Goal: Participate in discussion: Engage in conversation with other users on a specific topic

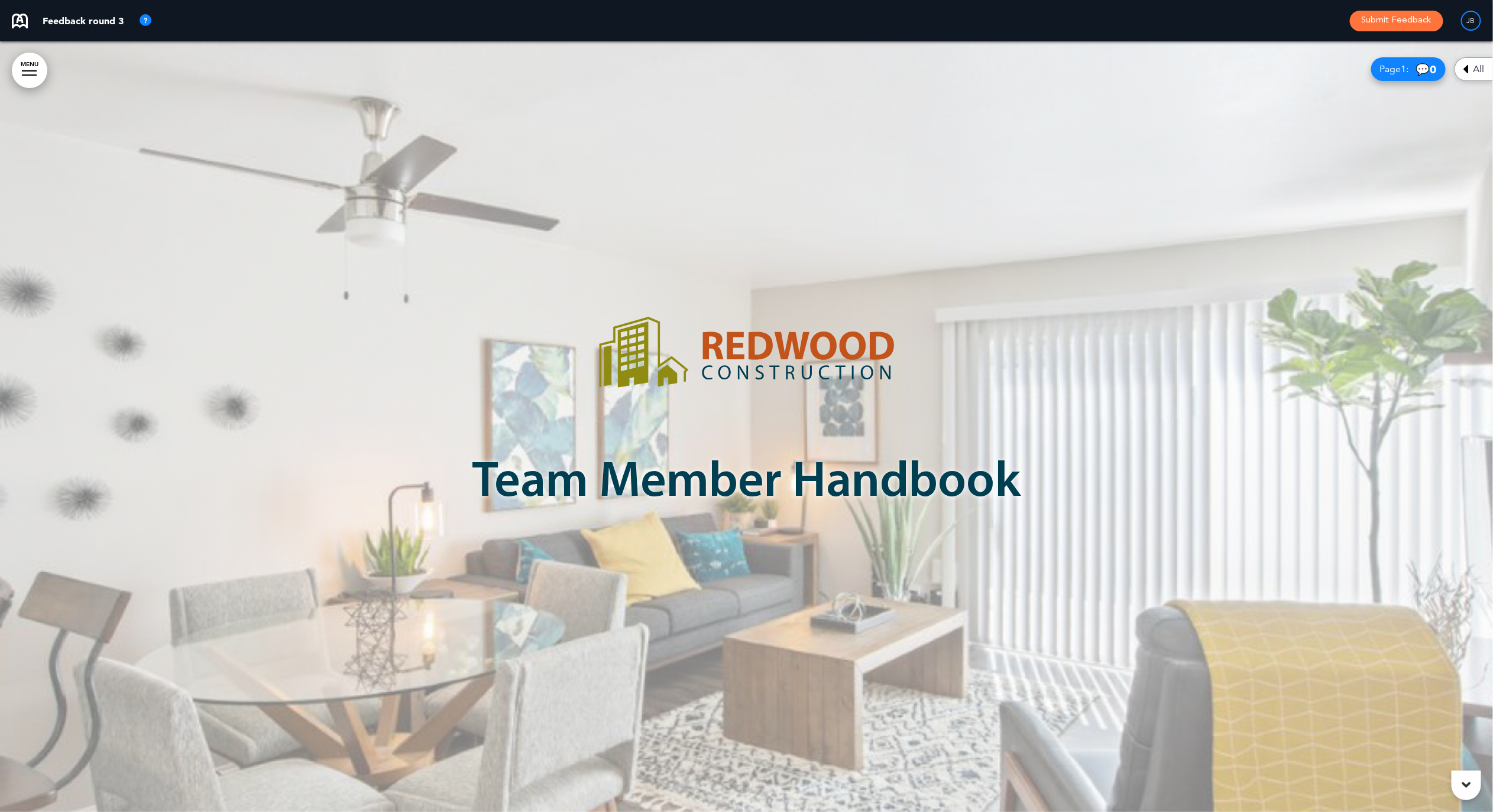
click at [1156, 656] on div at bounding box center [746, 427] width 1493 height 771
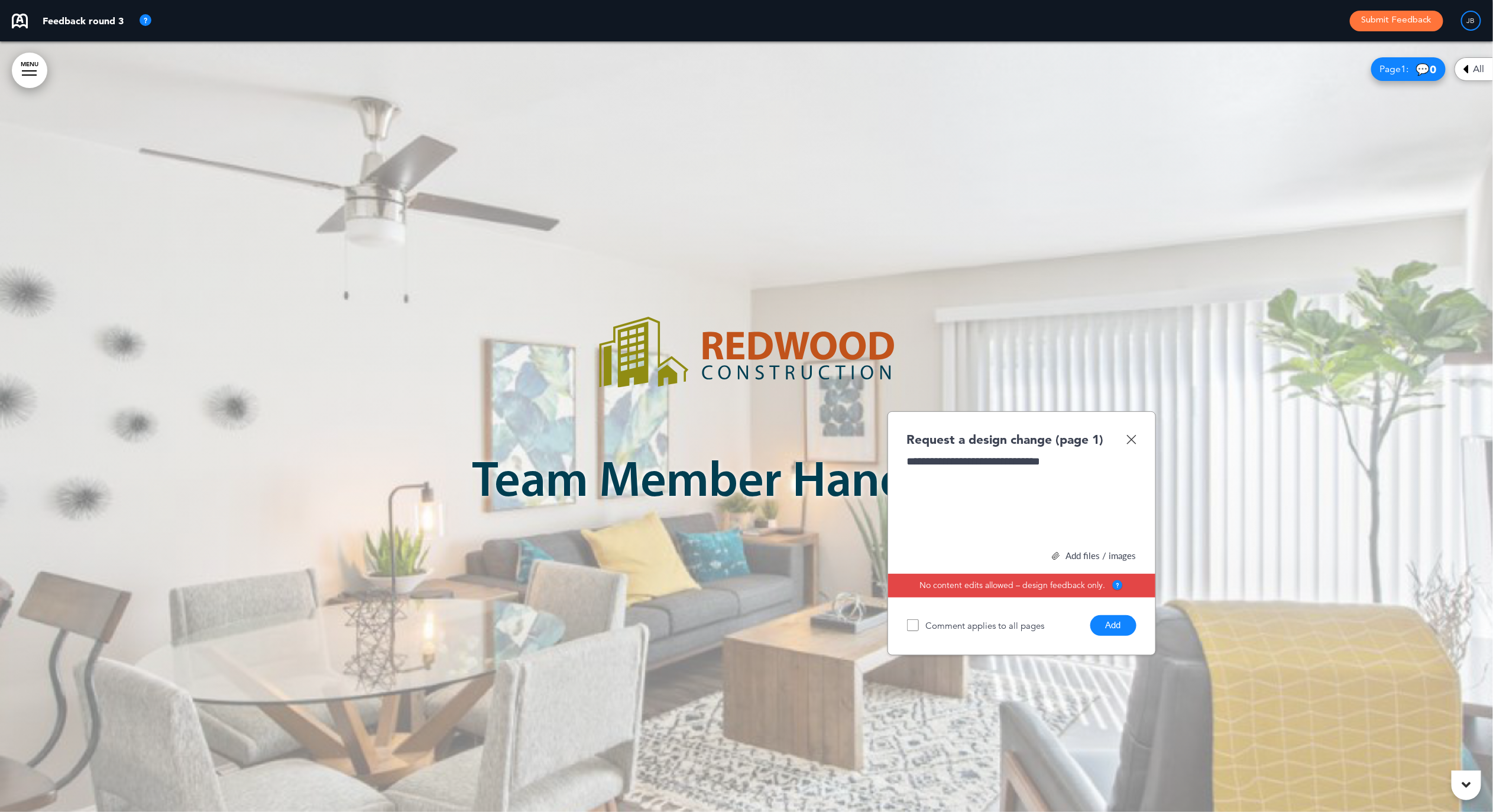
click at [1115, 627] on button "Add" at bounding box center [1113, 626] width 46 height 21
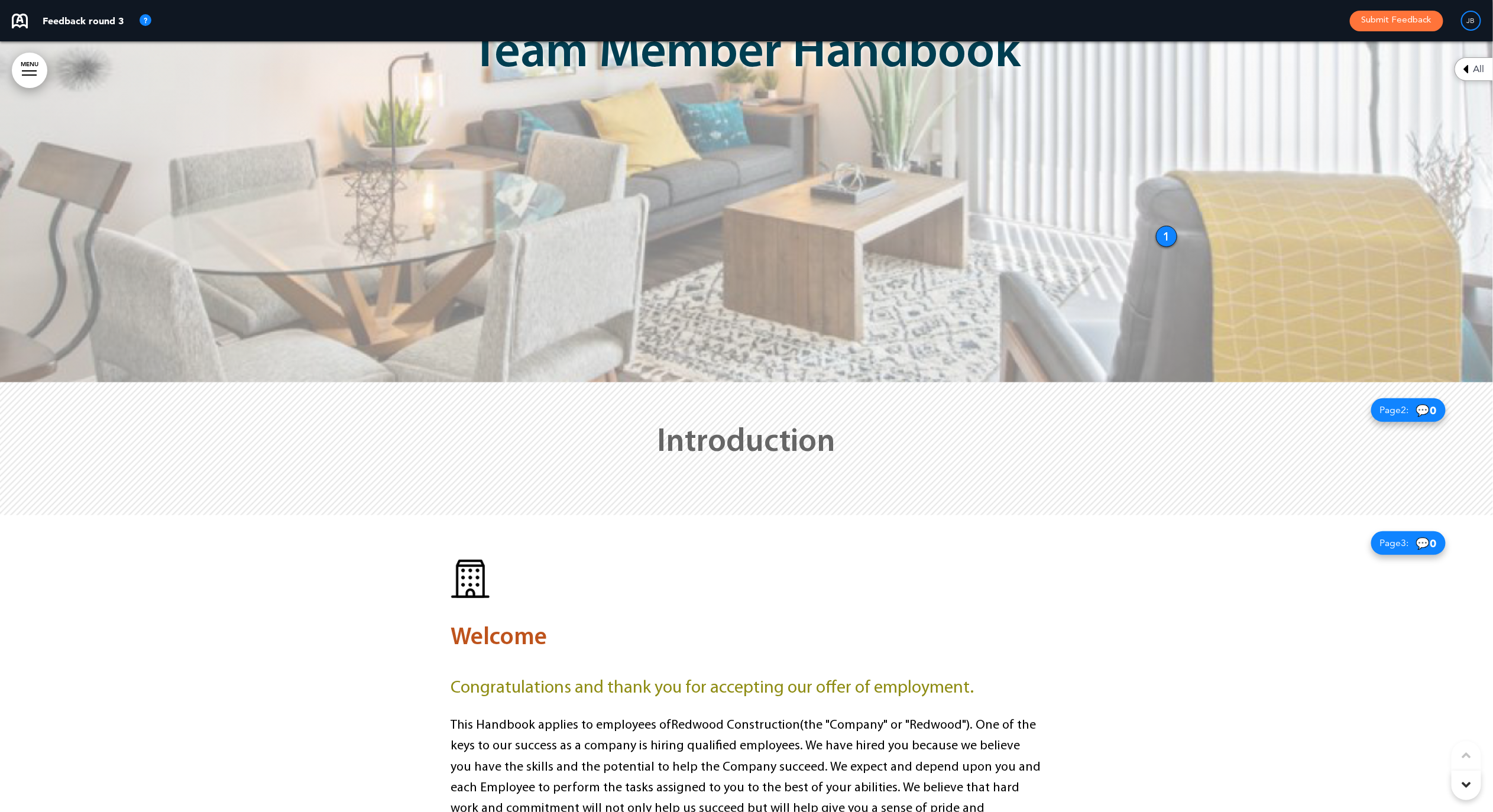
scroll to position [459, 0]
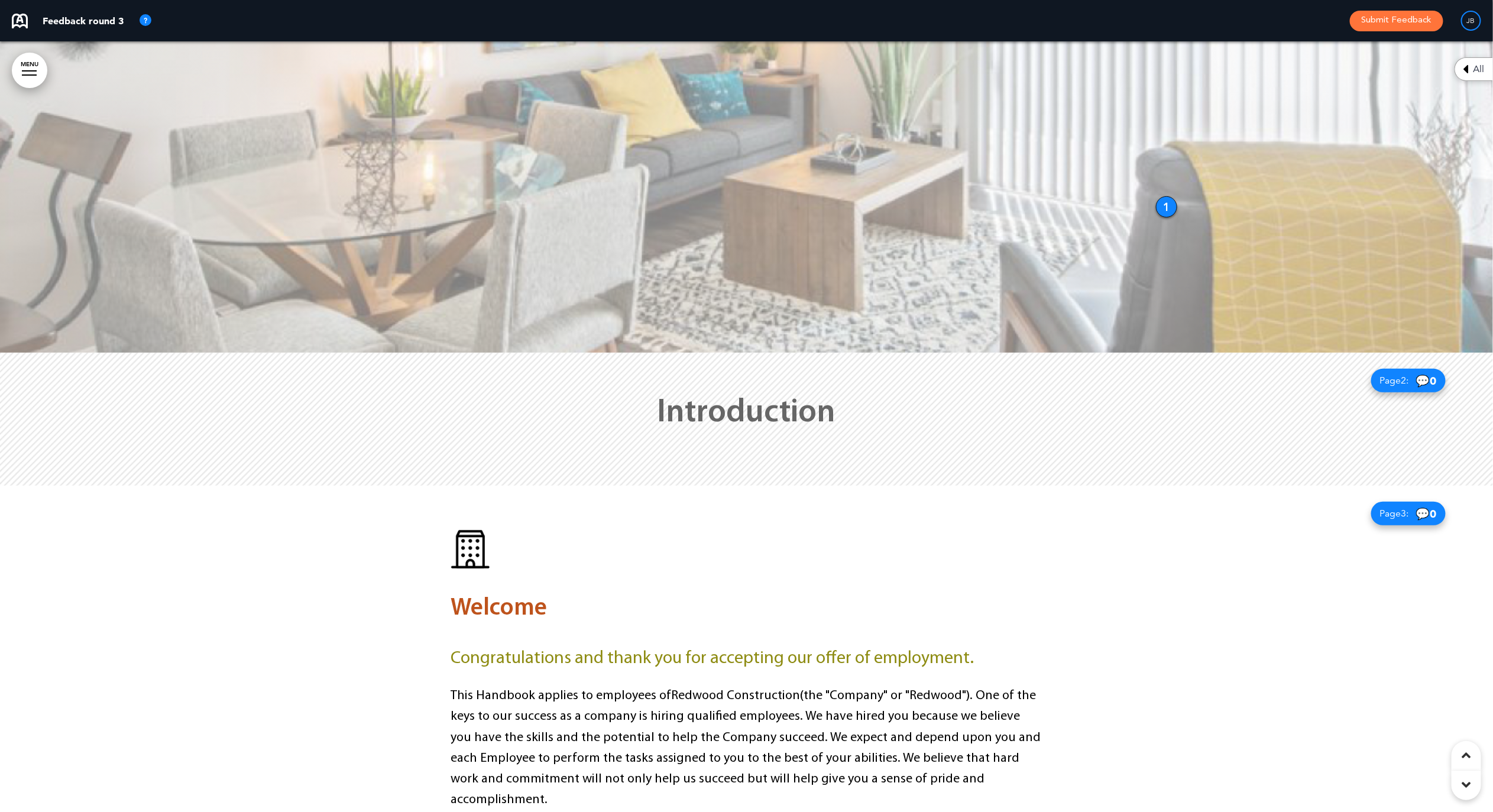
click at [1014, 448] on div "Introduction" at bounding box center [746, 418] width 591 height 133
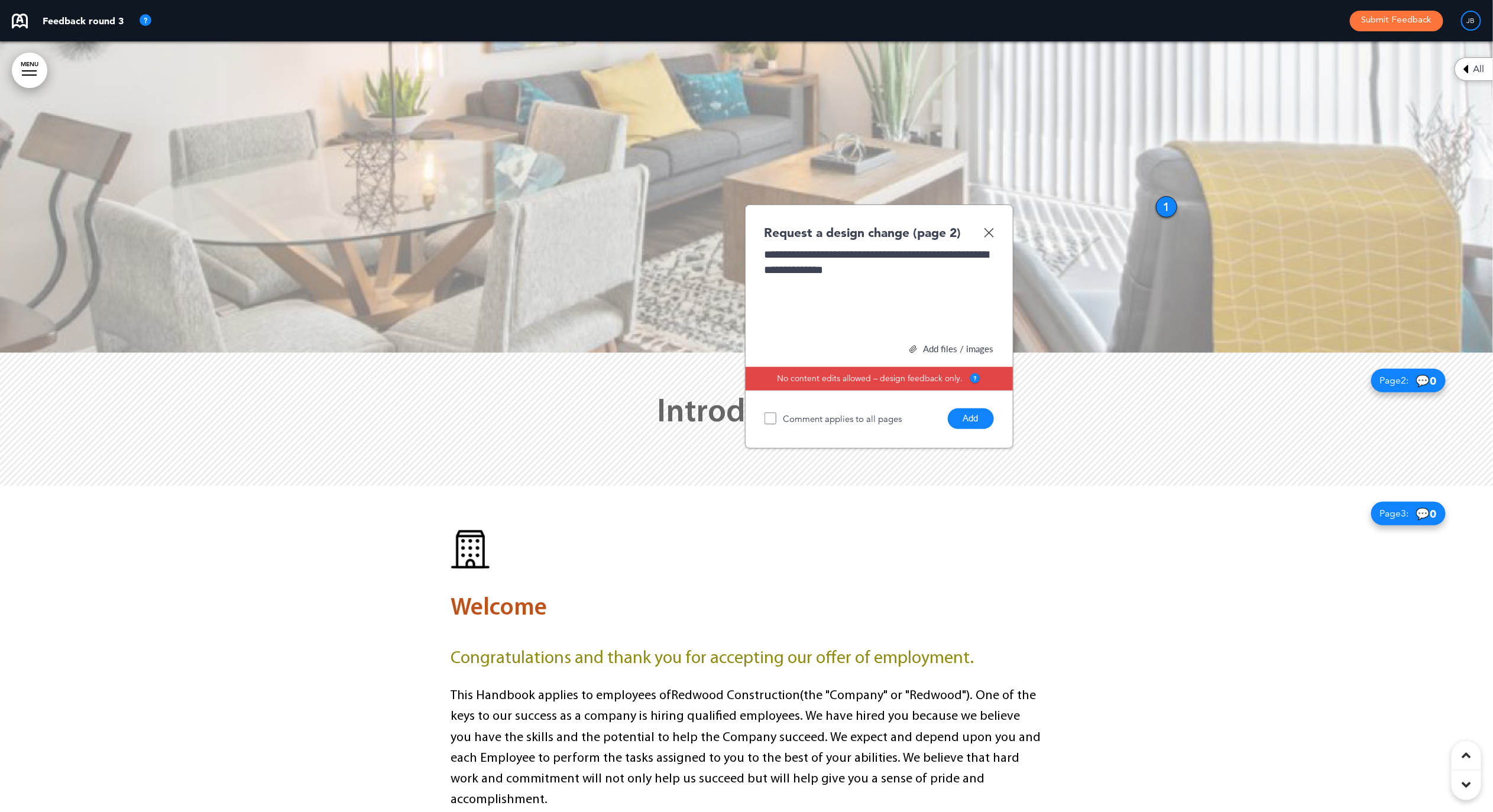
click at [969, 419] on button "Add" at bounding box center [971, 418] width 46 height 21
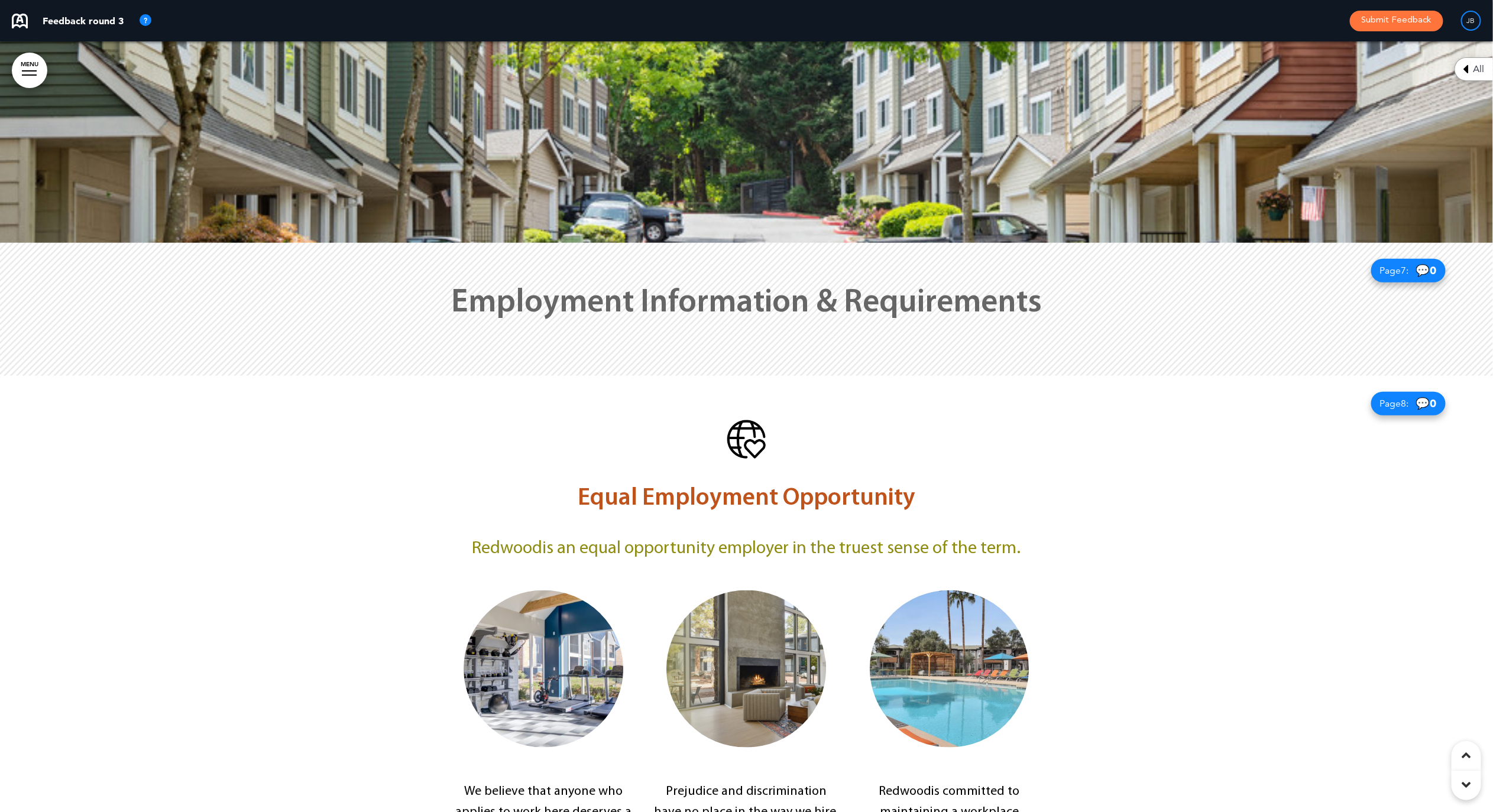
scroll to position [3108, 0]
click at [1130, 252] on div at bounding box center [746, 308] width 1493 height 133
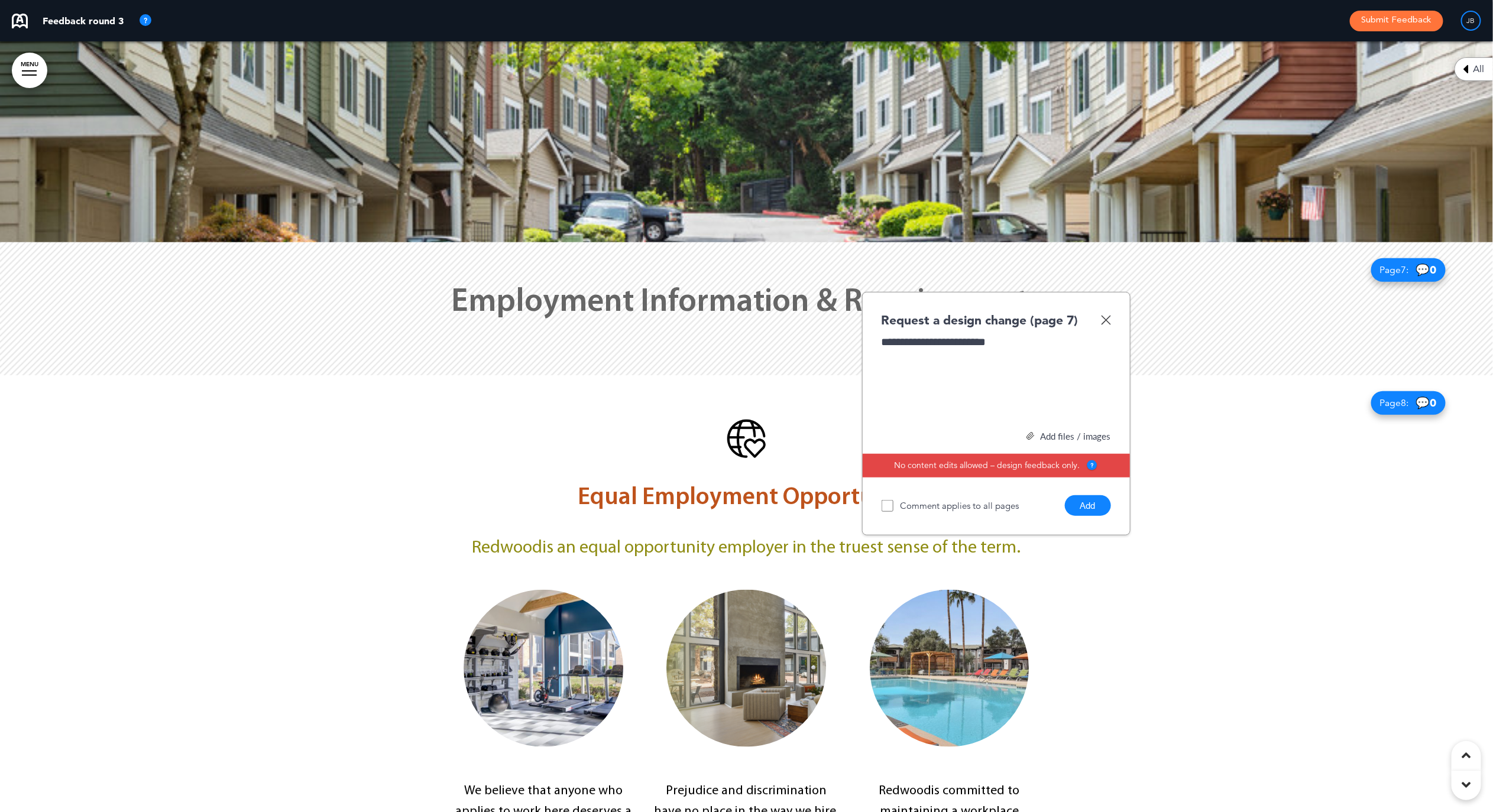
click at [1096, 495] on button "Add" at bounding box center [1088, 505] width 46 height 21
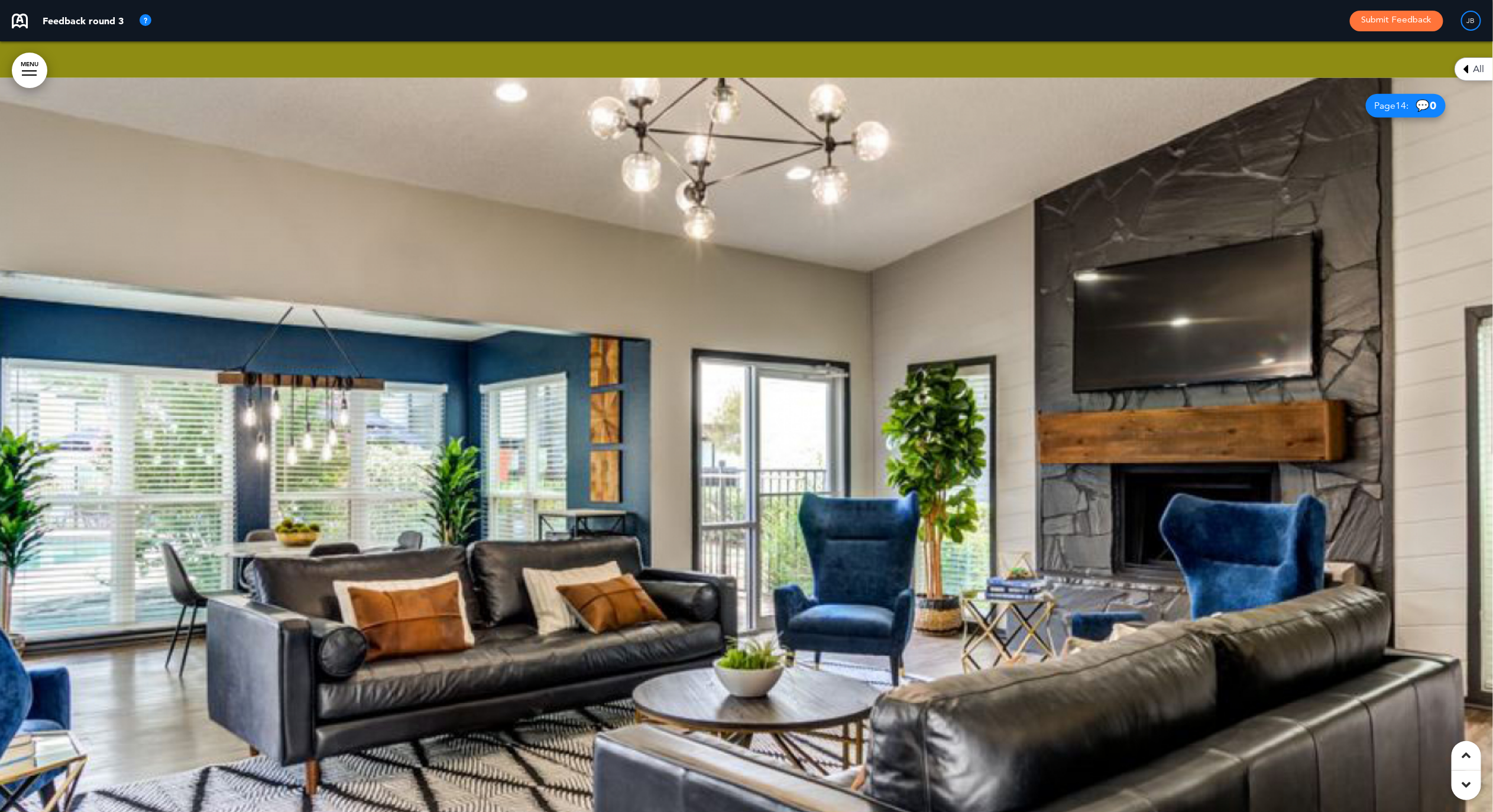
scroll to position [6158, 0]
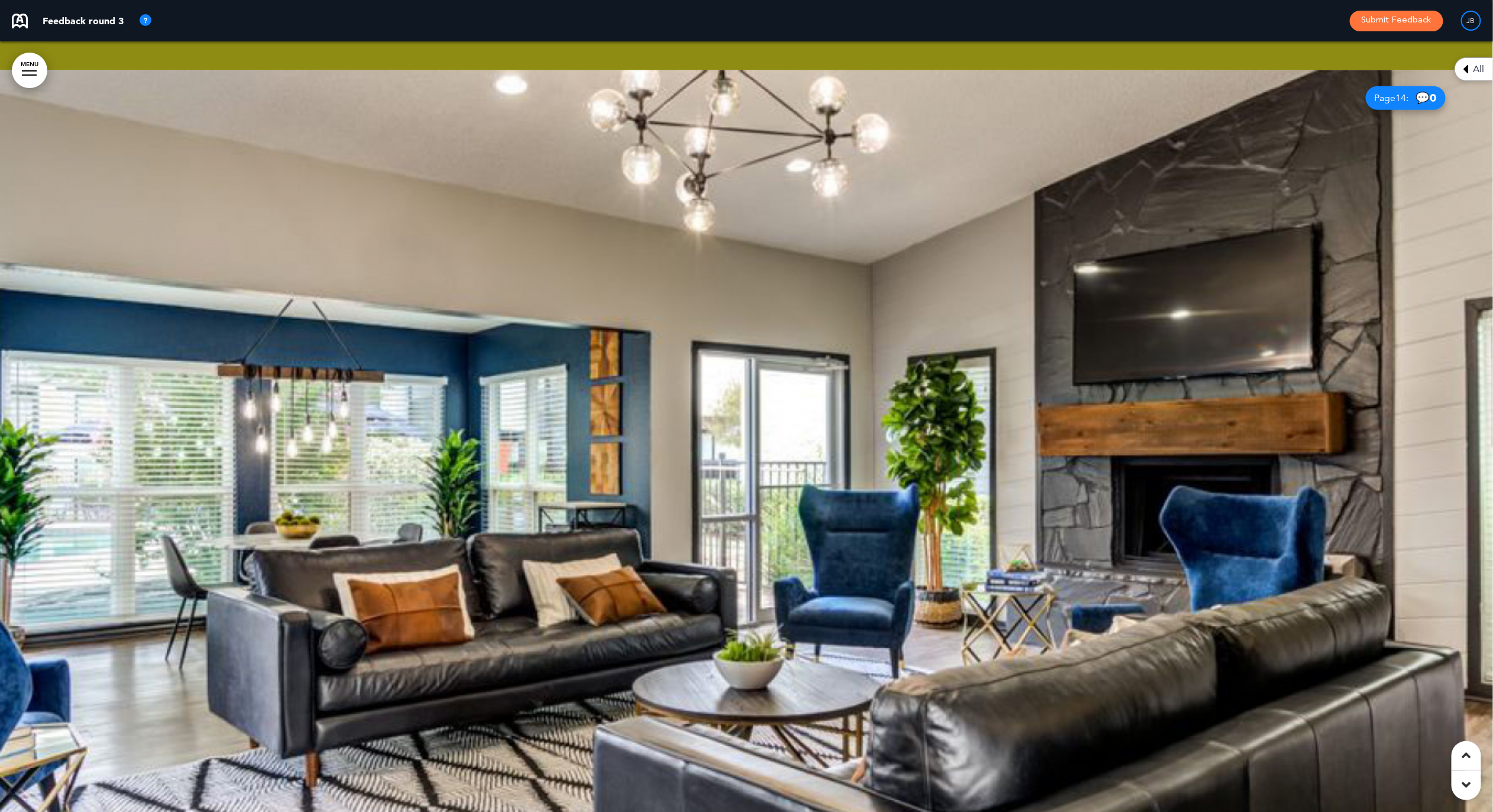
click at [1030, 474] on div at bounding box center [746, 456] width 1493 height 771
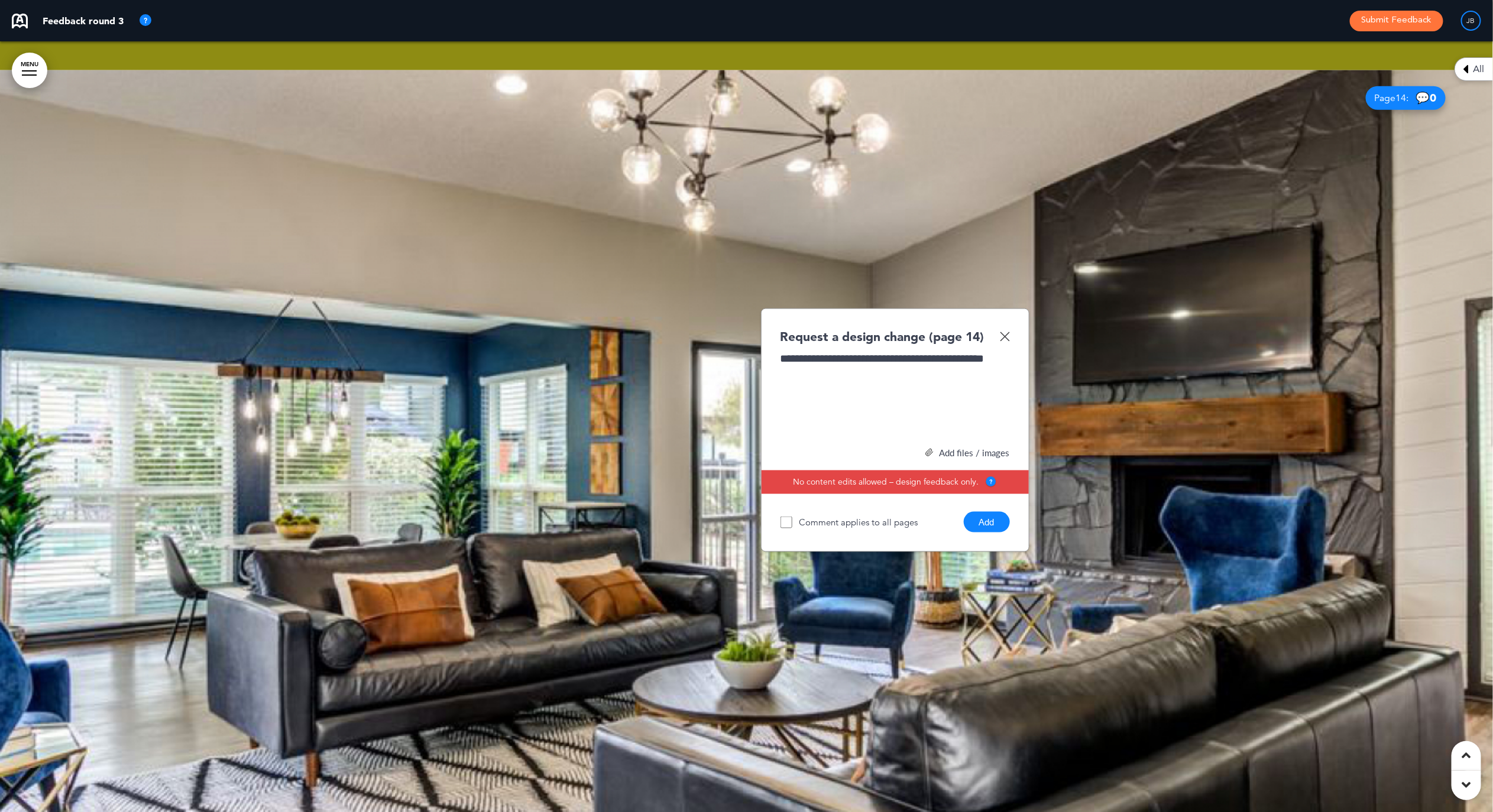
click at [994, 512] on button "Add" at bounding box center [987, 522] width 46 height 21
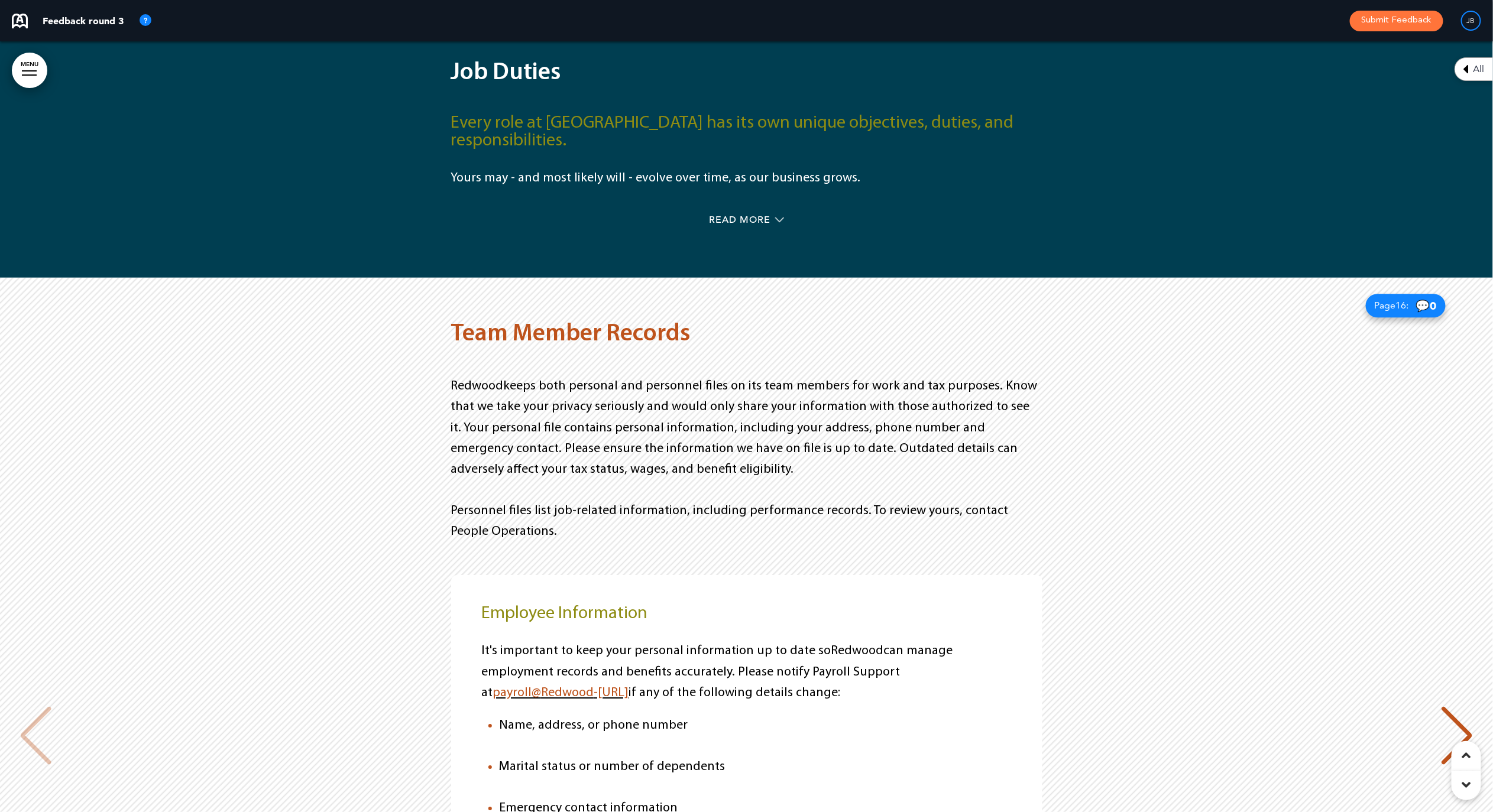
scroll to position [7065, 0]
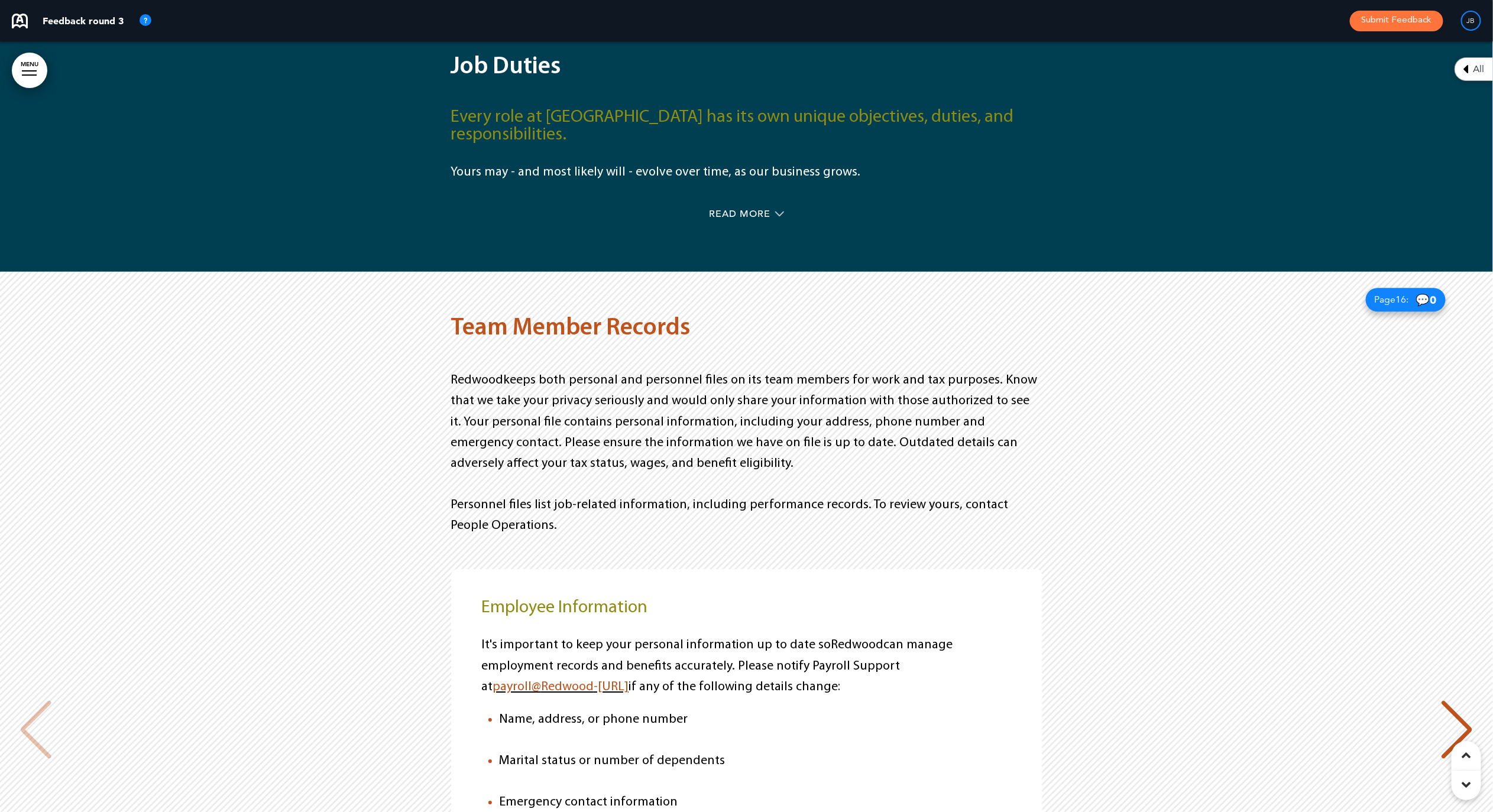
click at [1135, 569] on div "Employee Information It's important to keep your personal information up to dat…" at bounding box center [746, 730] width 1470 height 324
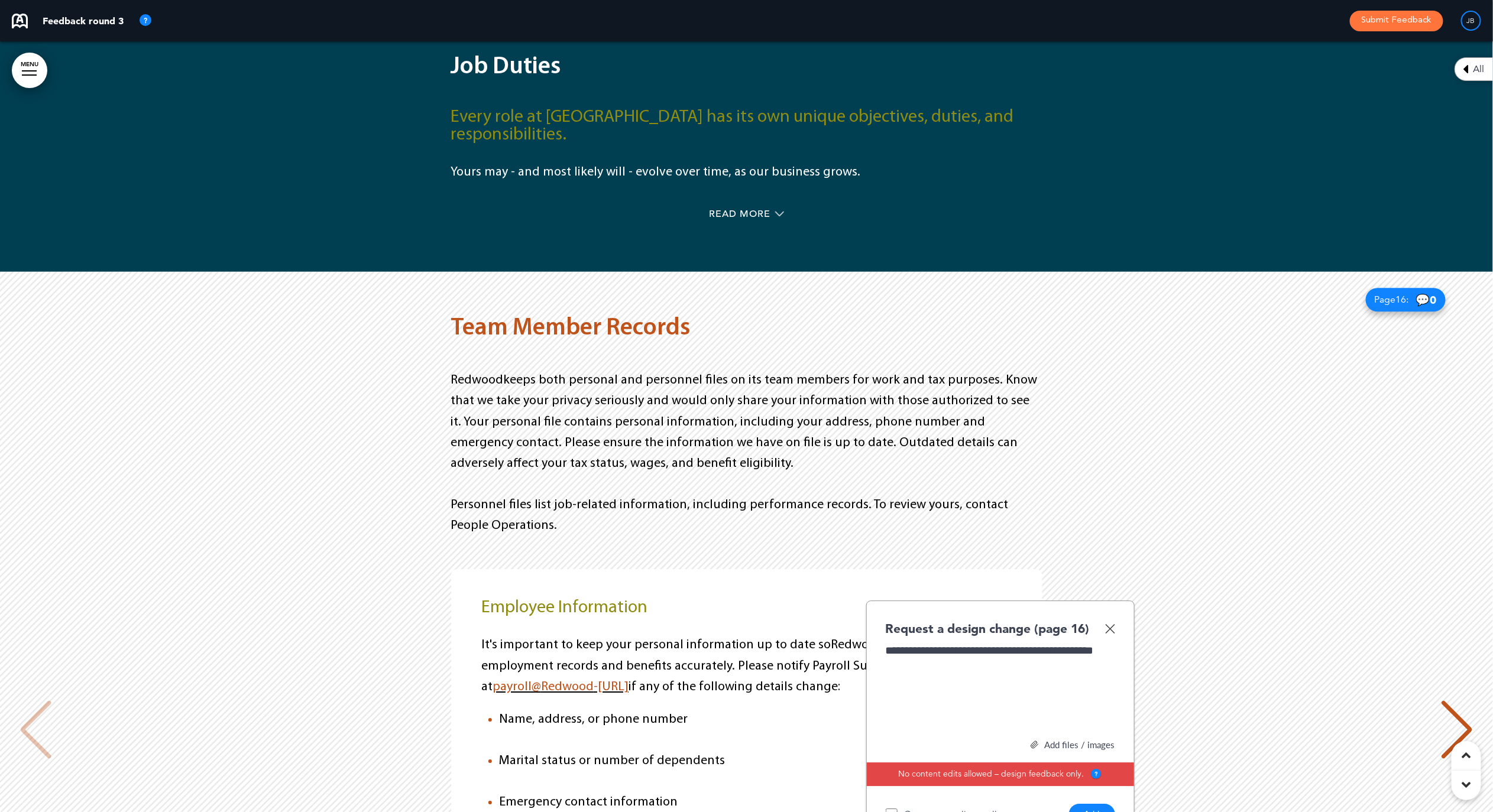
click at [1087, 804] on button "Add" at bounding box center [1092, 814] width 46 height 21
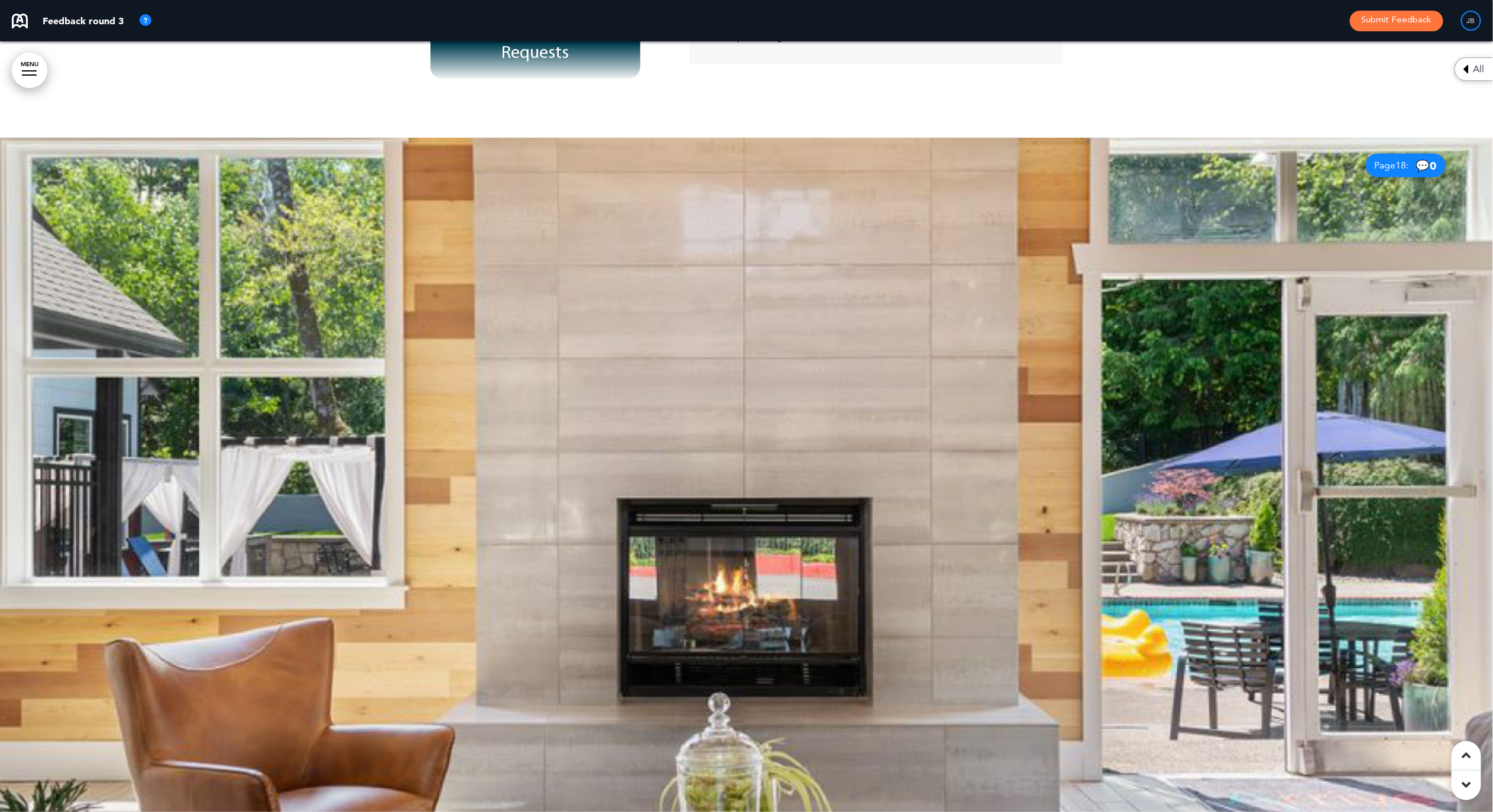
scroll to position [8640, 0]
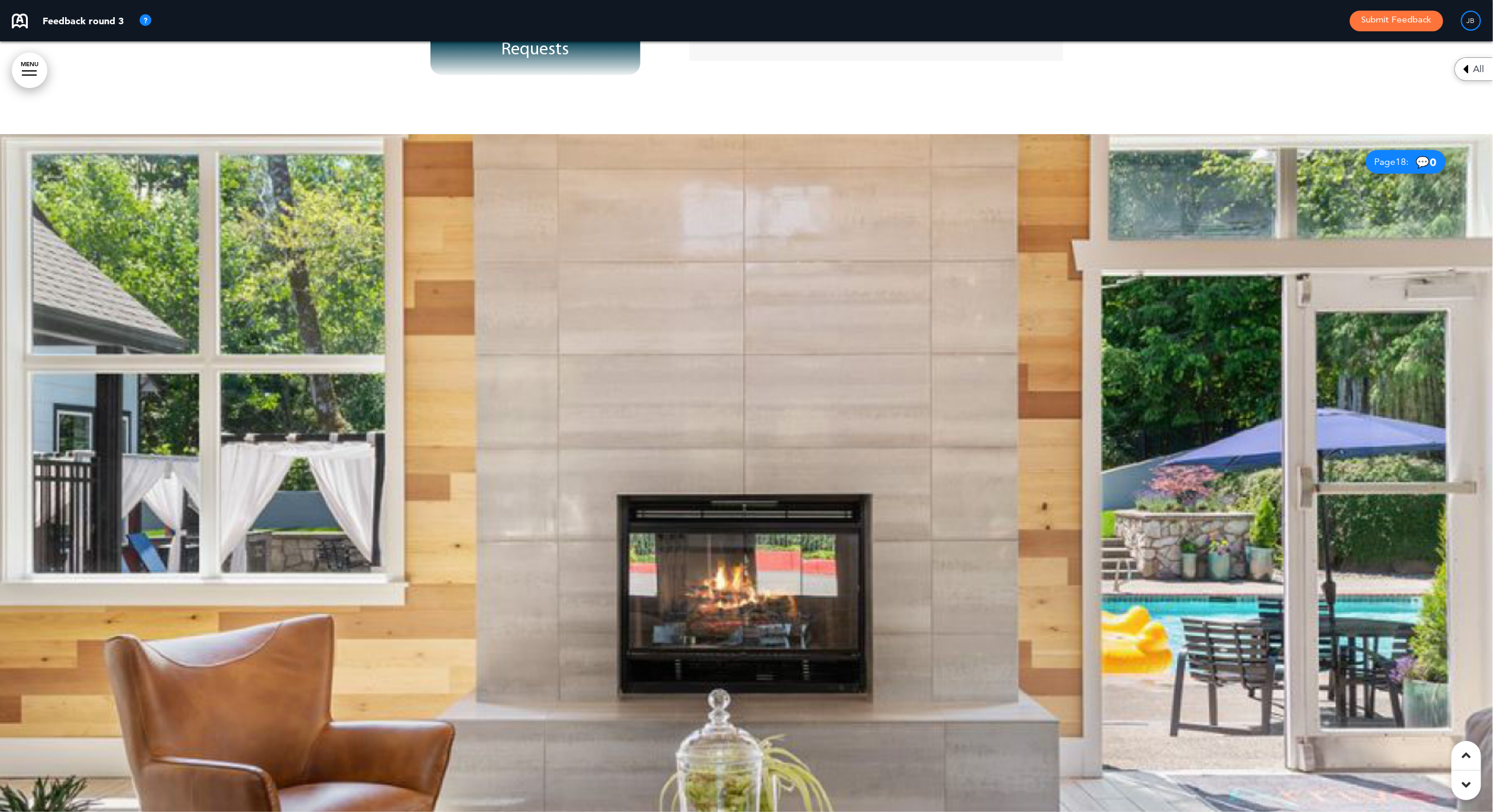
click at [695, 522] on div at bounding box center [746, 520] width 1493 height 771
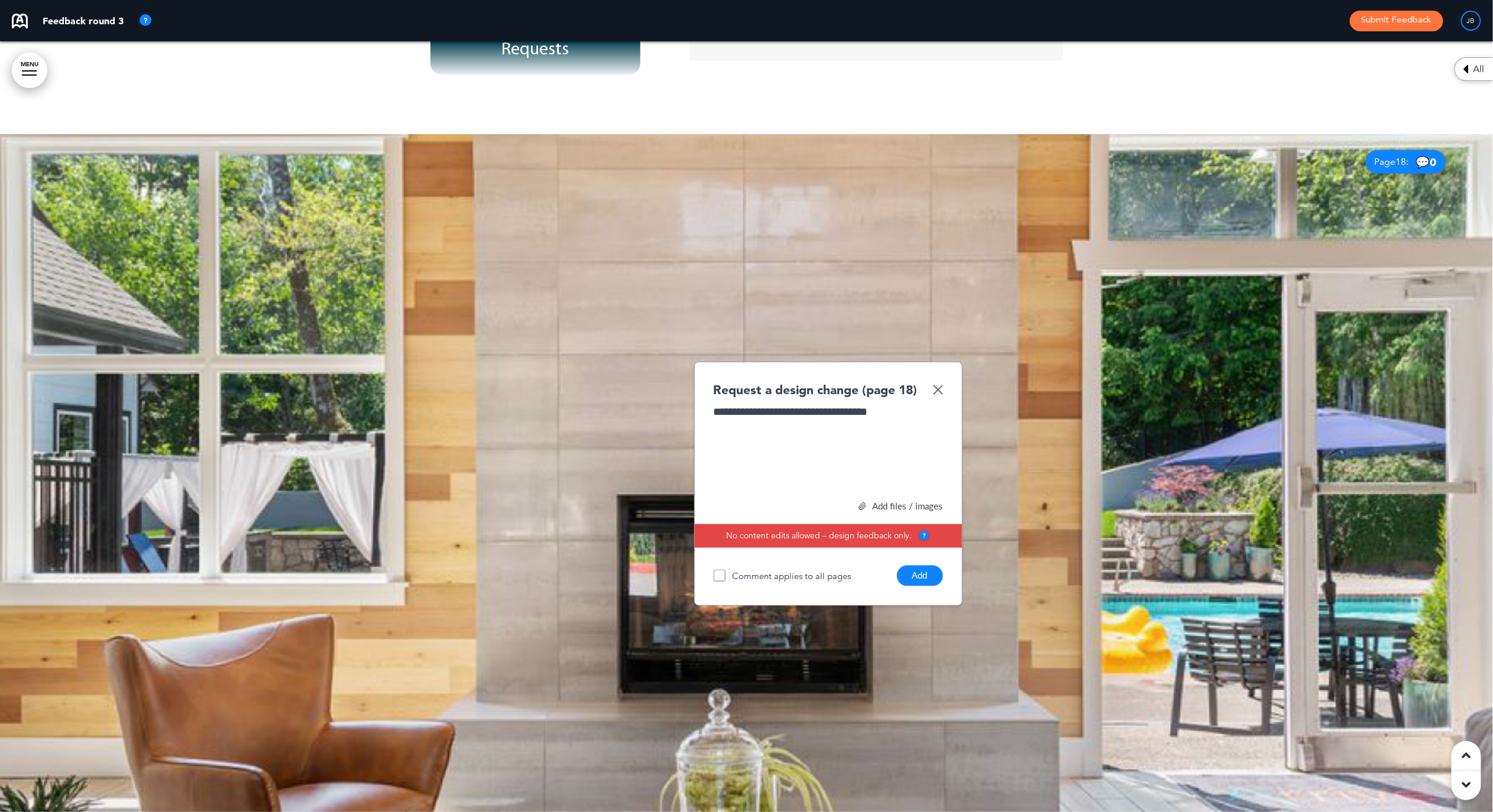
click at [909, 566] on button "Add" at bounding box center [920, 576] width 46 height 21
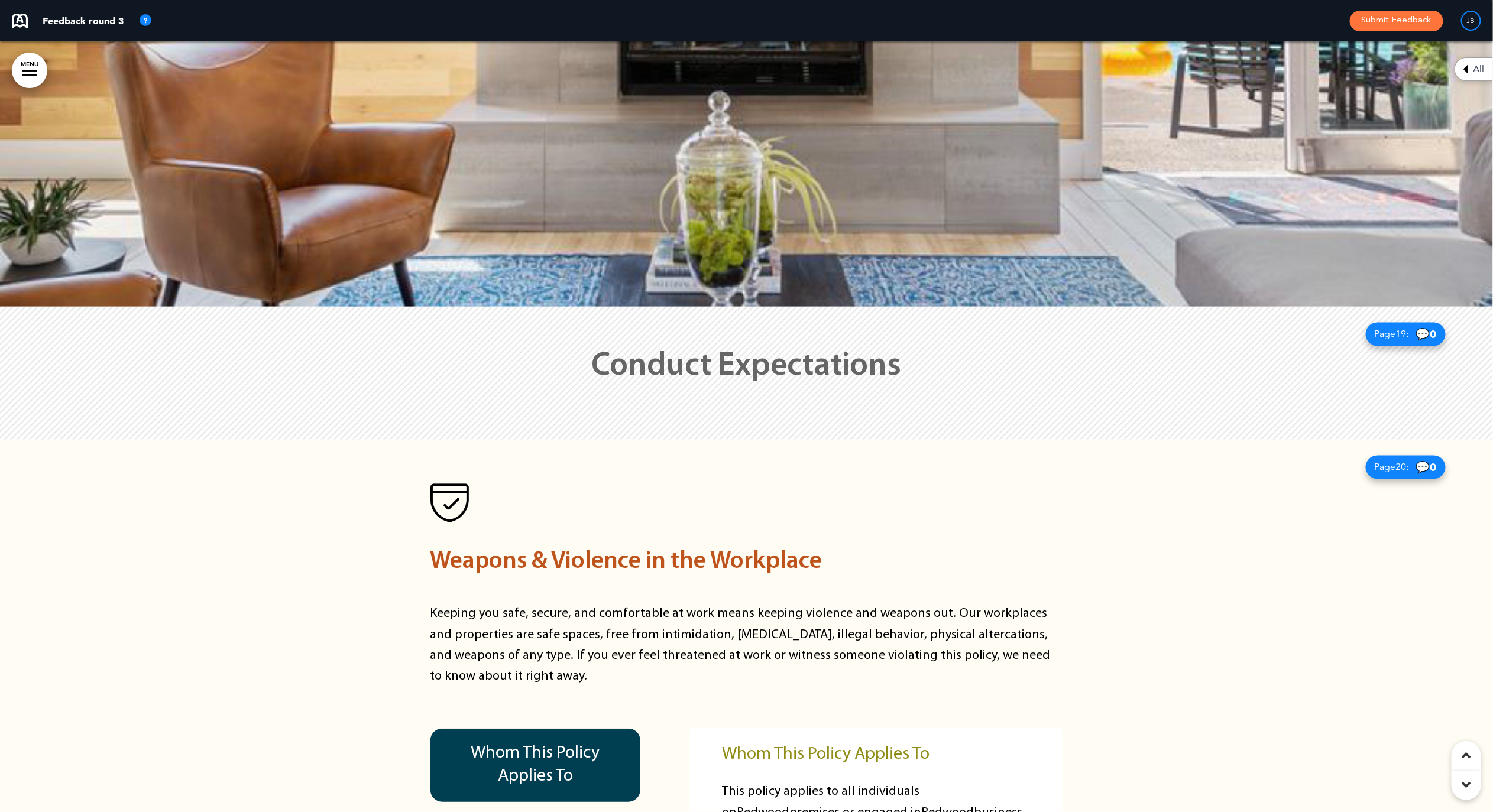
scroll to position [9237, 0]
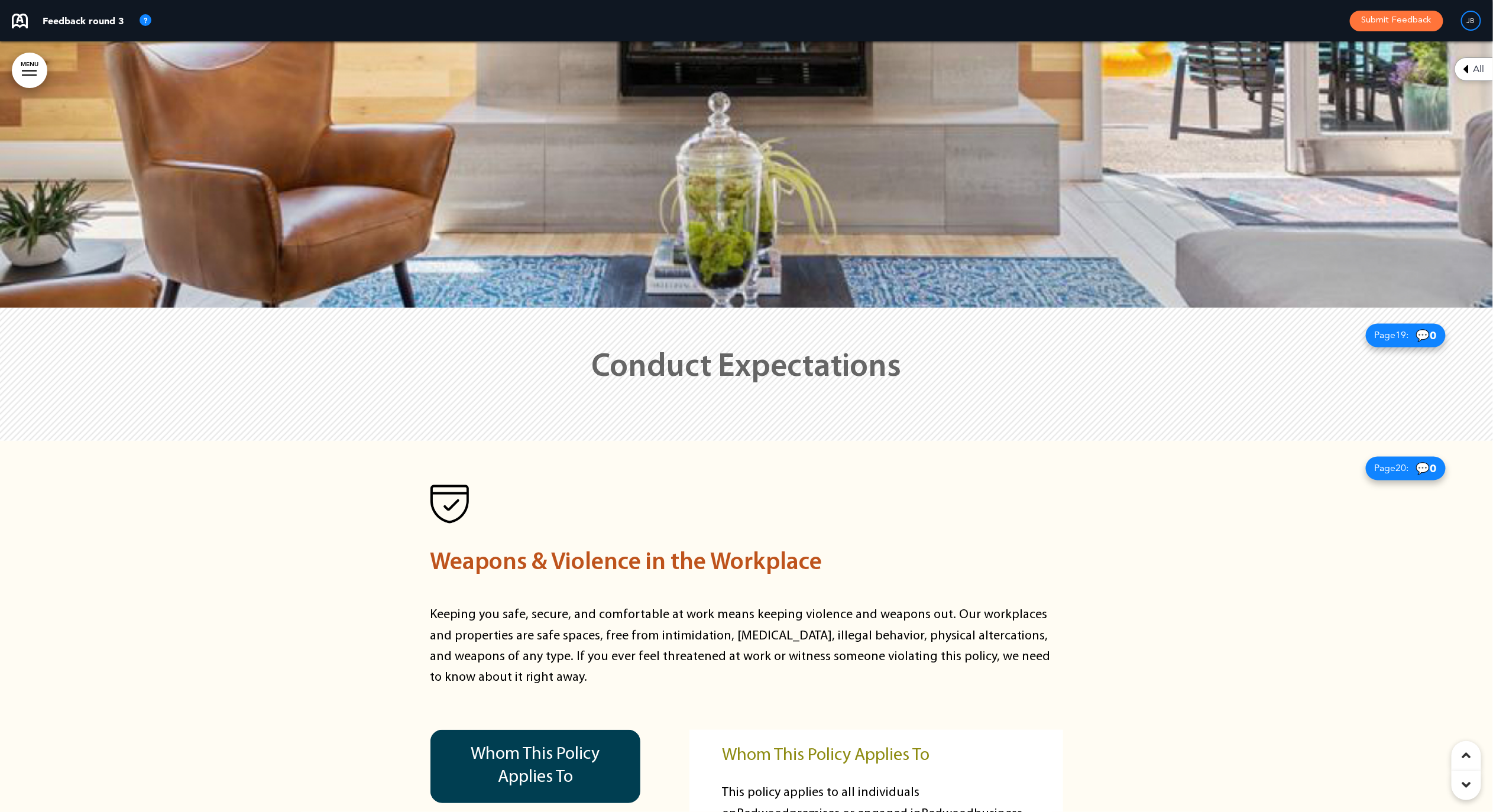
click at [1063, 308] on div at bounding box center [746, 374] width 1493 height 133
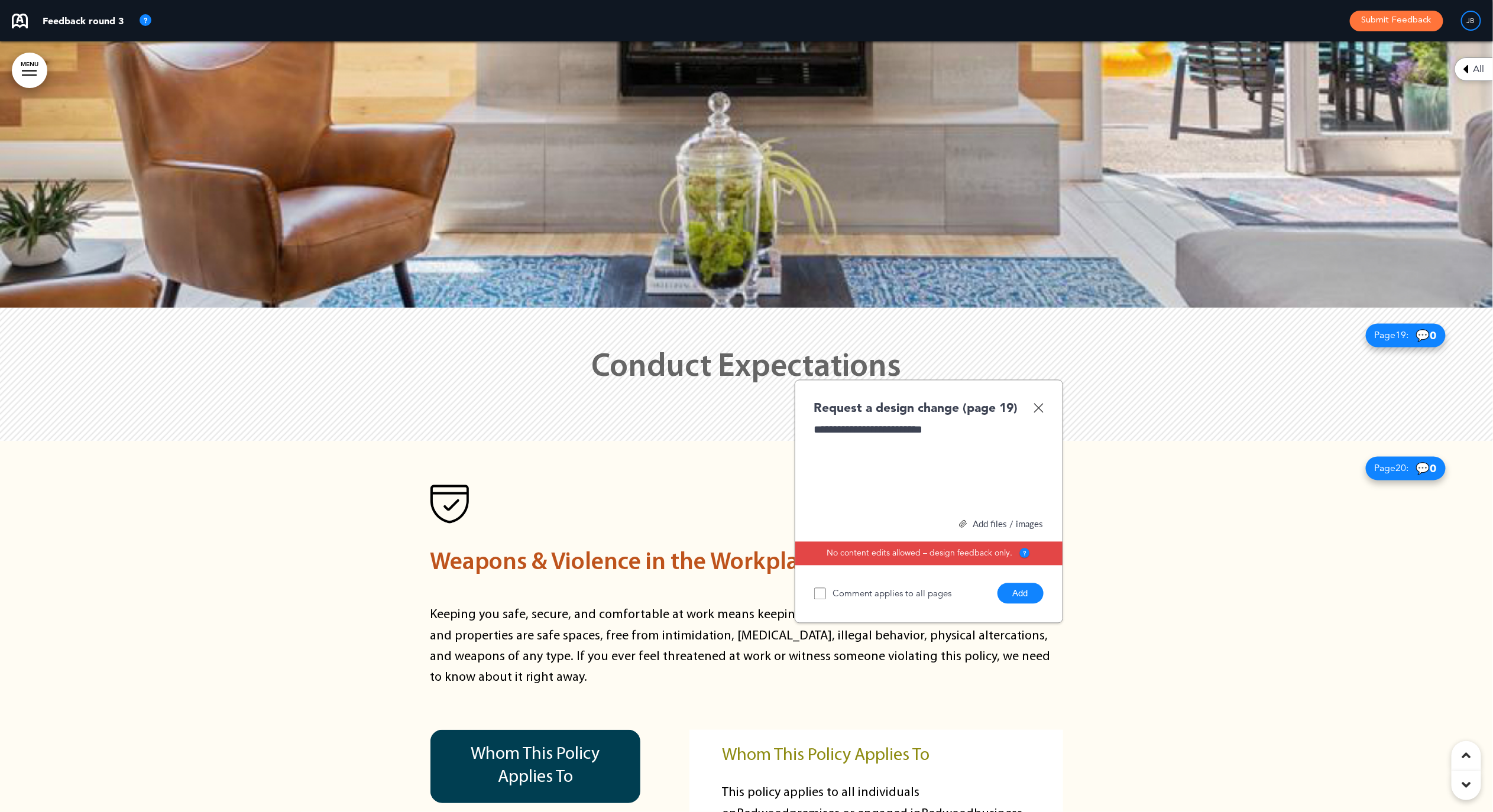
drag, startPoint x: 1026, startPoint y: 511, endPoint x: 1017, endPoint y: 507, distance: 9.8
click at [1026, 584] on button "Add" at bounding box center [1021, 594] width 46 height 21
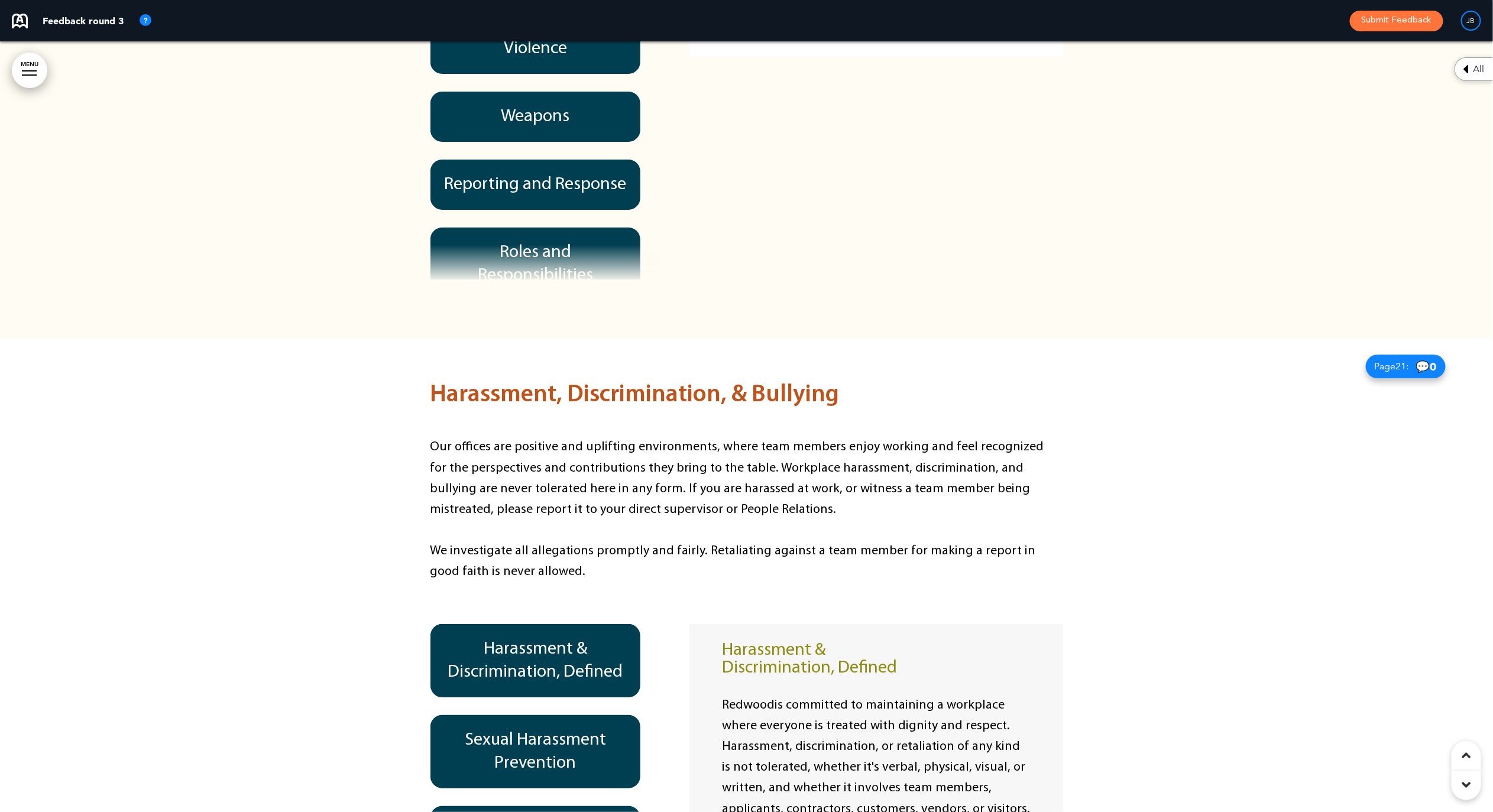
scroll to position [10016, 0]
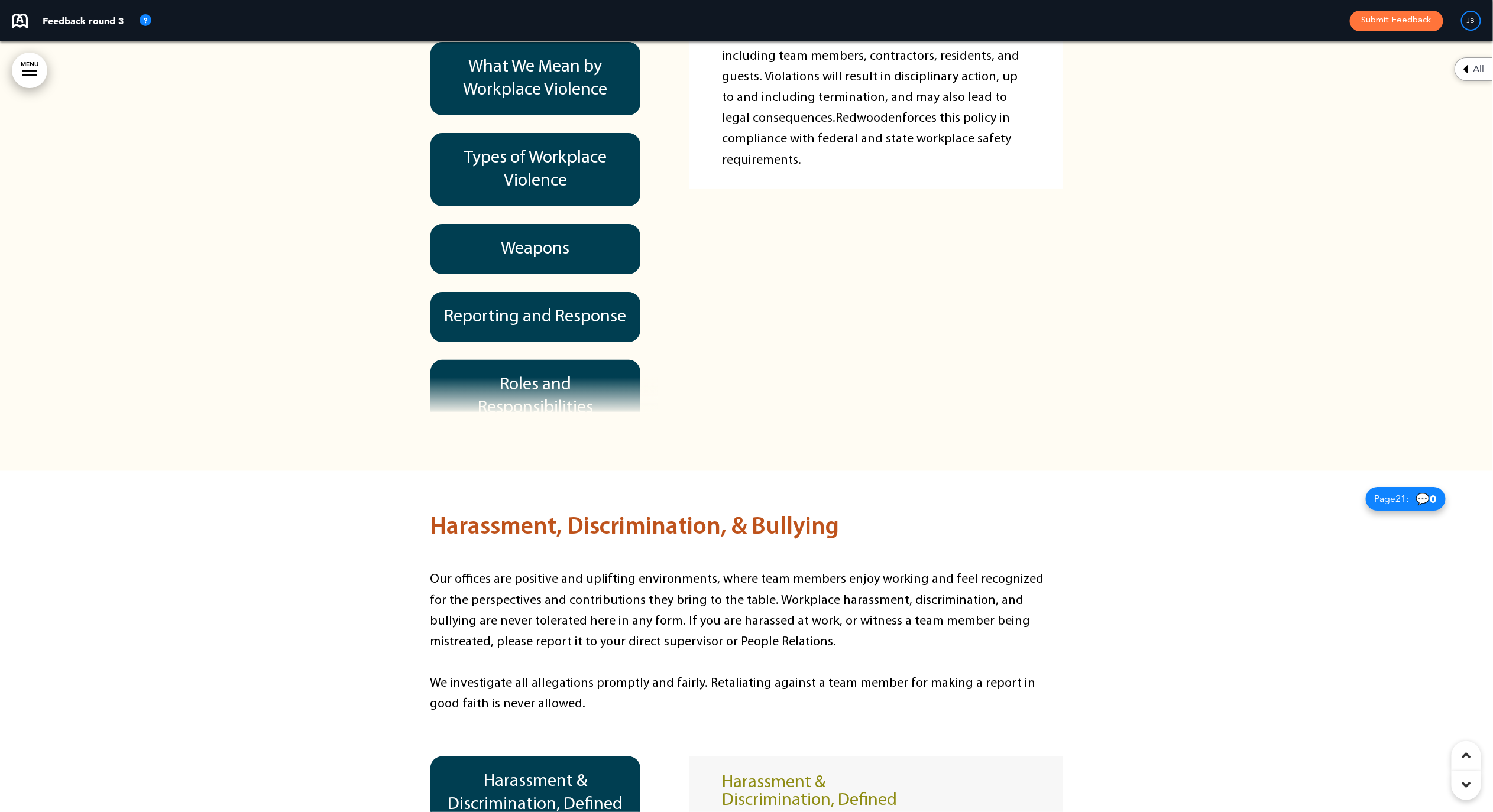
click at [652, 184] on div "Whom This Policy Applies To What We Mean by Workplace Violence Types of Workpla…" at bounding box center [547, 181] width 234 height 461
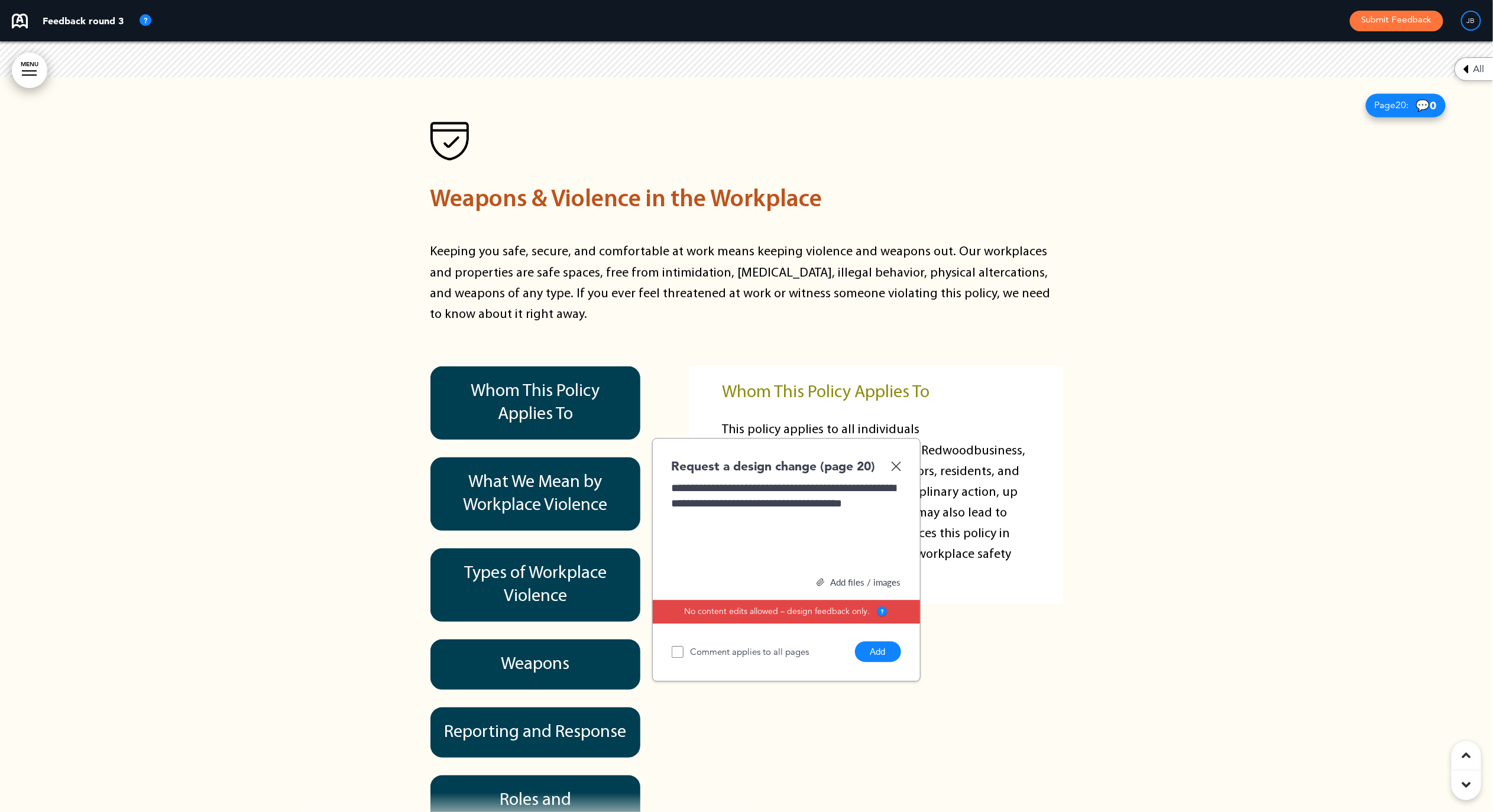
click at [869, 642] on button "Add" at bounding box center [878, 652] width 46 height 21
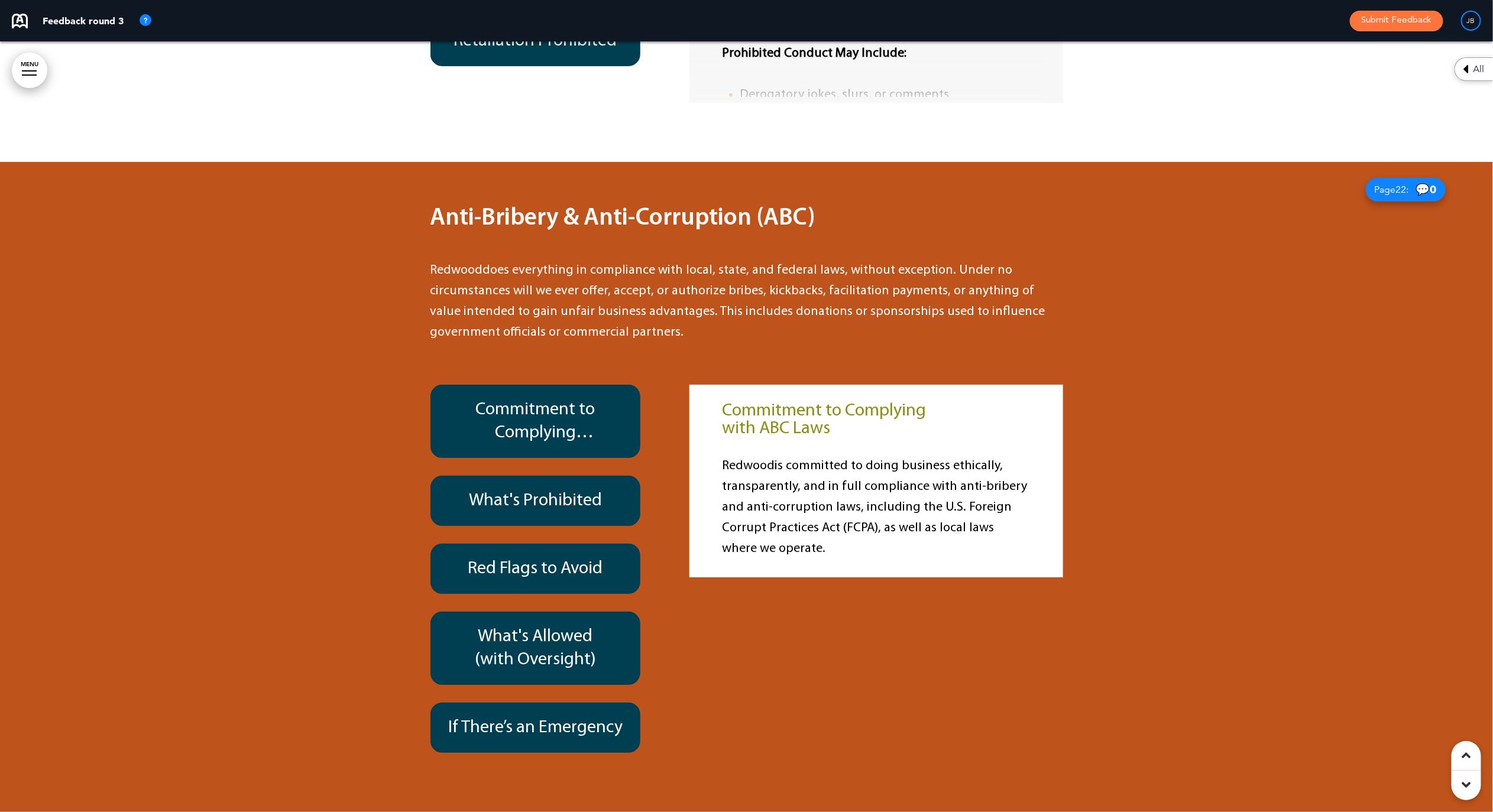
scroll to position [11164, 0]
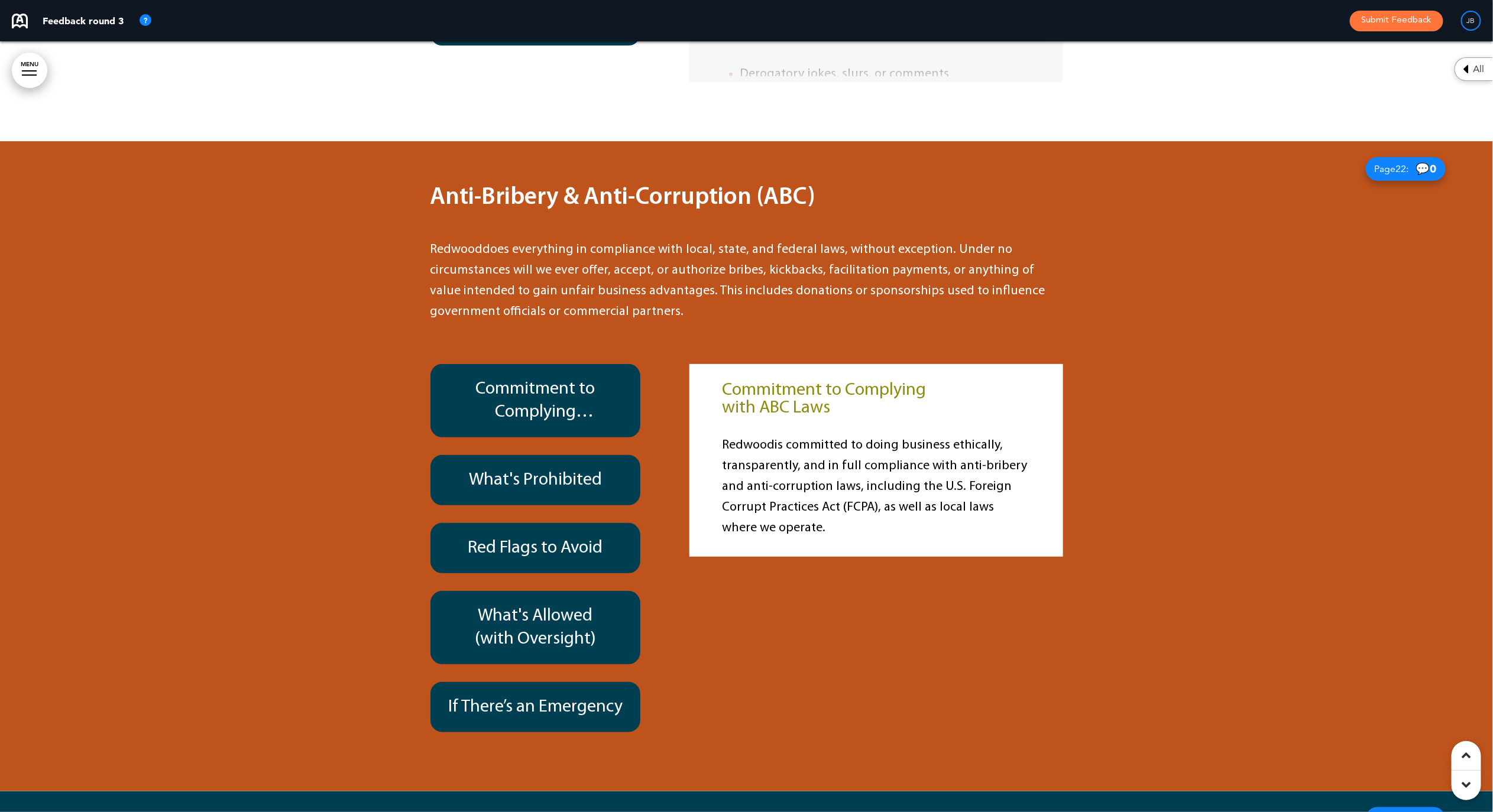
click at [617, 378] on h6 "Commitment to Complying with ABC Laws" at bounding box center [536, 401] width 183 height 46
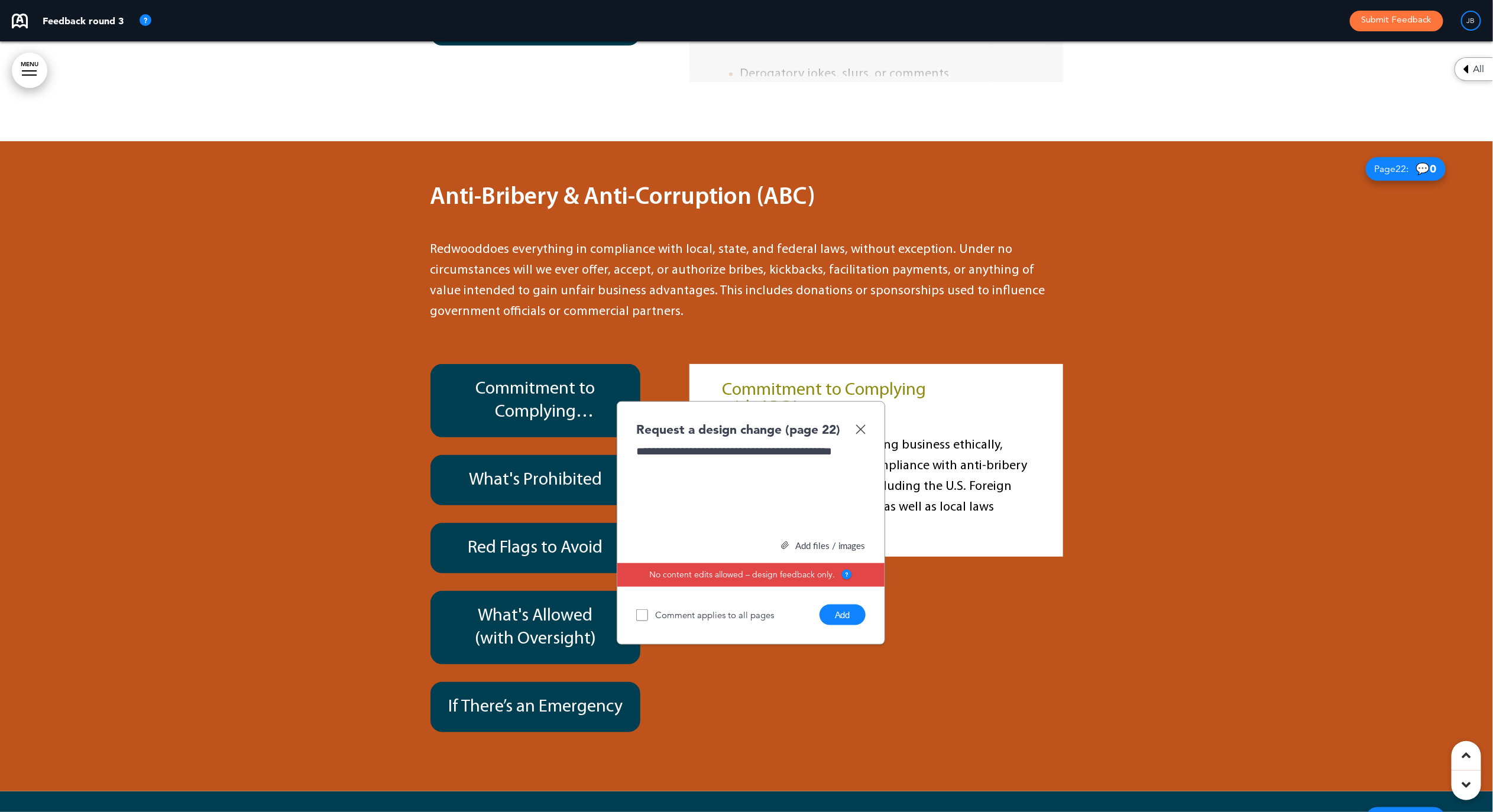
click at [729, 444] on div "**********" at bounding box center [750, 488] width 229 height 89
click at [715, 444] on div "**********" at bounding box center [750, 488] width 229 height 89
click at [835, 605] on button "Add" at bounding box center [842, 615] width 46 height 21
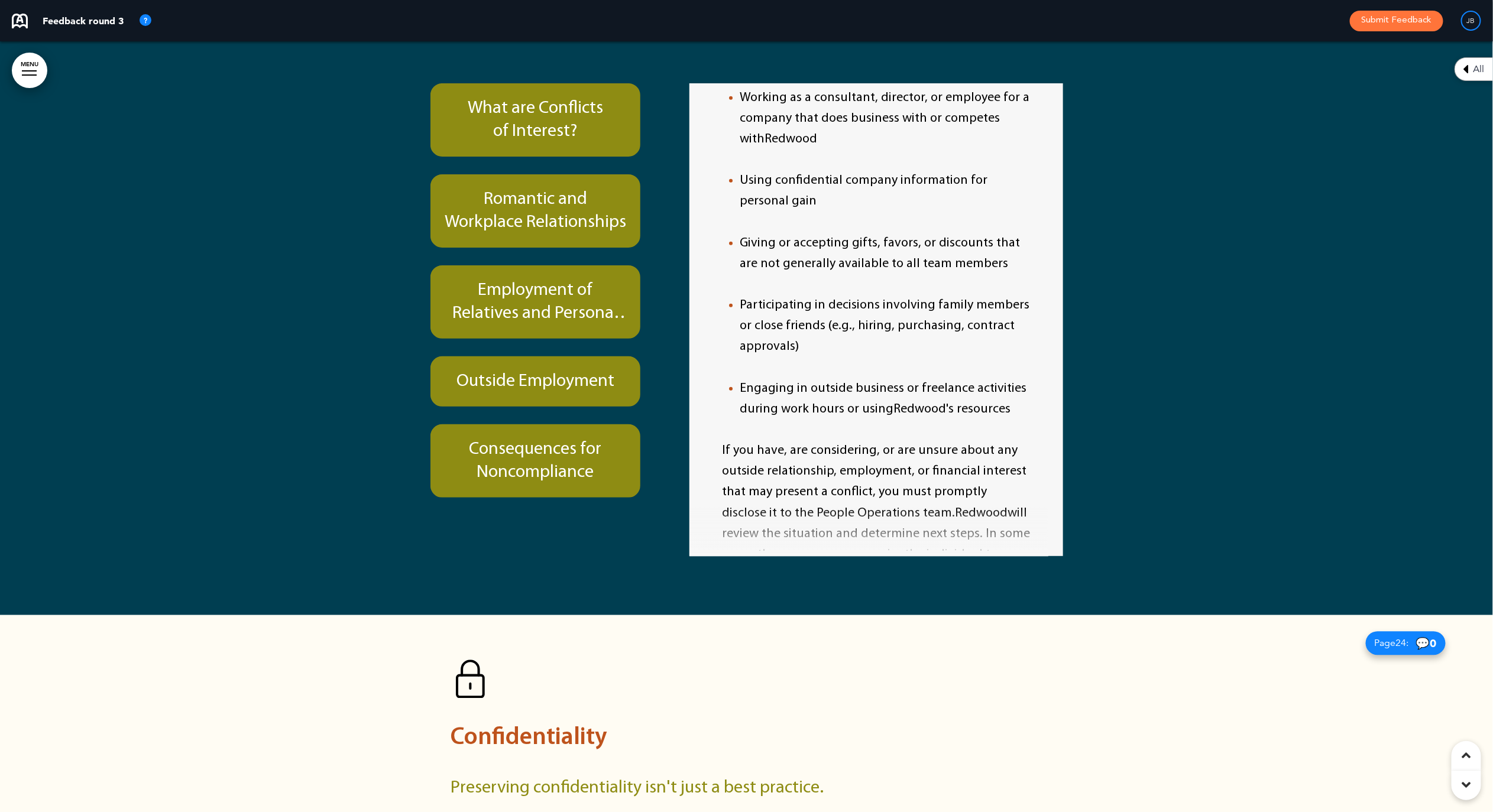
scroll to position [12167, 0]
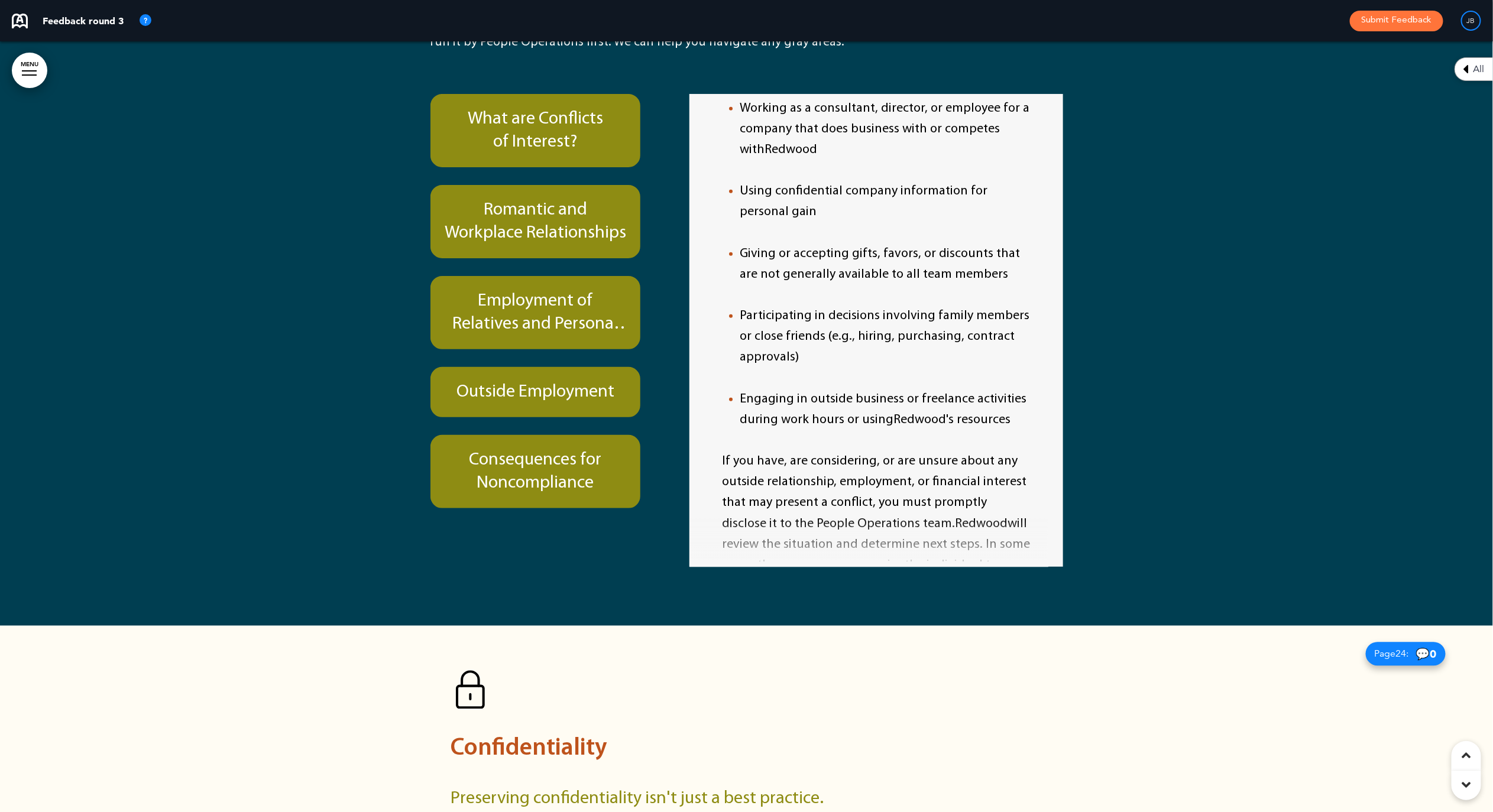
click at [619, 381] on h6 "Outside Employment" at bounding box center [536, 392] width 183 height 23
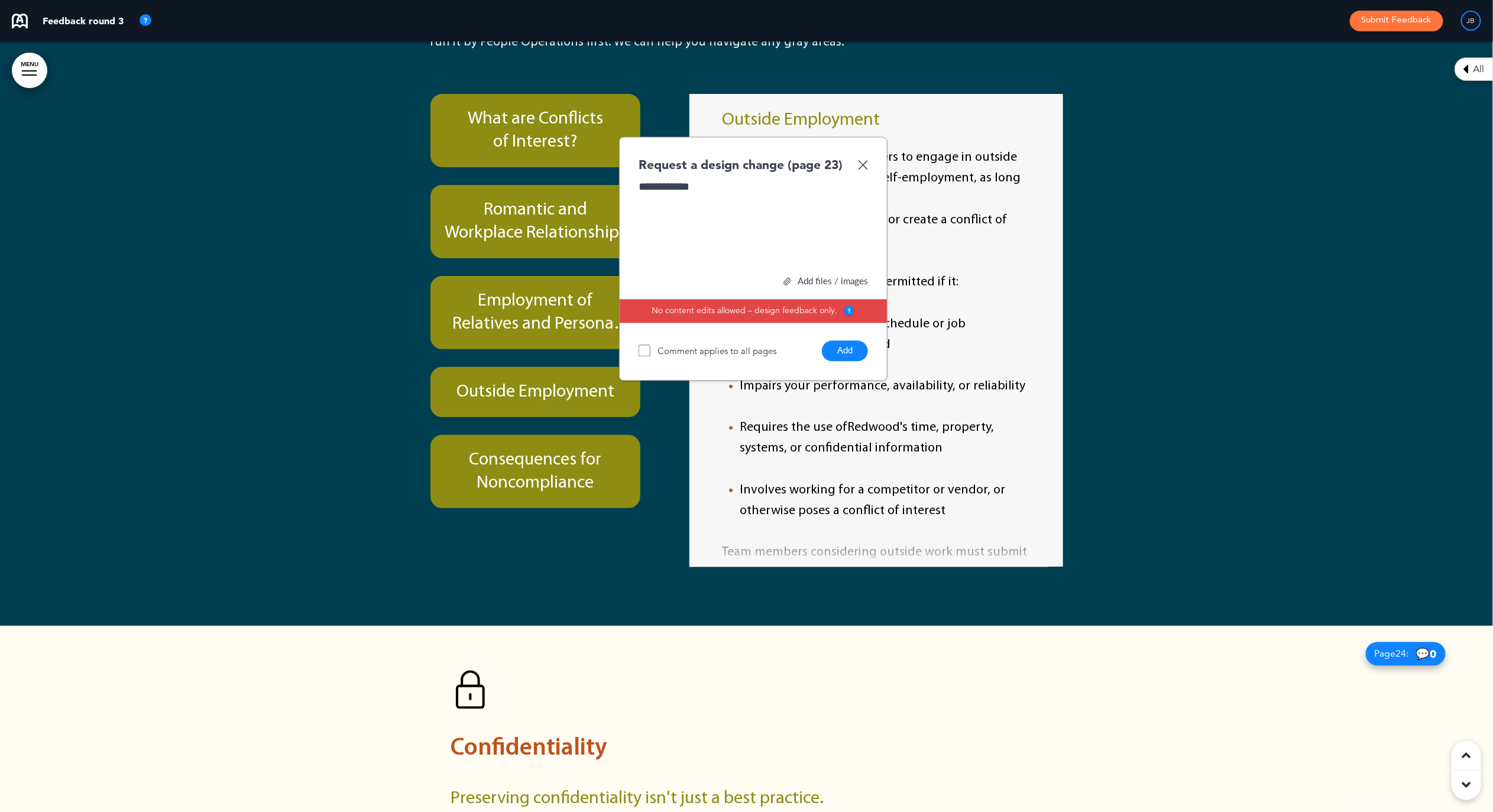
click at [851, 341] on button "Add" at bounding box center [845, 351] width 46 height 21
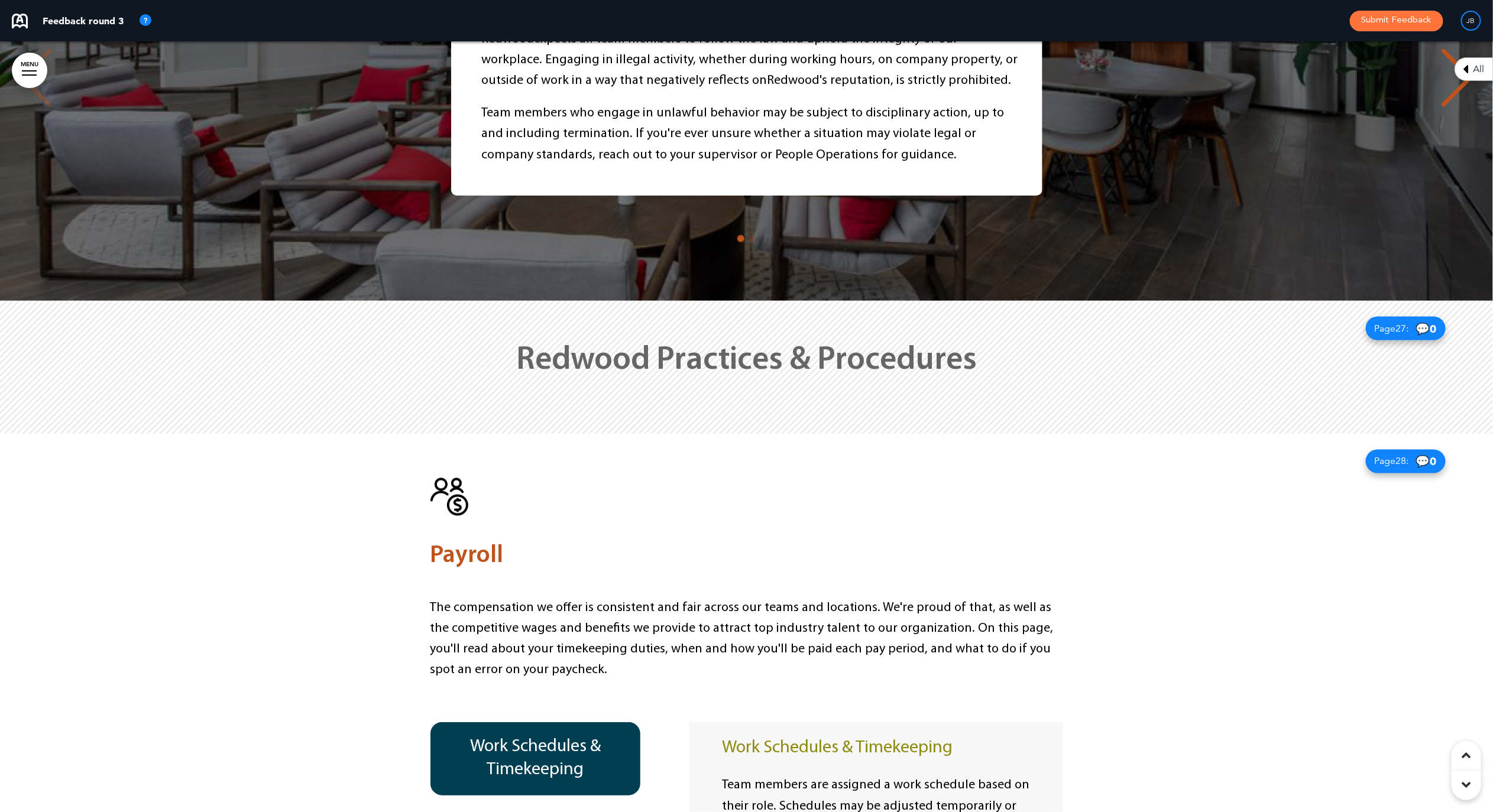
scroll to position [14430, 0]
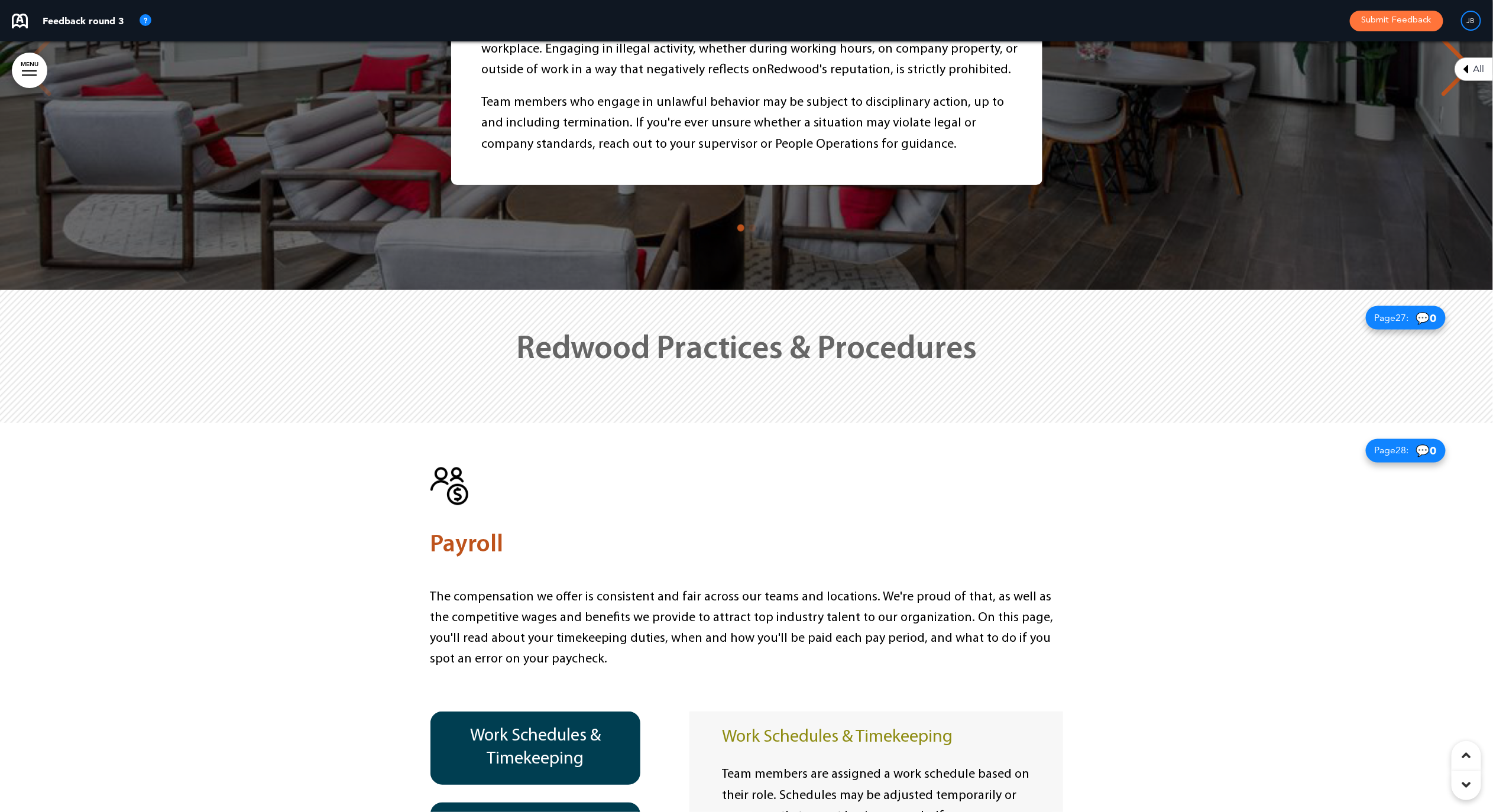
click at [1130, 290] on div at bounding box center [746, 356] width 1493 height 133
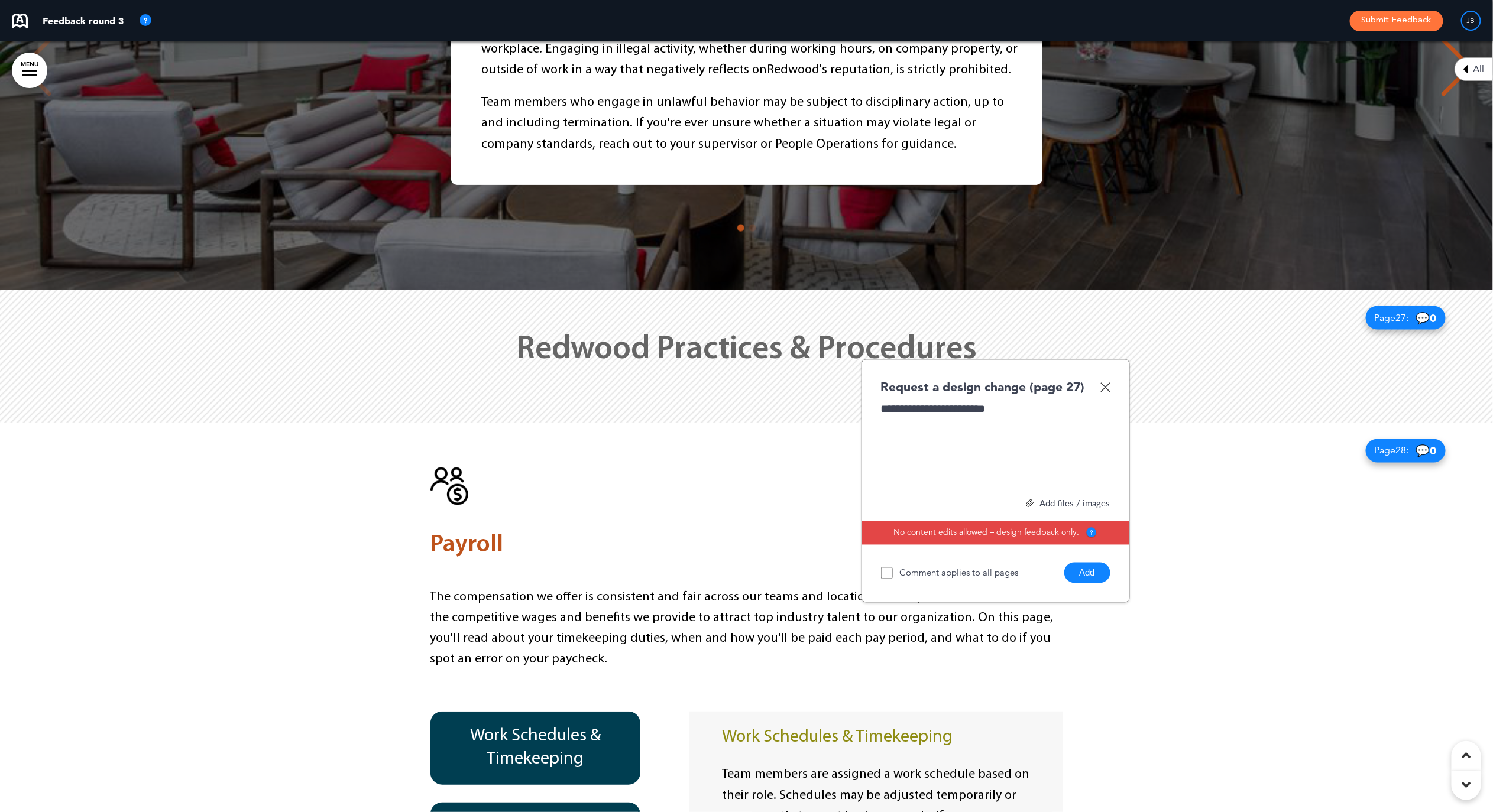
click at [1080, 563] on button "Add" at bounding box center [1087, 573] width 46 height 21
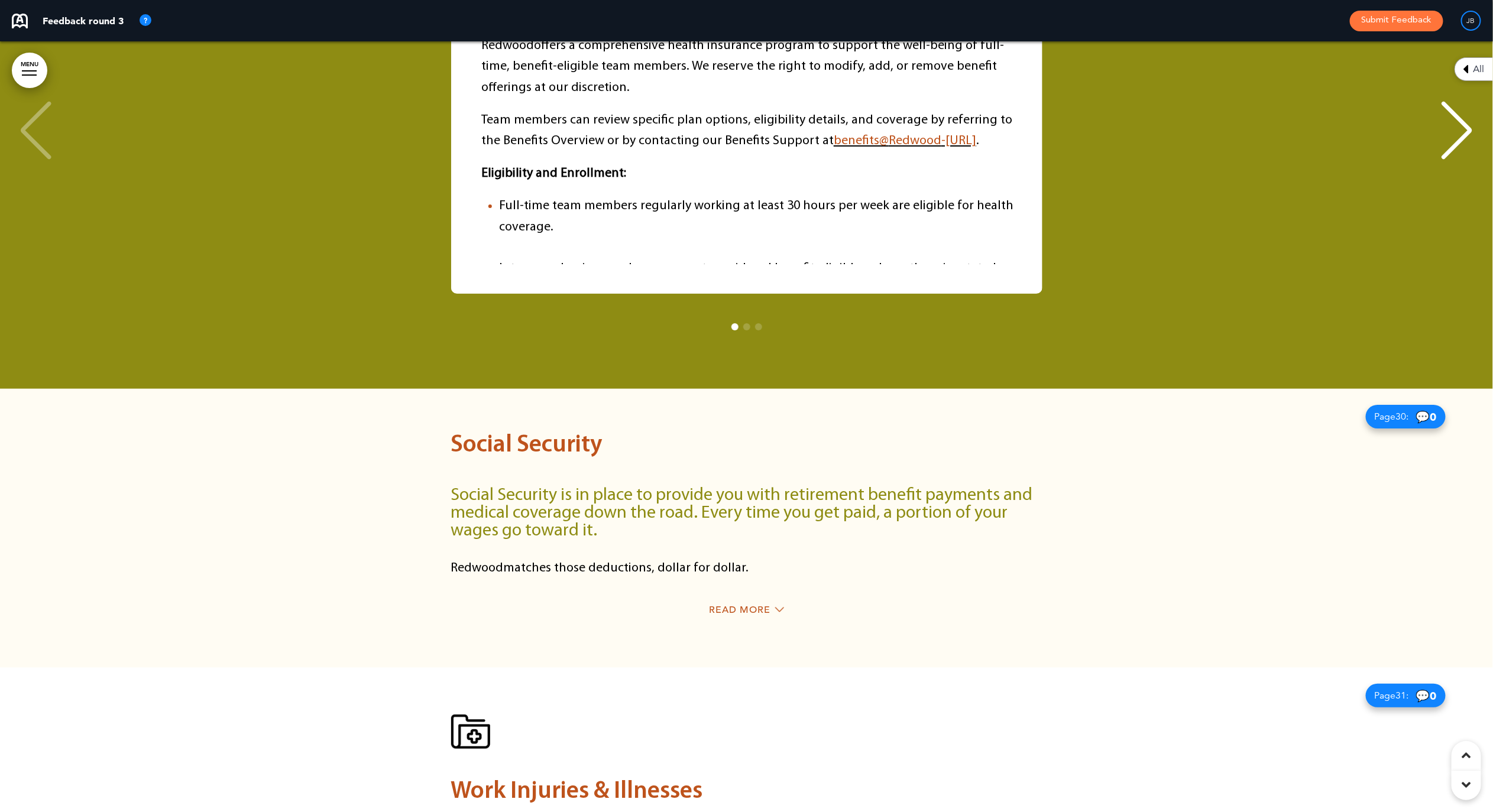
scroll to position [15899, 0]
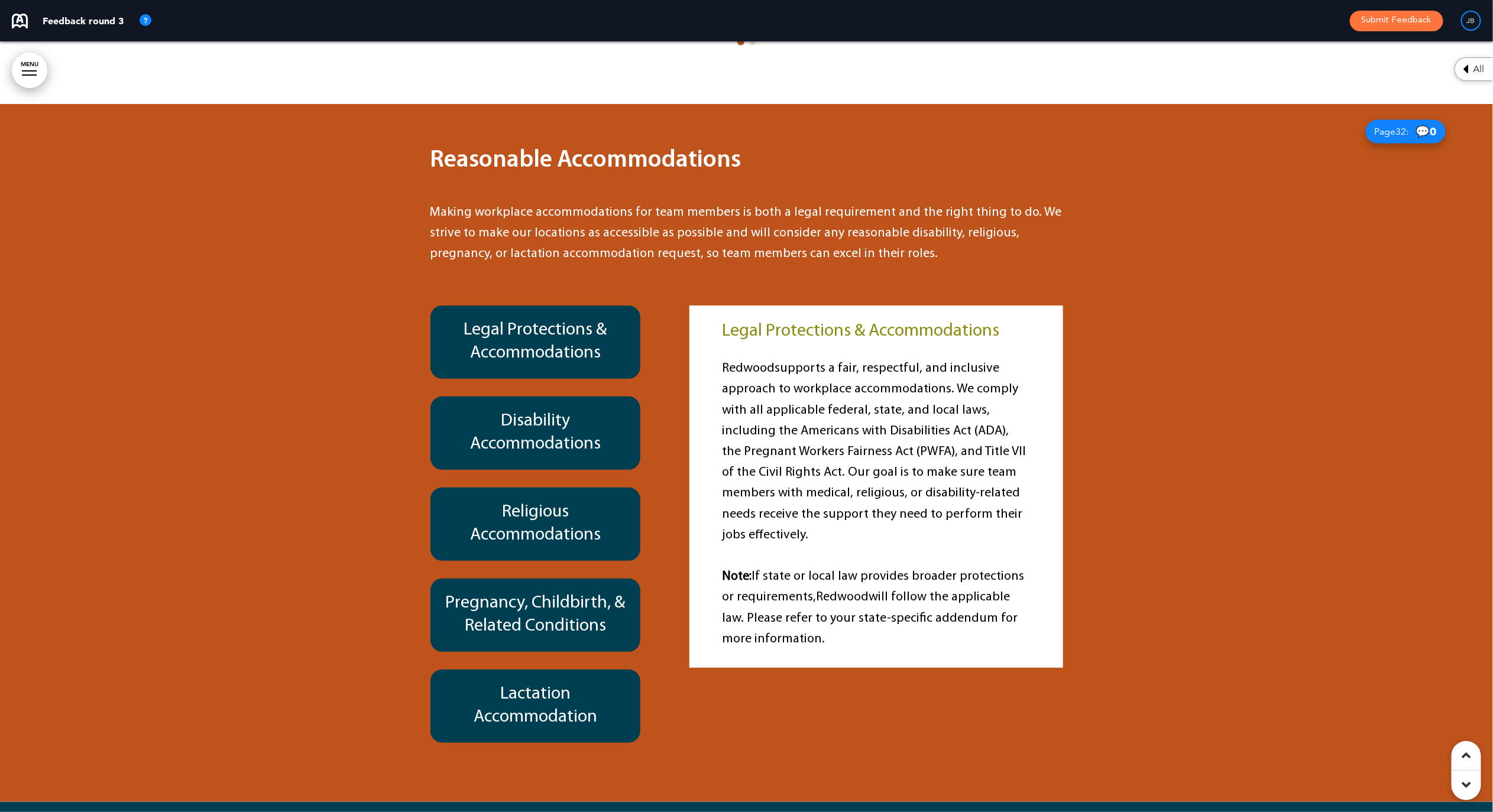
click at [610, 410] on h6 "Disability Accommodations" at bounding box center [536, 433] width 183 height 46
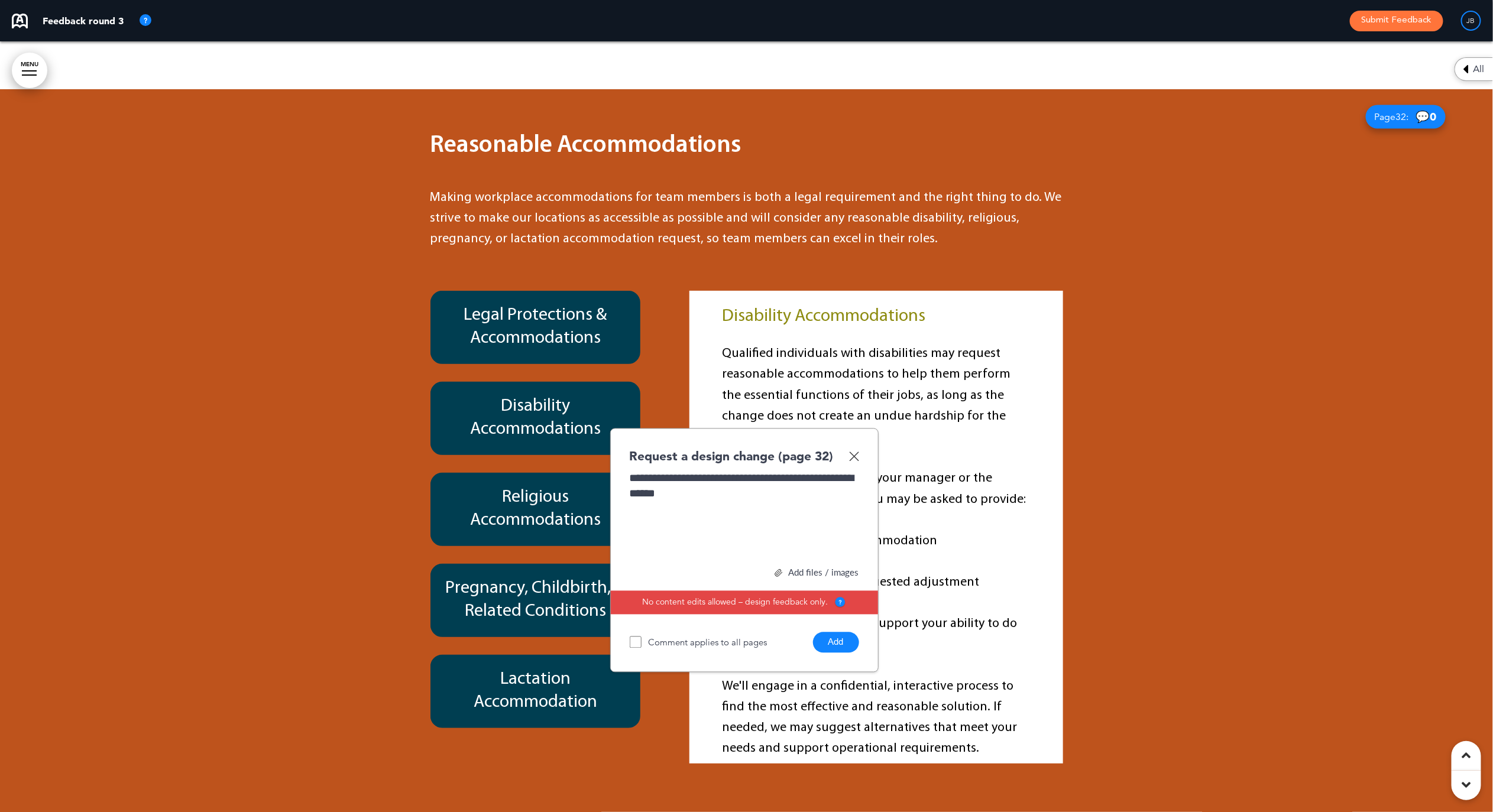
drag, startPoint x: 835, startPoint y: 544, endPoint x: 1072, endPoint y: 536, distance: 237.1
click at [837, 633] on button "Add" at bounding box center [836, 643] width 46 height 21
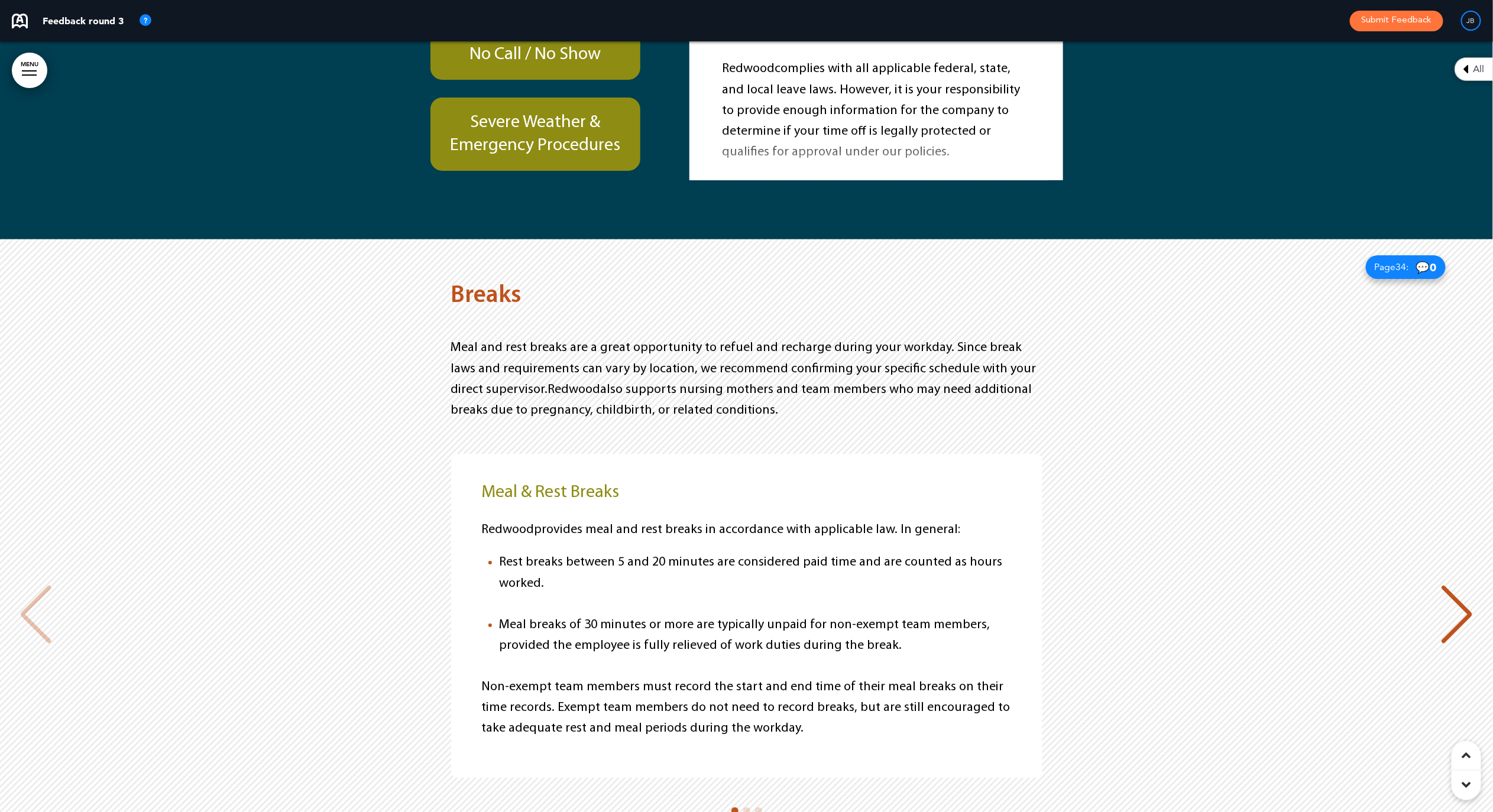
scroll to position [18597, 0]
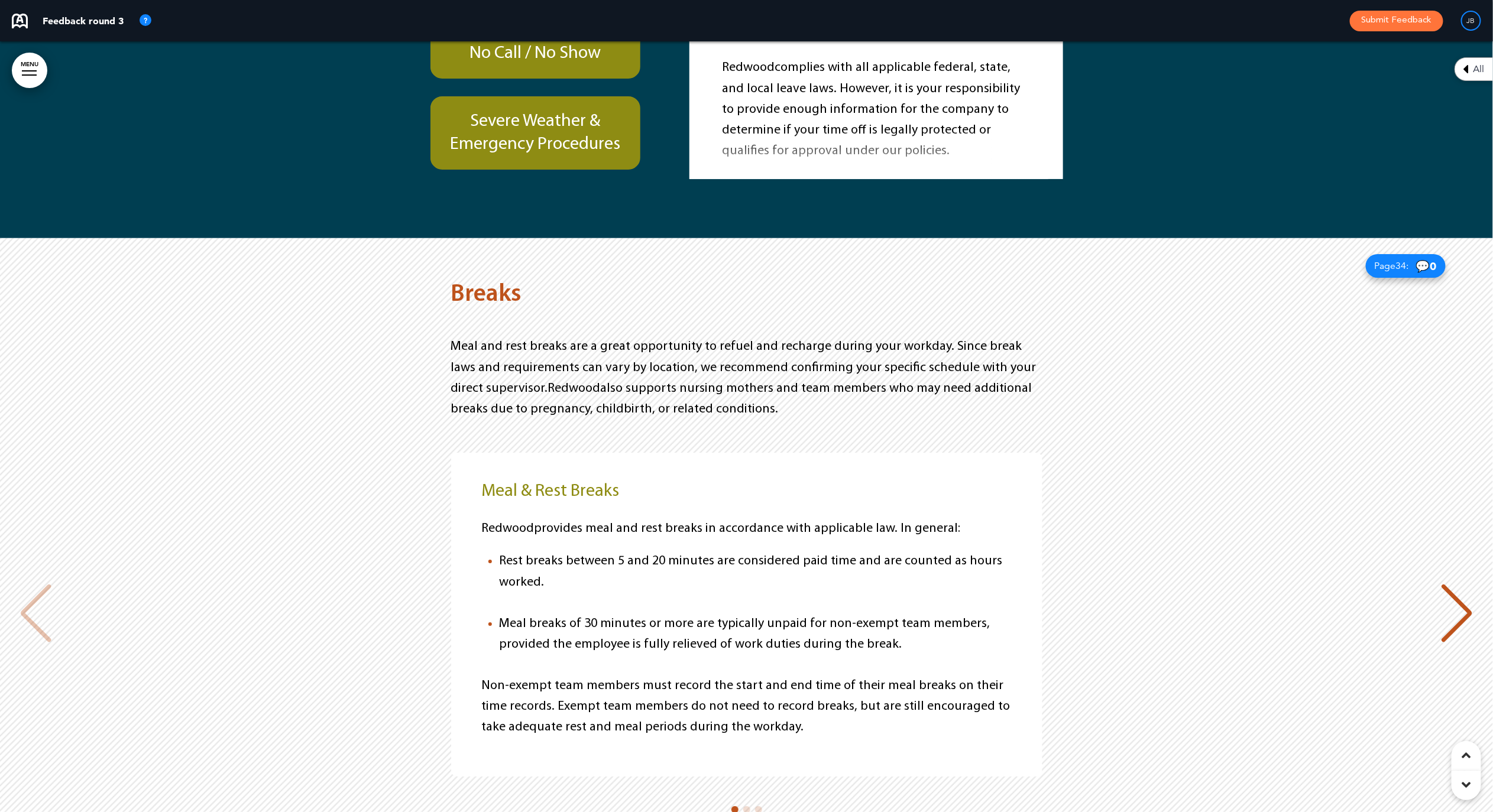
click at [1163, 452] on div "Meal & Rest Breaks Redwood provides meal and rest breaks in accordance with app…" at bounding box center [746, 614] width 1470 height 324
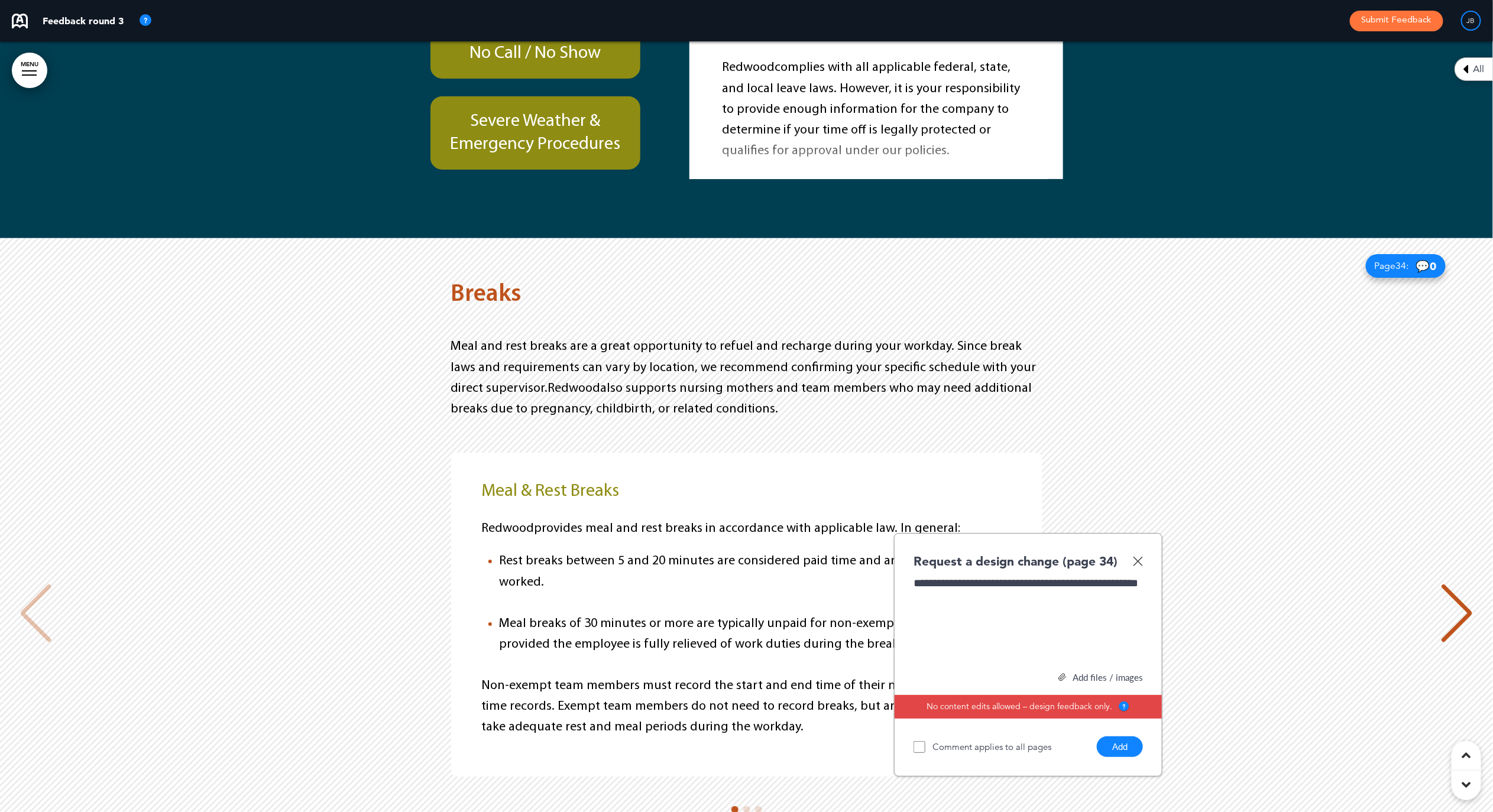
click at [1122, 736] on button "Add" at bounding box center [1120, 746] width 46 height 21
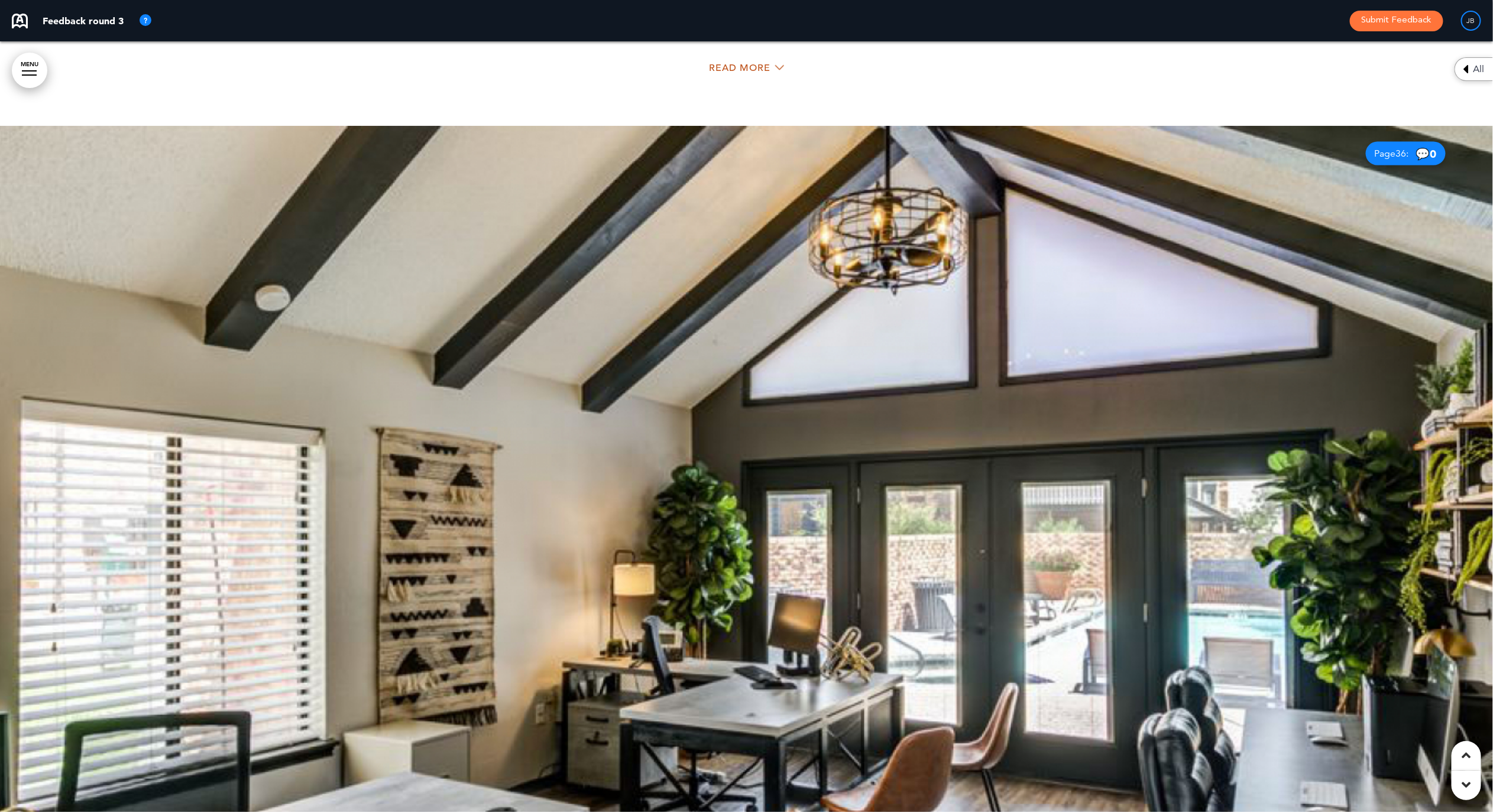
scroll to position [19753, 0]
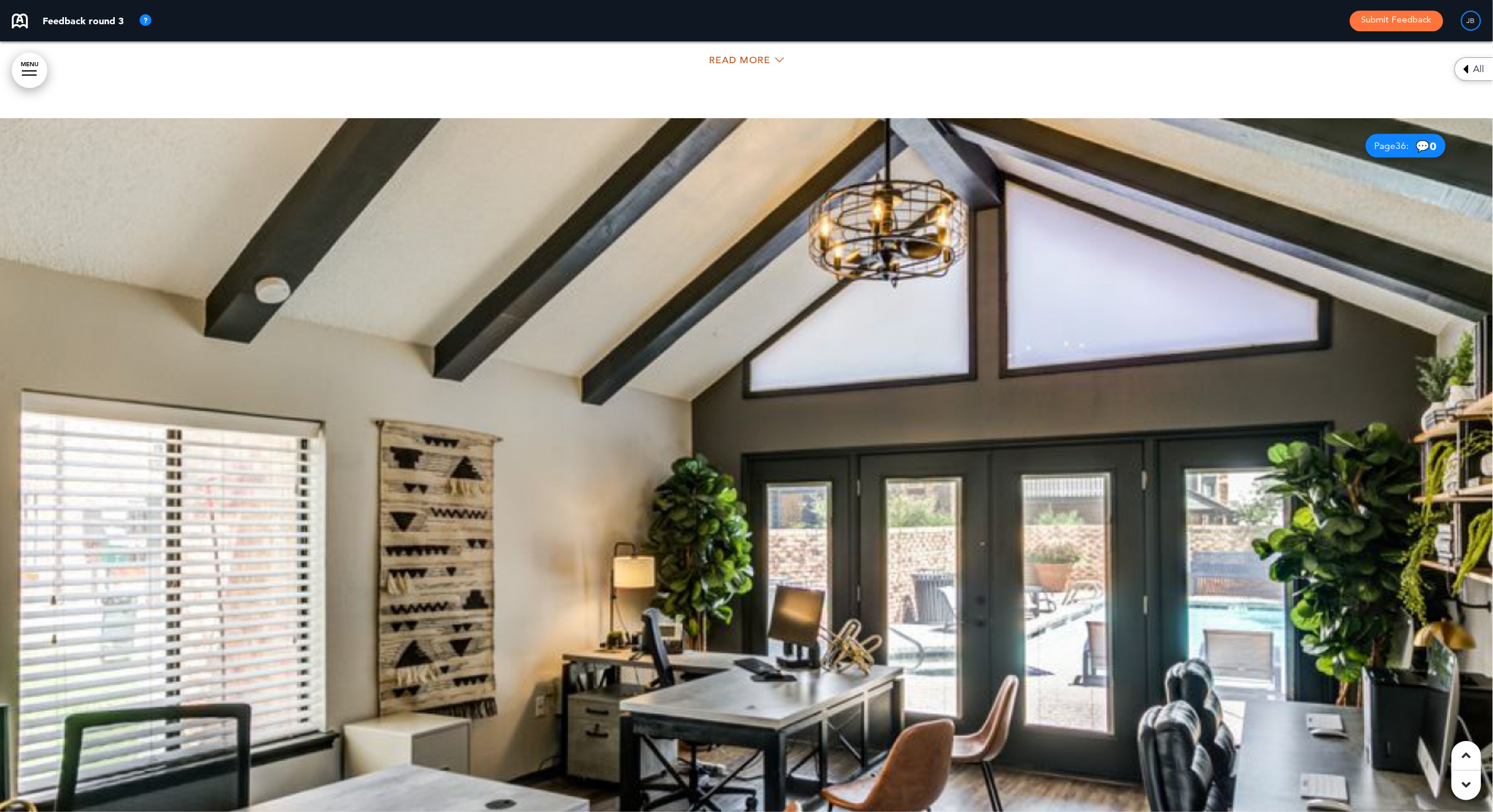
click at [899, 455] on div at bounding box center [746, 504] width 1493 height 771
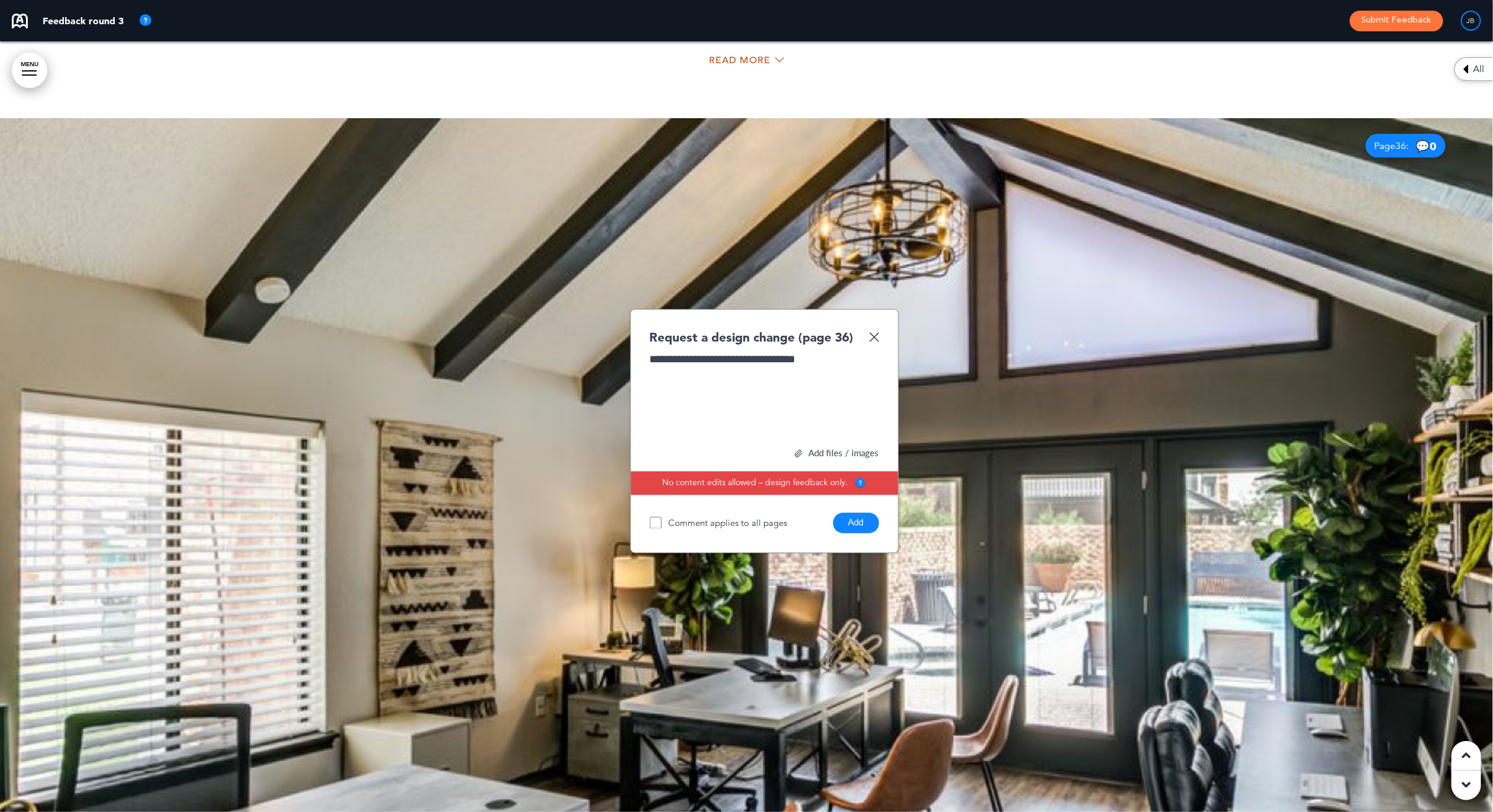
click at [852, 513] on button "Add" at bounding box center [856, 523] width 46 height 21
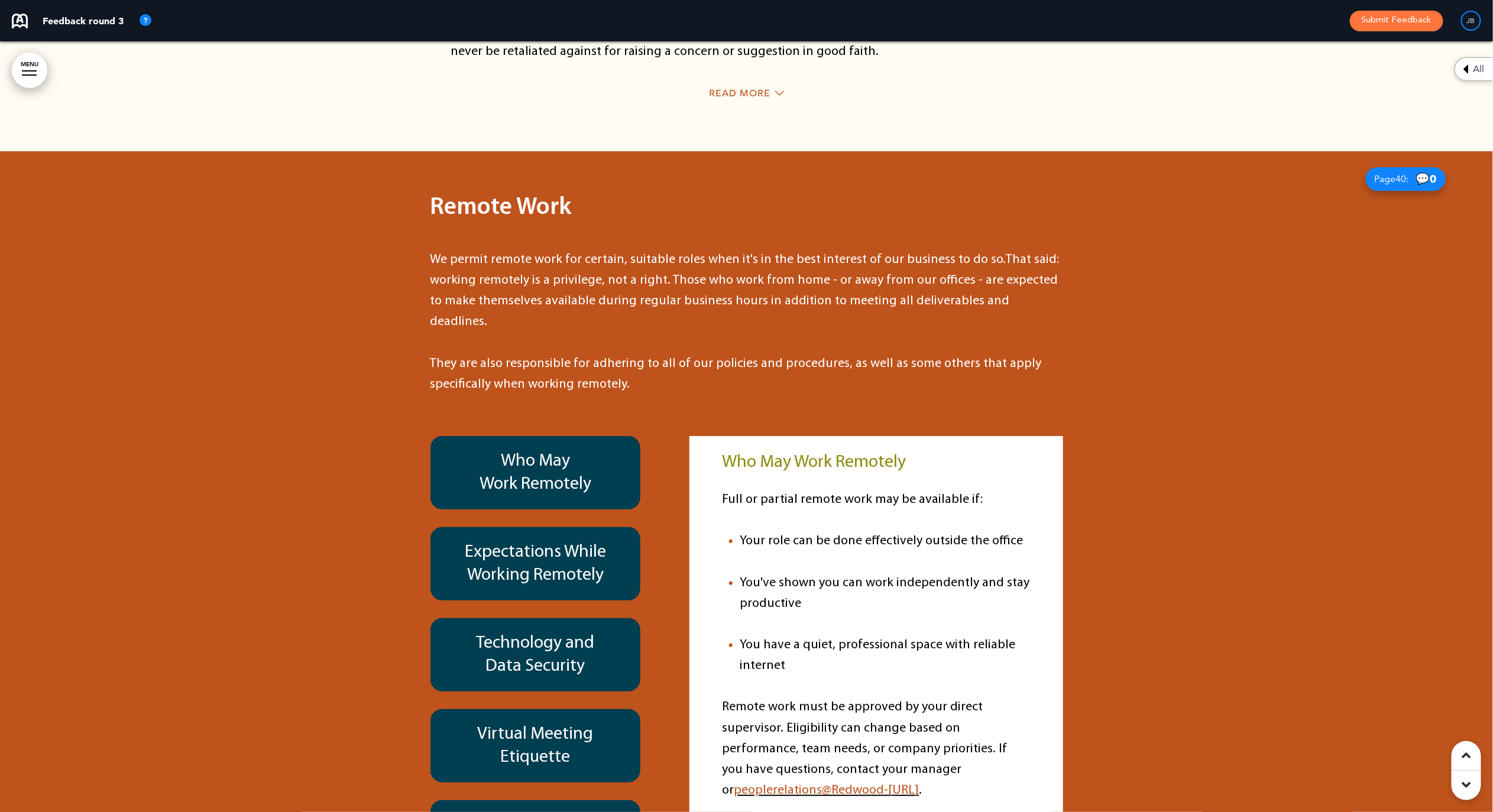
scroll to position [21438, 0]
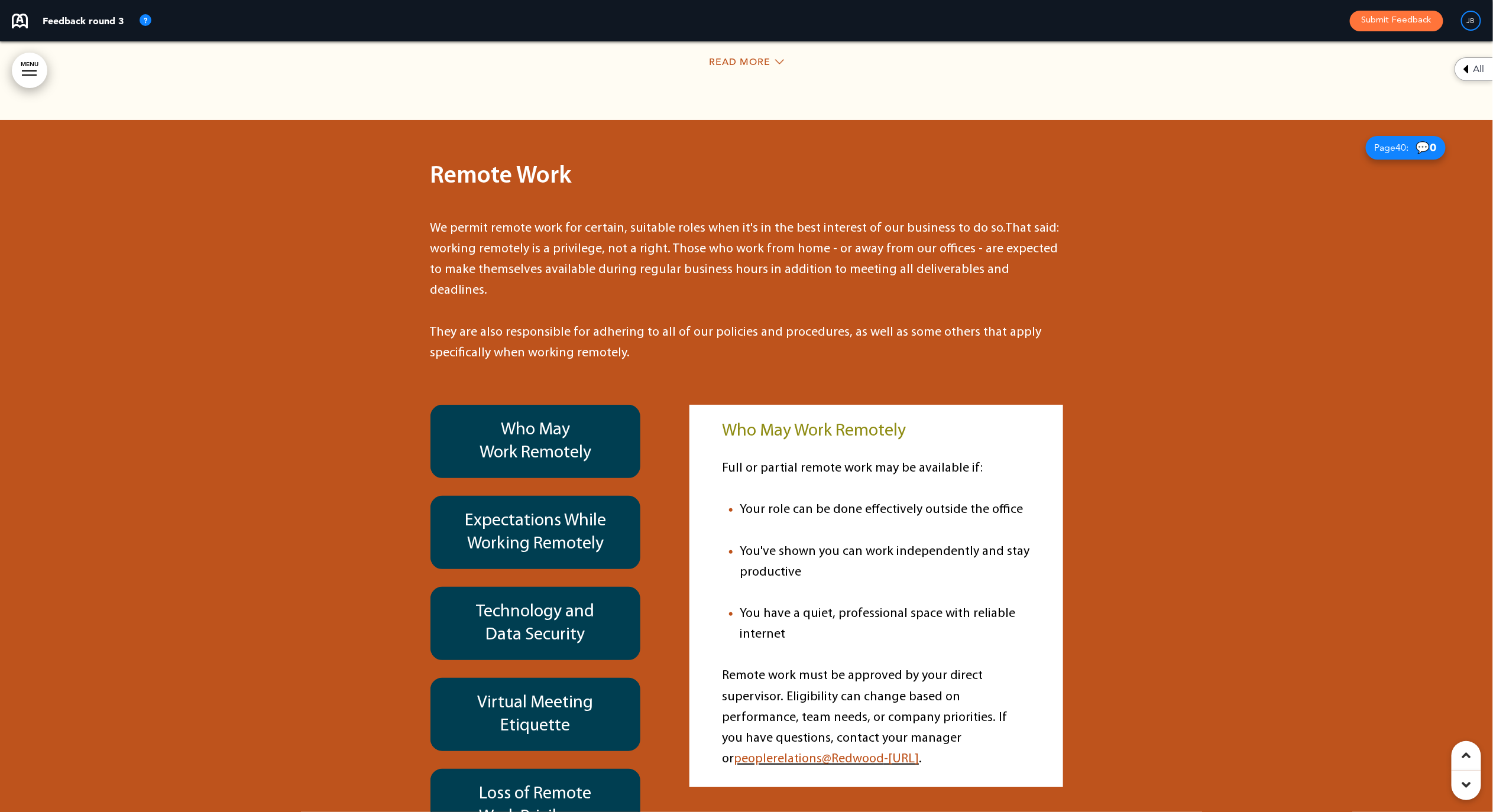
click at [616, 418] on h6 "Who May Work Remotely" at bounding box center [536, 441] width 183 height 46
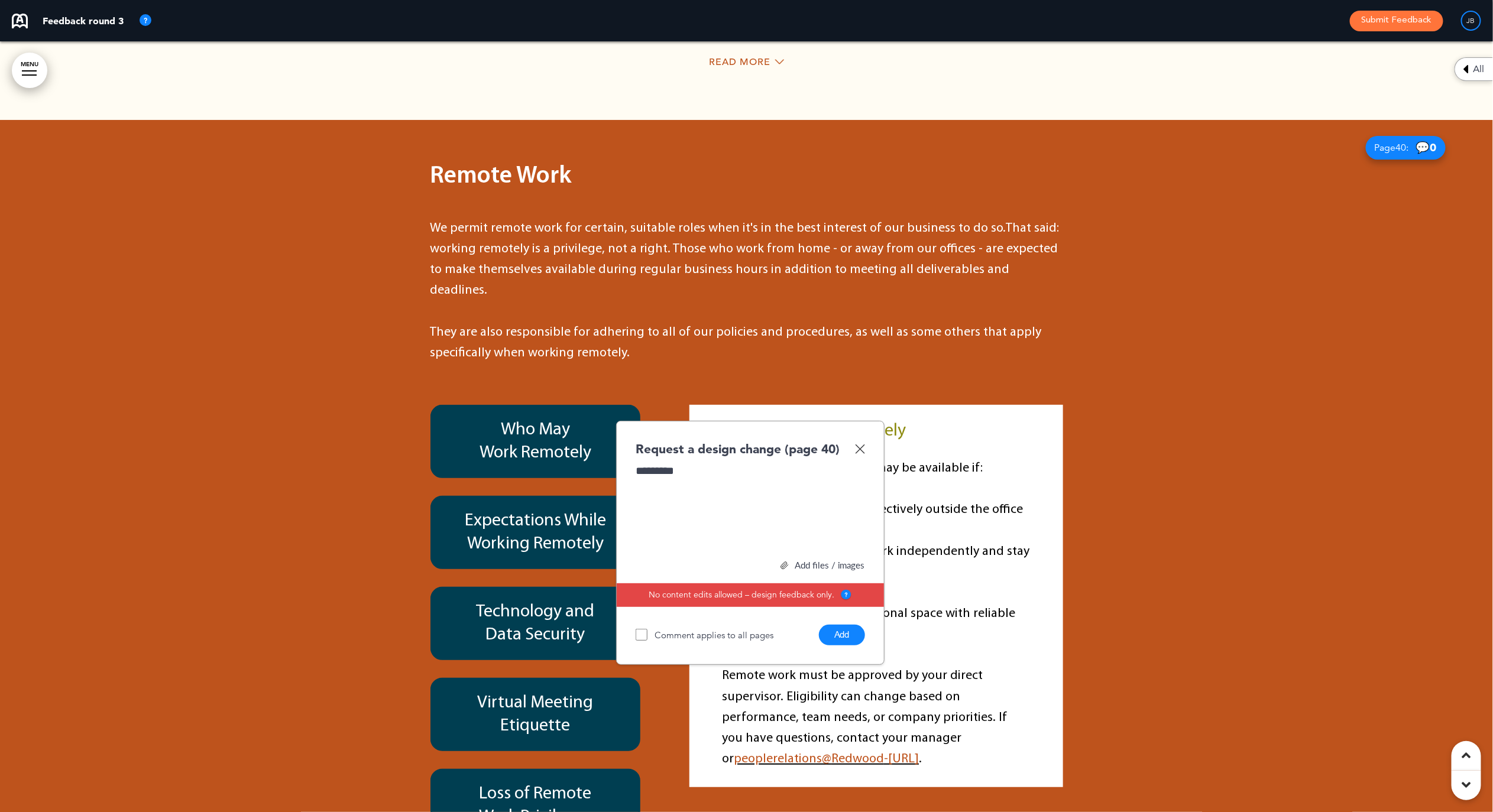
click at [837, 625] on button "Add" at bounding box center [842, 635] width 46 height 21
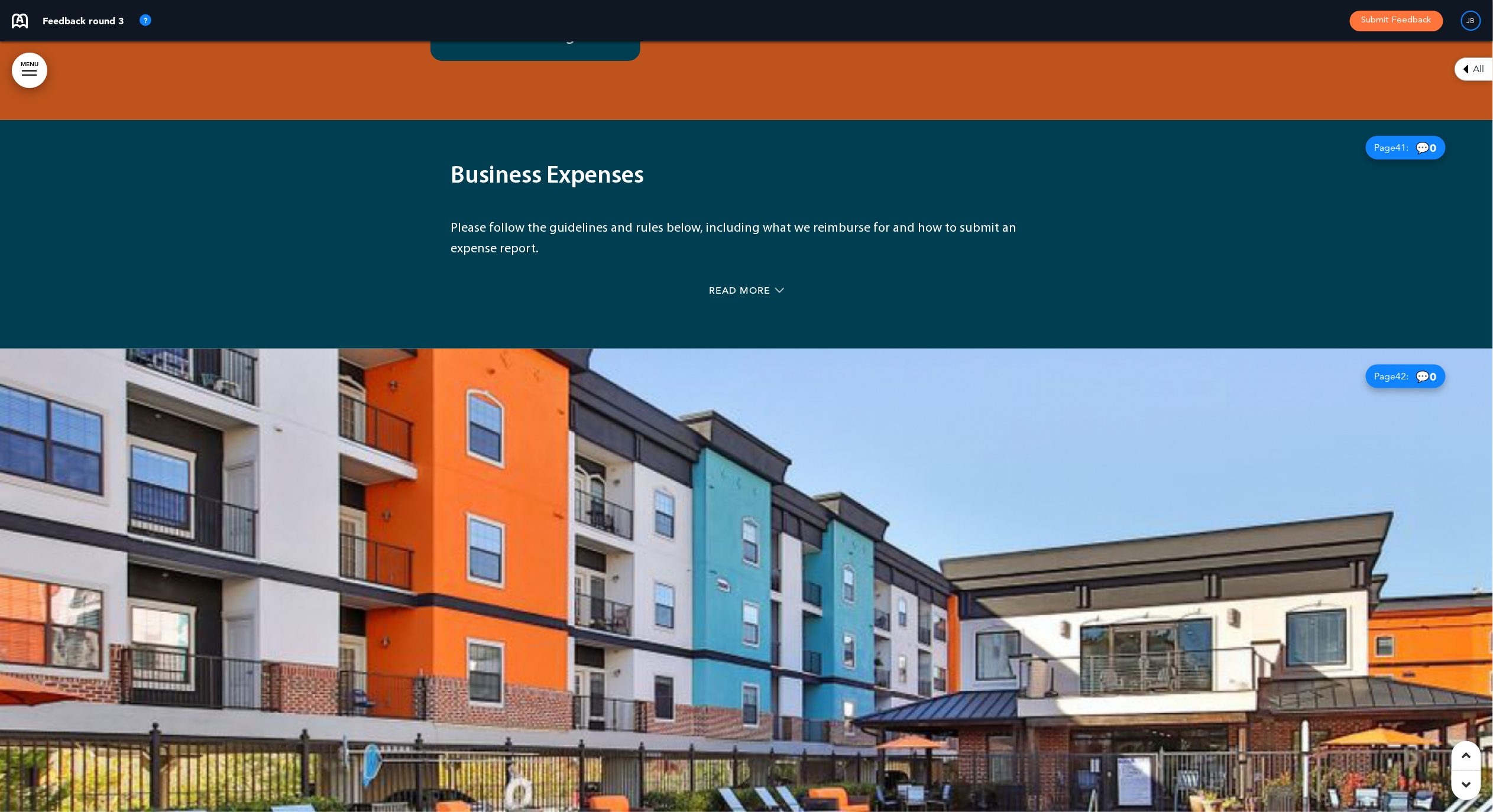
scroll to position [22280, 0]
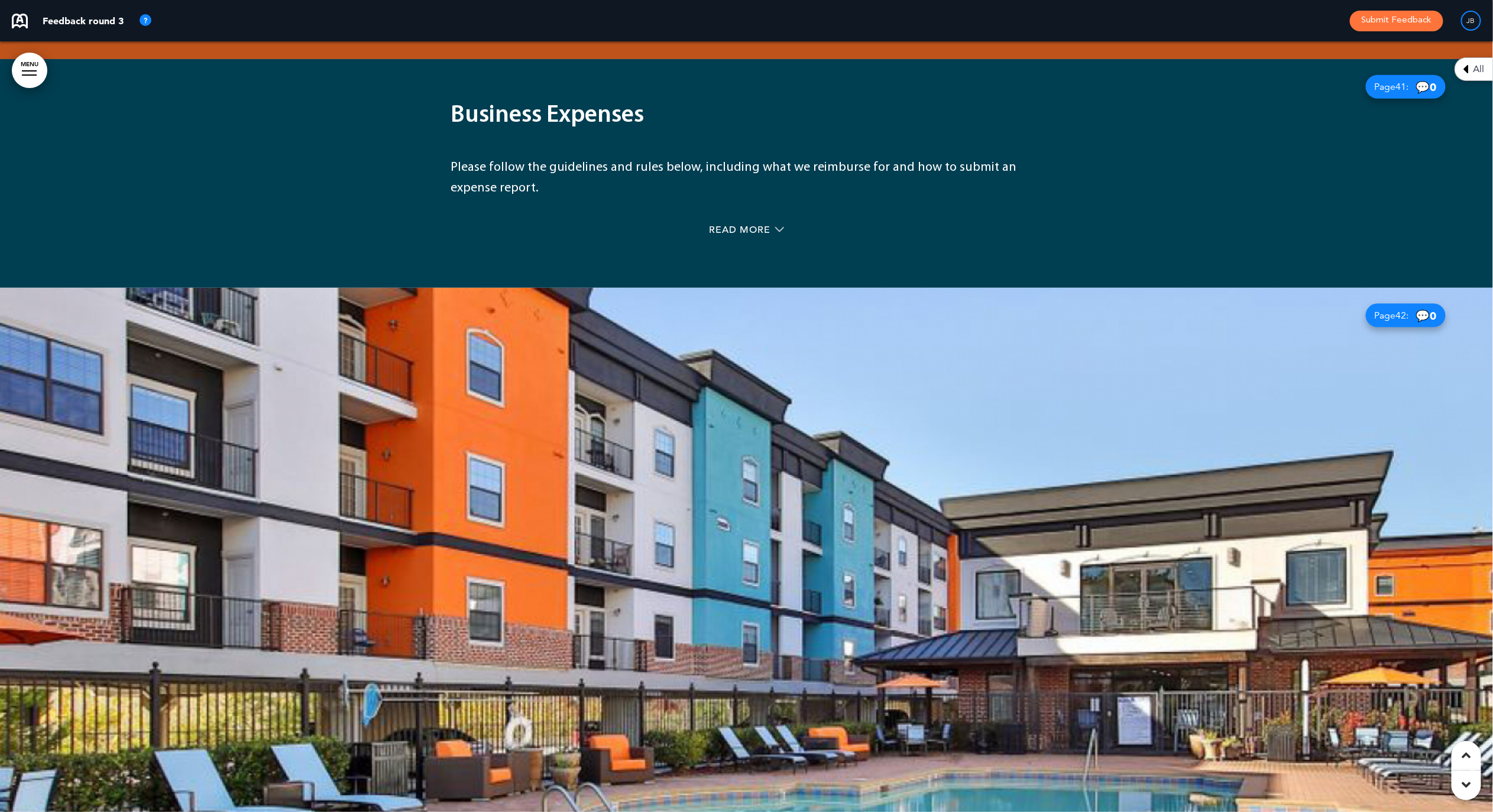
click at [759, 413] on div at bounding box center [746, 674] width 1493 height 771
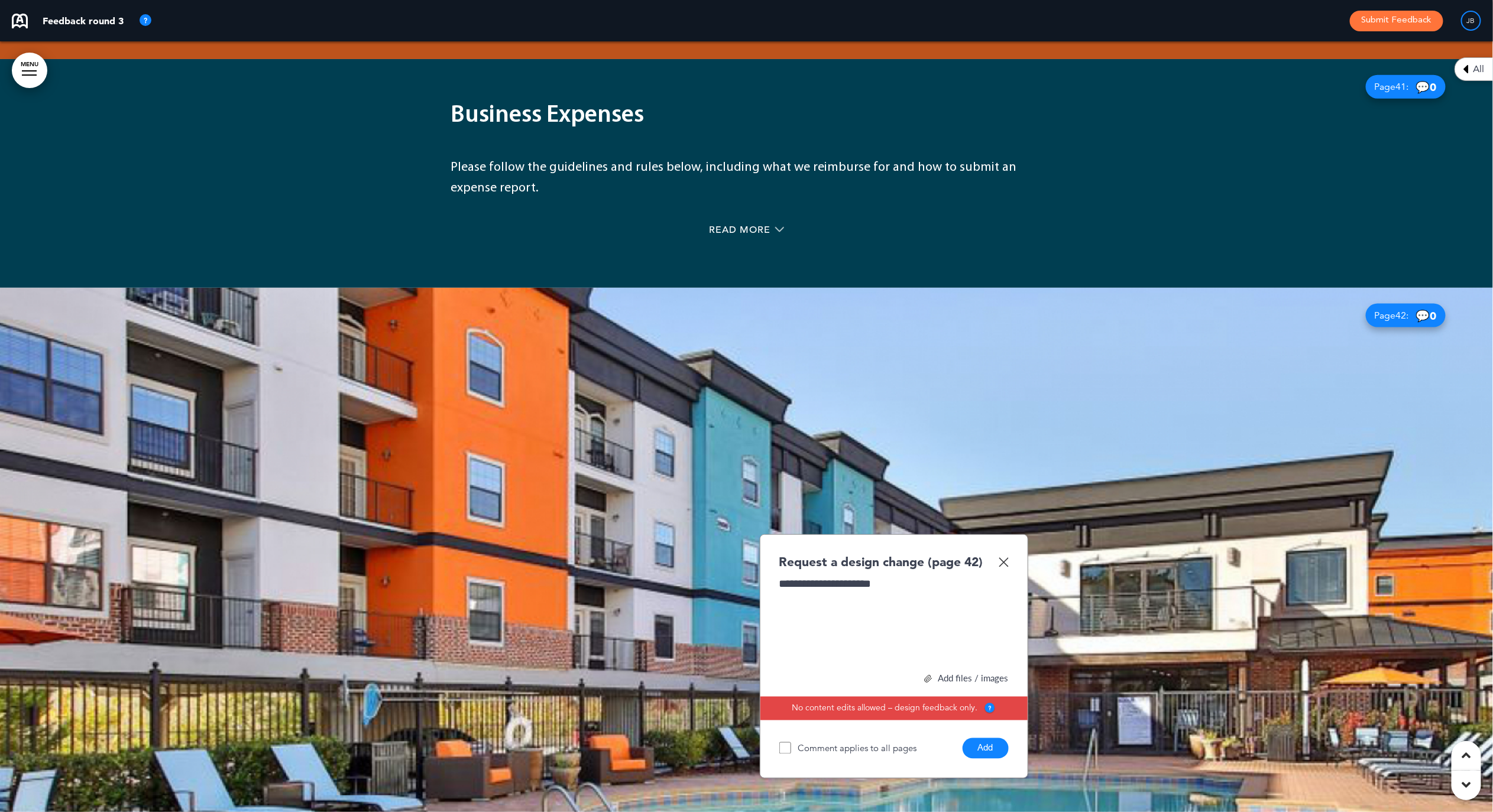
click at [986, 738] on button "Add" at bounding box center [986, 748] width 46 height 21
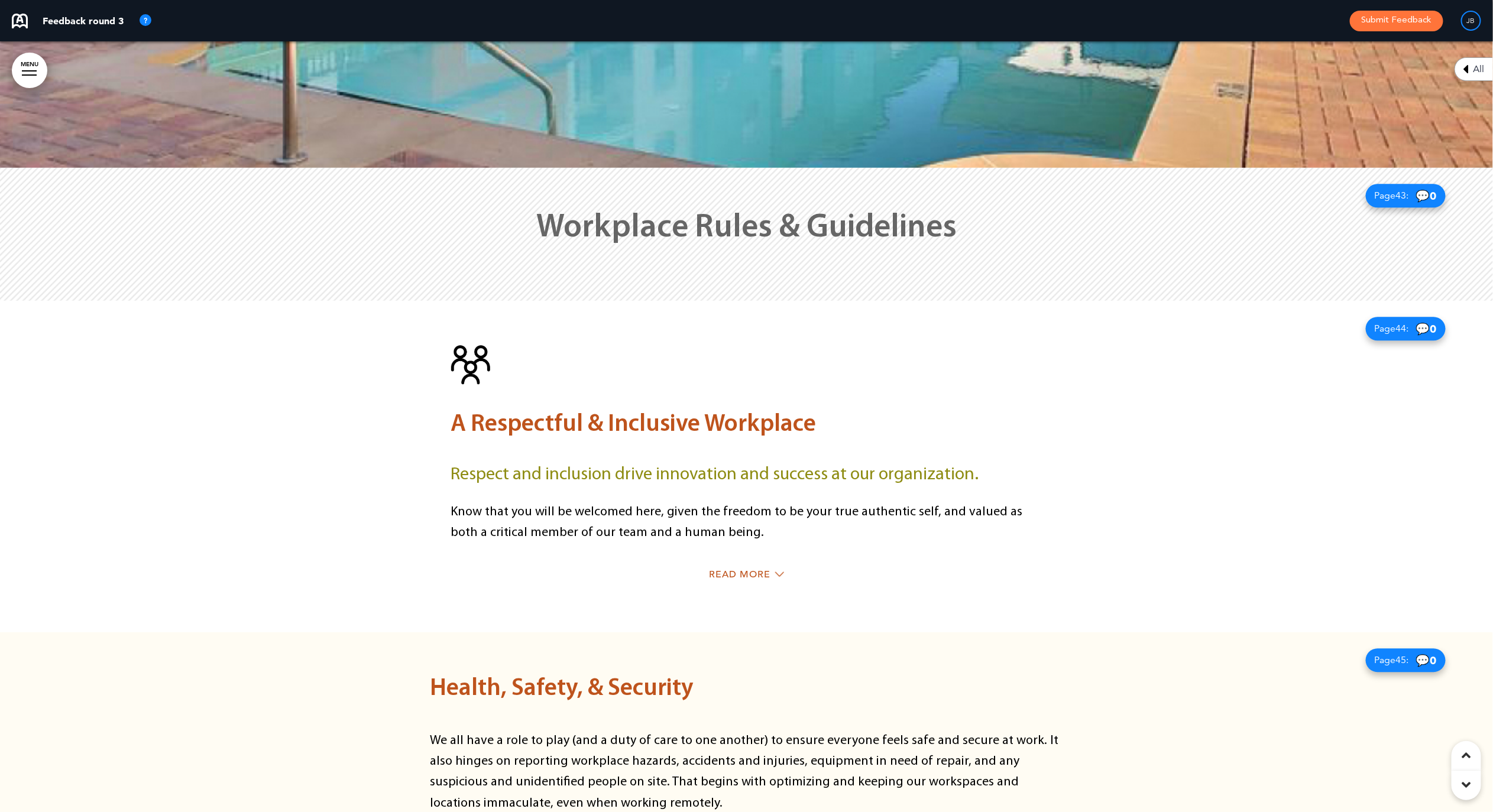
scroll to position [23167, 0]
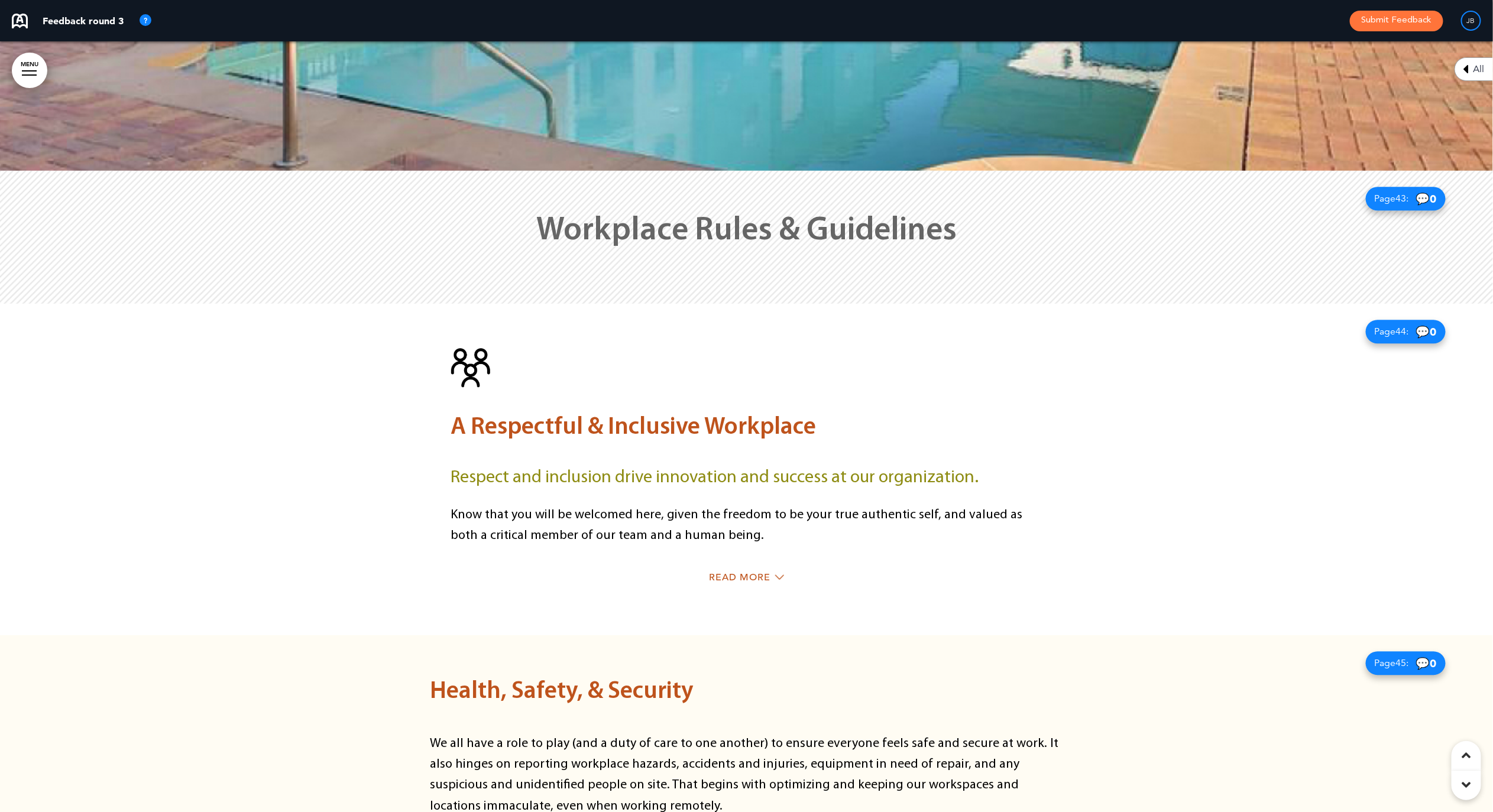
click at [1075, 170] on div at bounding box center [746, 236] width 1493 height 133
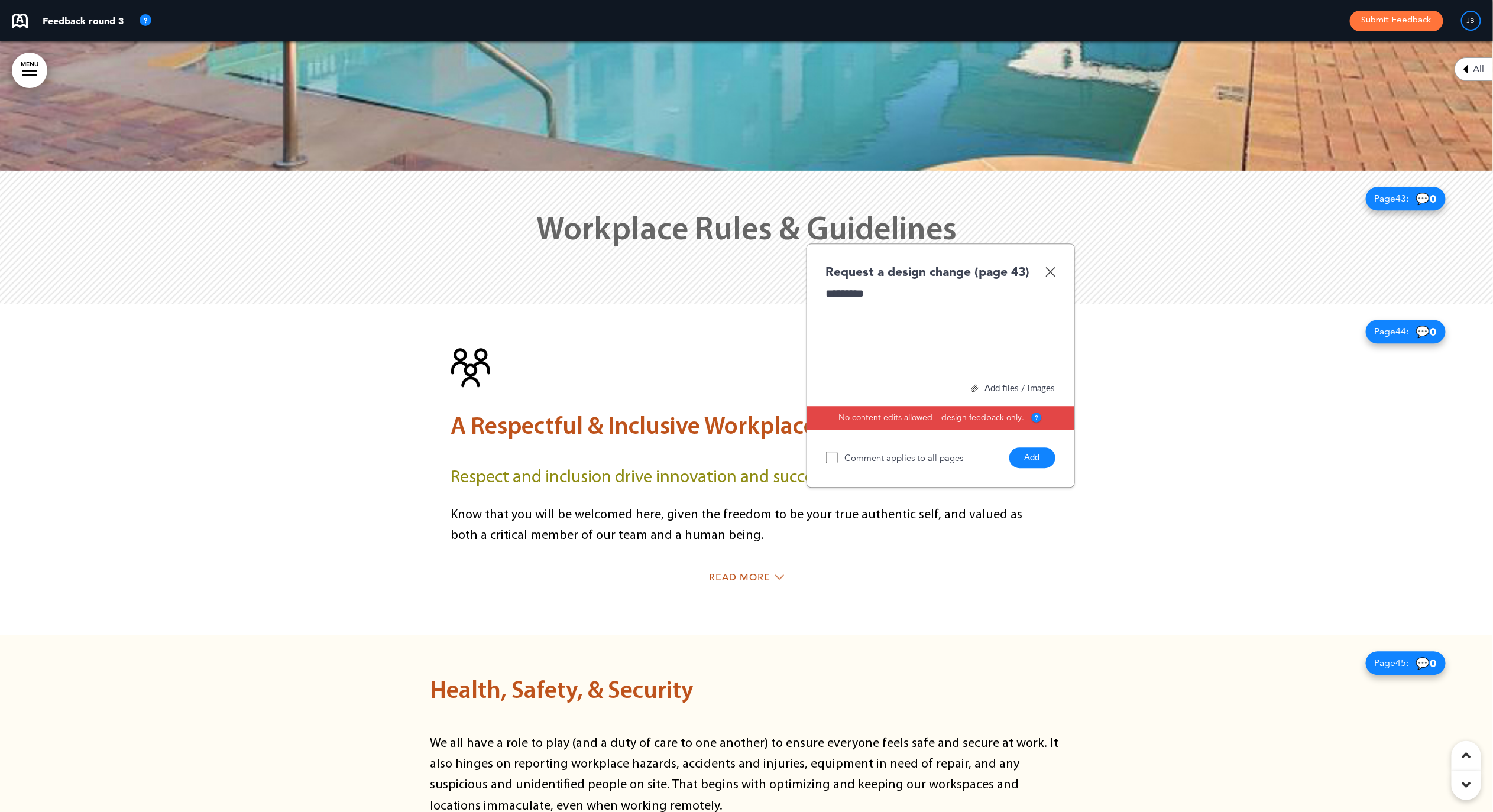
click at [1023, 447] on button "Add" at bounding box center [1033, 457] width 46 height 21
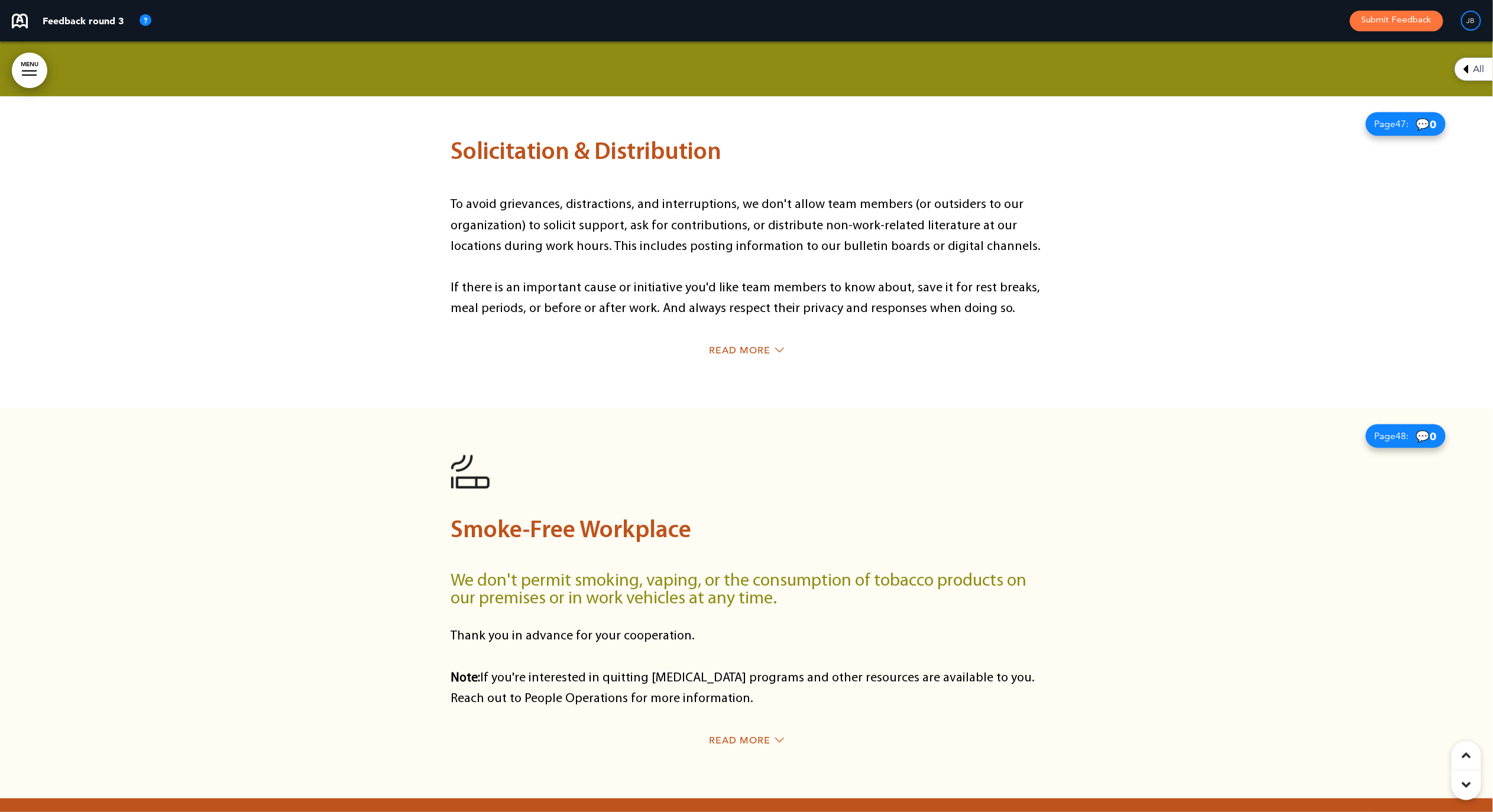
scroll to position [24727, 0]
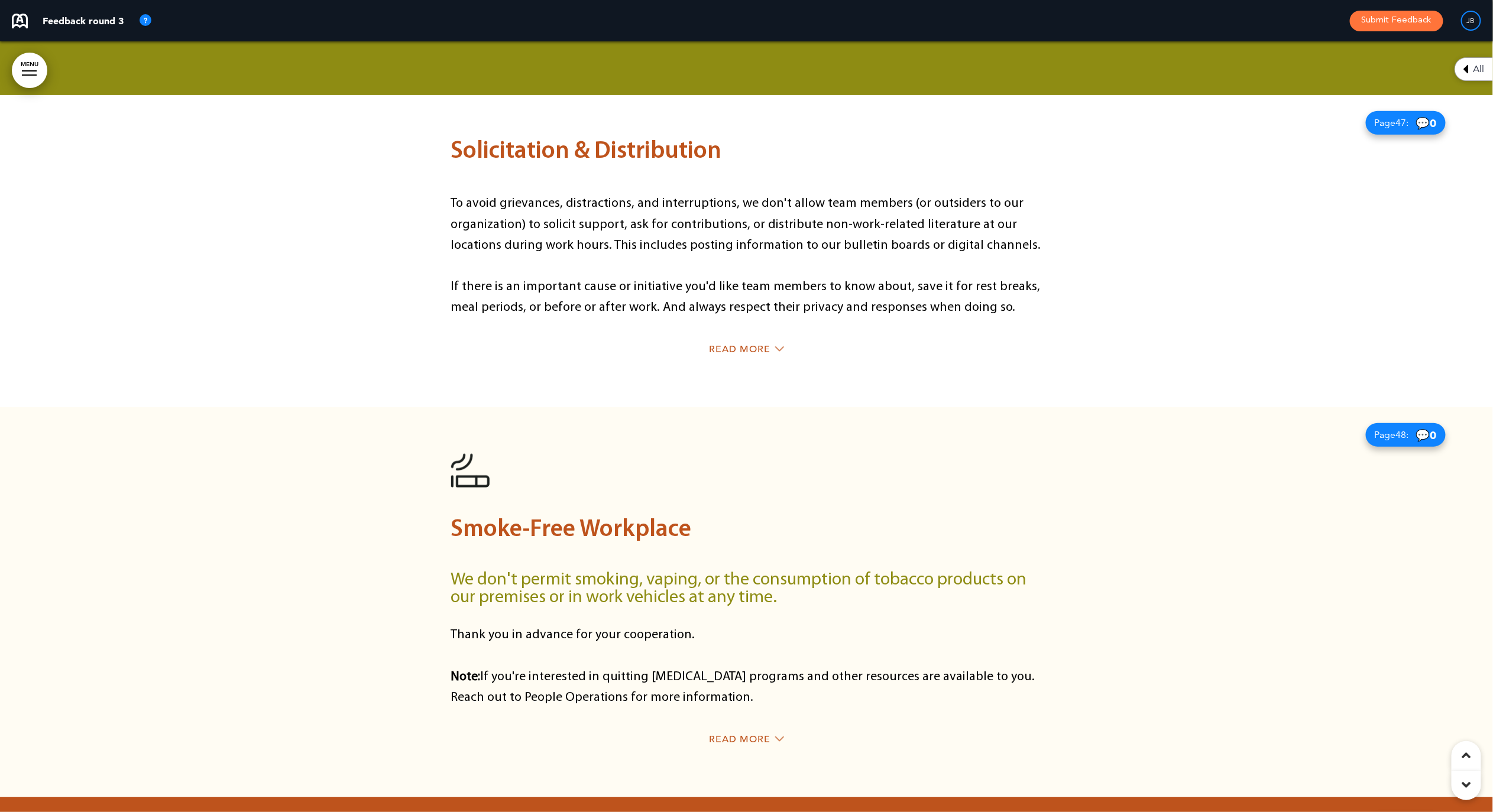
click at [468, 451] on img at bounding box center [470, 470] width 39 height 39
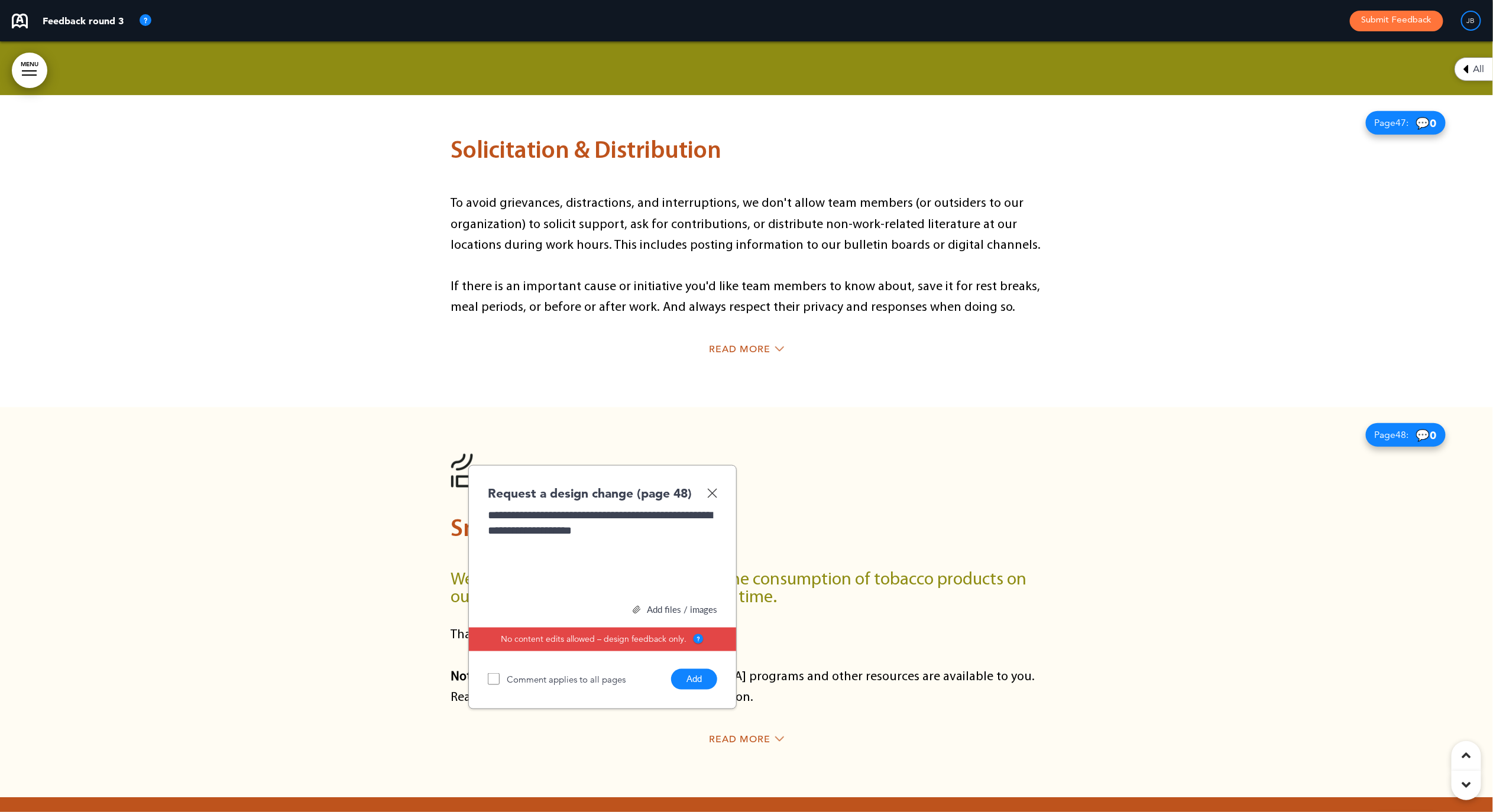
click at [690, 670] on button "Add" at bounding box center [694, 679] width 46 height 21
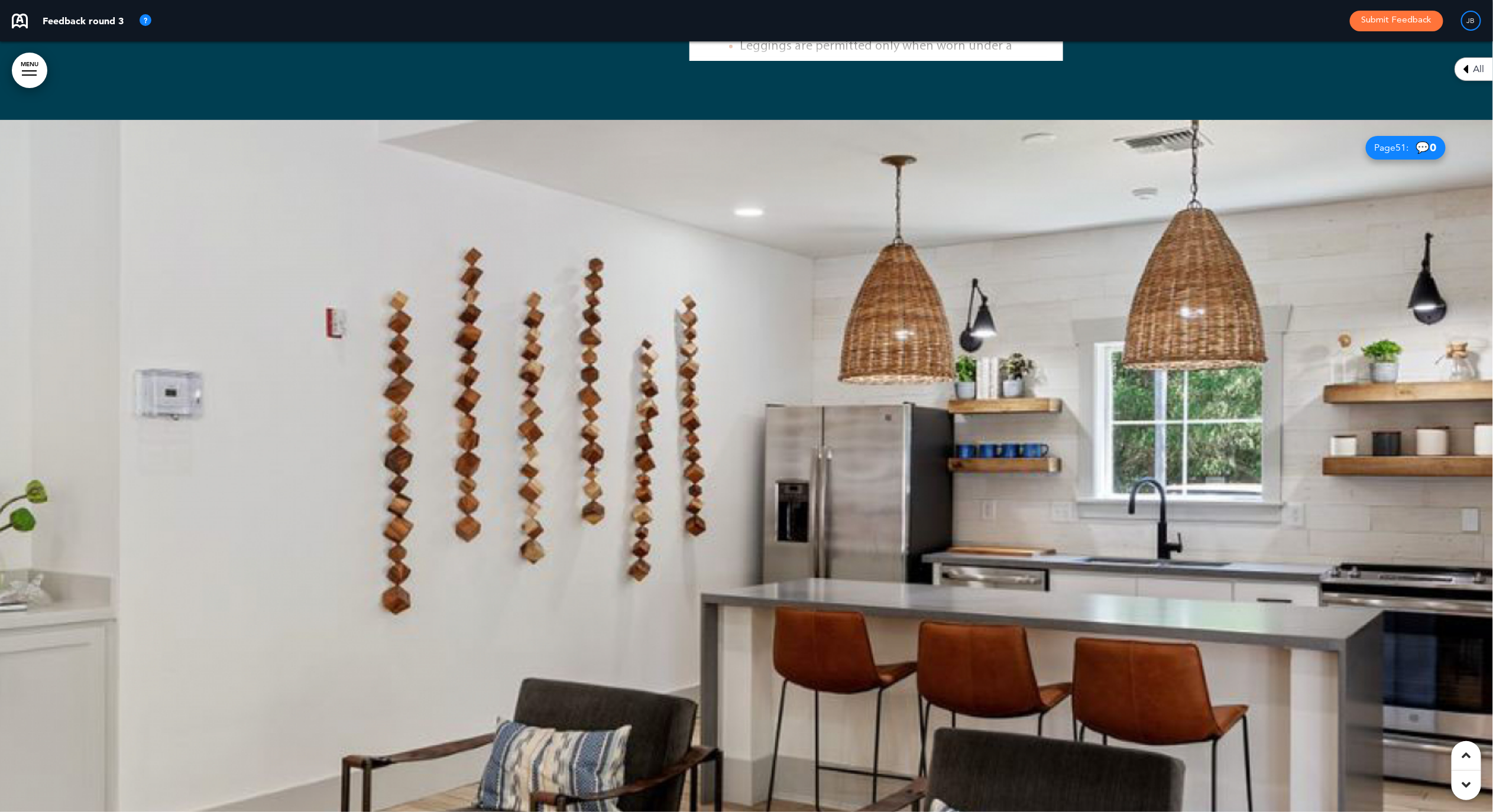
scroll to position [26913, 0]
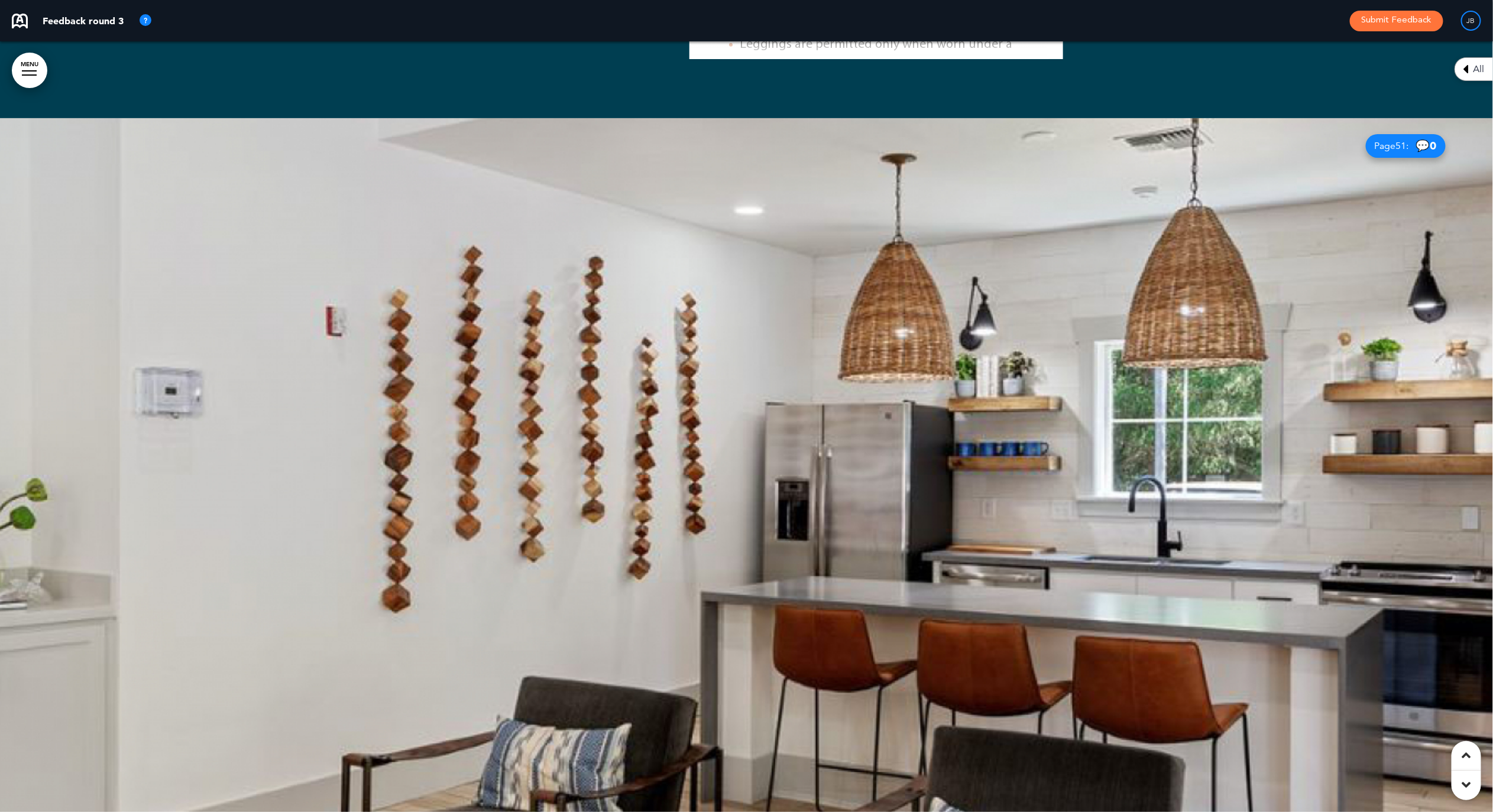
click at [850, 382] on div at bounding box center [746, 504] width 1493 height 771
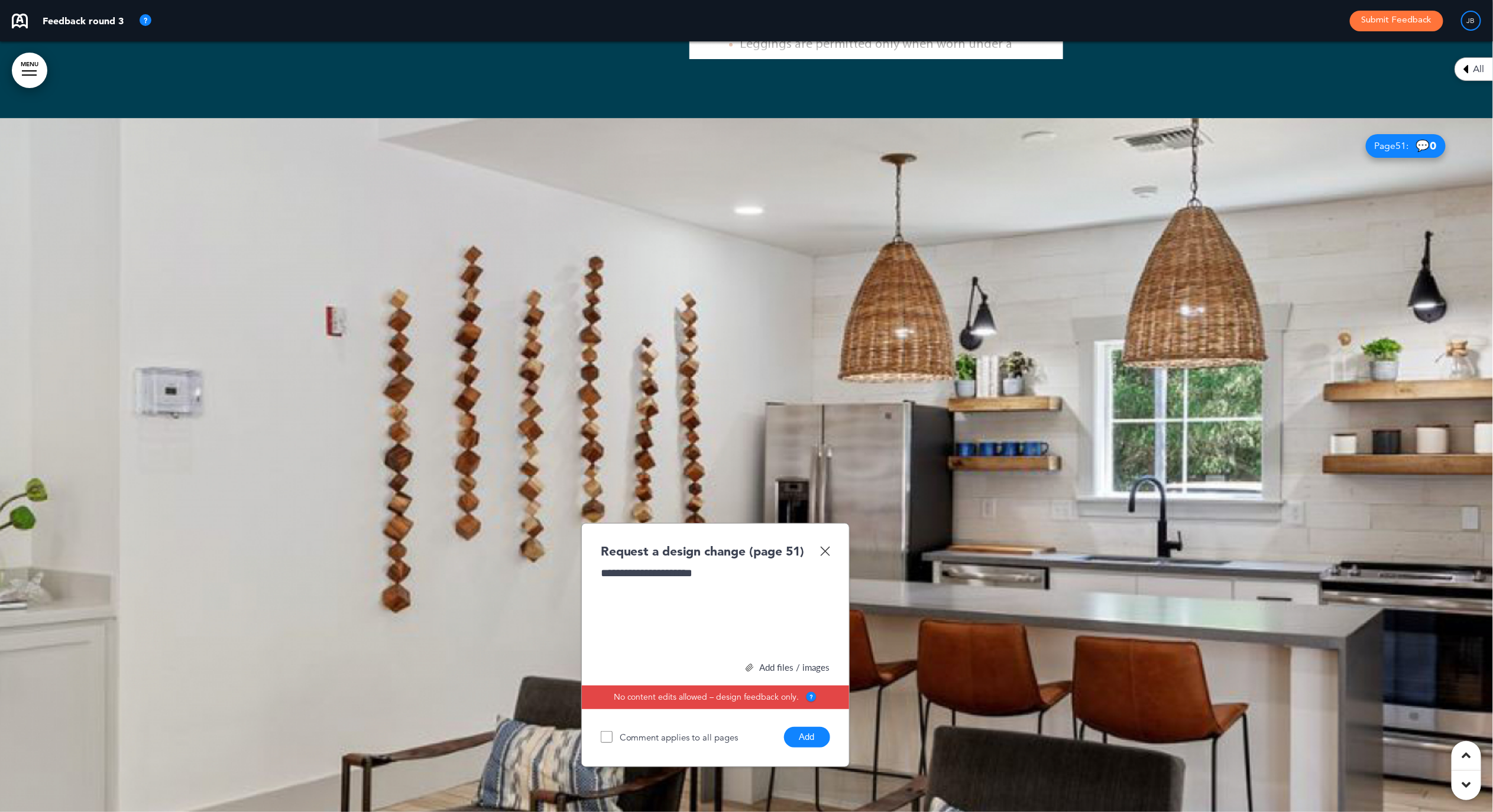
click at [800, 727] on button "Add" at bounding box center [807, 737] width 46 height 21
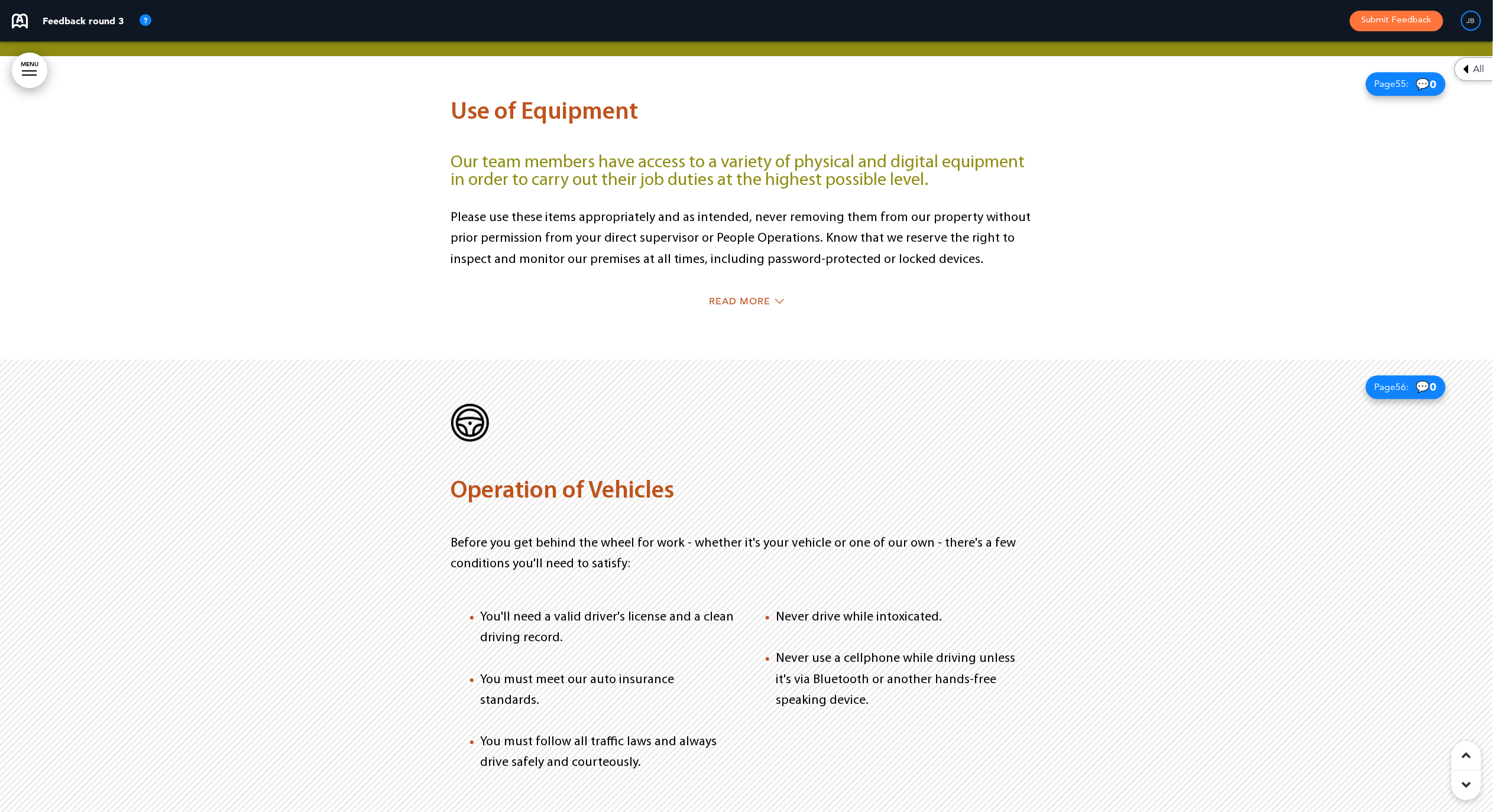
scroll to position [28615, 0]
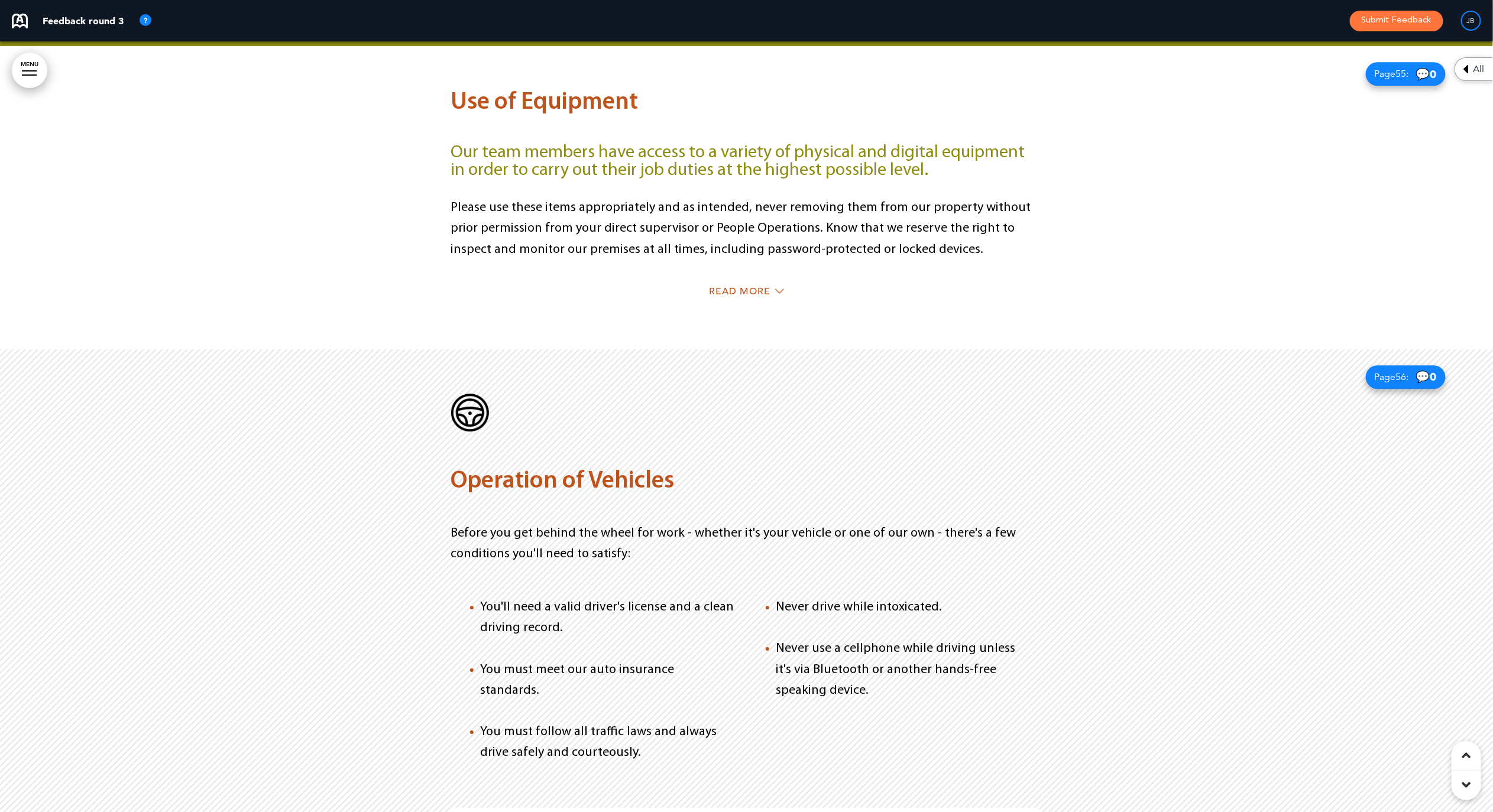
click at [1232, 357] on div "Operation of Vehicles Before you get behind the wheel for work - whether it's y…" at bounding box center [746, 789] width 1469 height 879
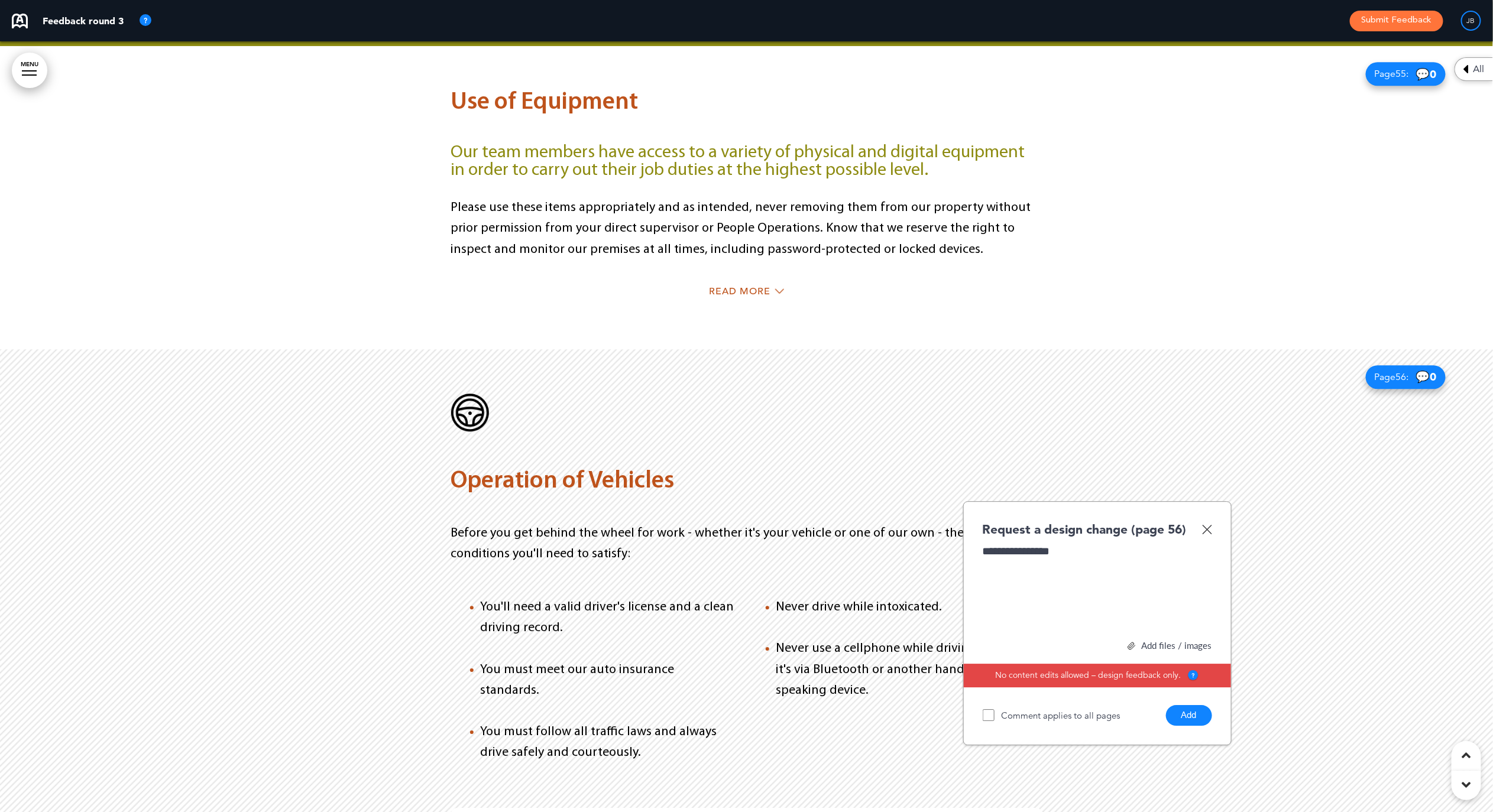
drag, startPoint x: 1189, startPoint y: 565, endPoint x: 1179, endPoint y: 562, distance: 10.4
click at [1189, 705] on button "Add" at bounding box center [1189, 715] width 46 height 21
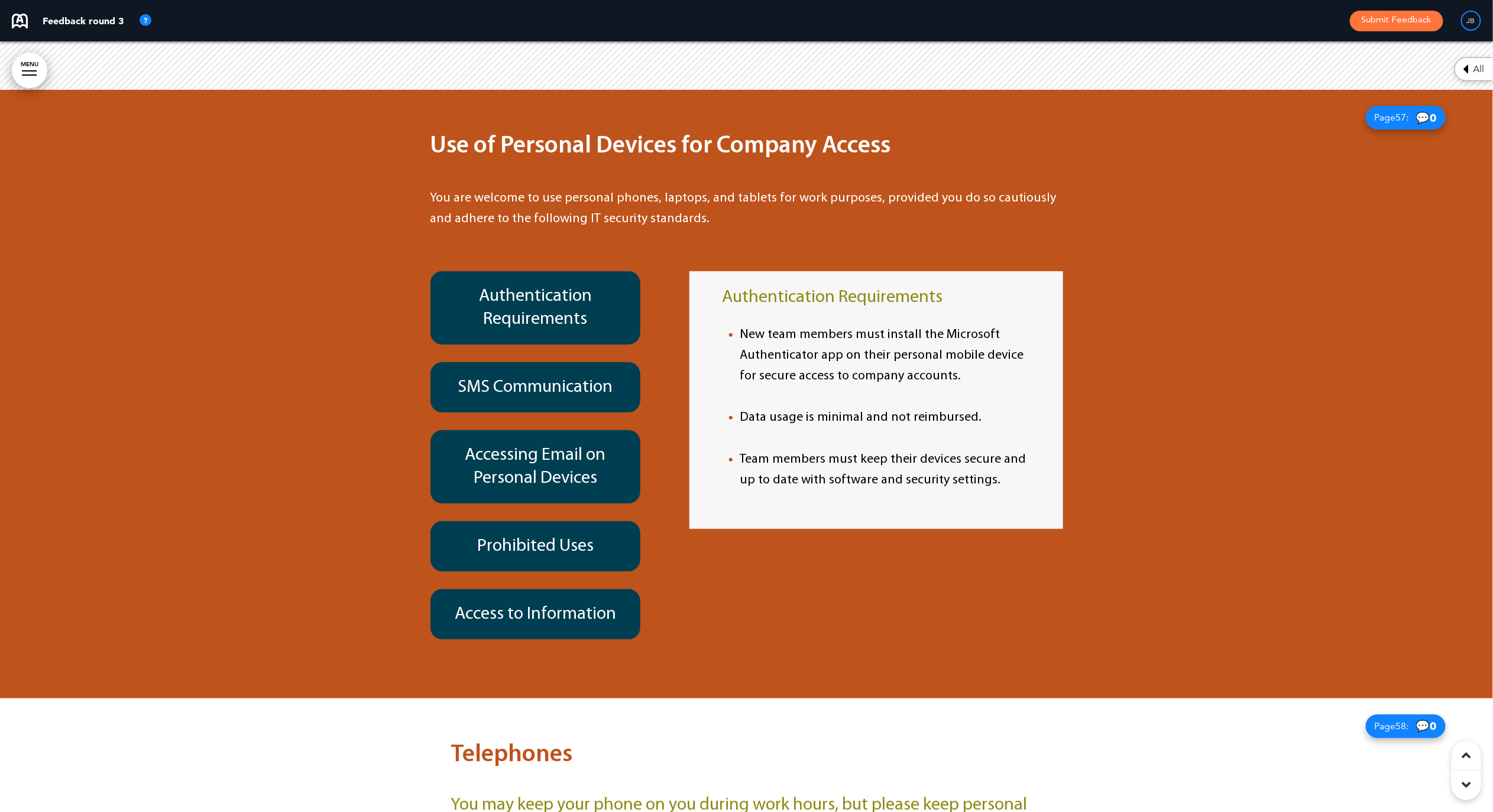
scroll to position [29827, 0]
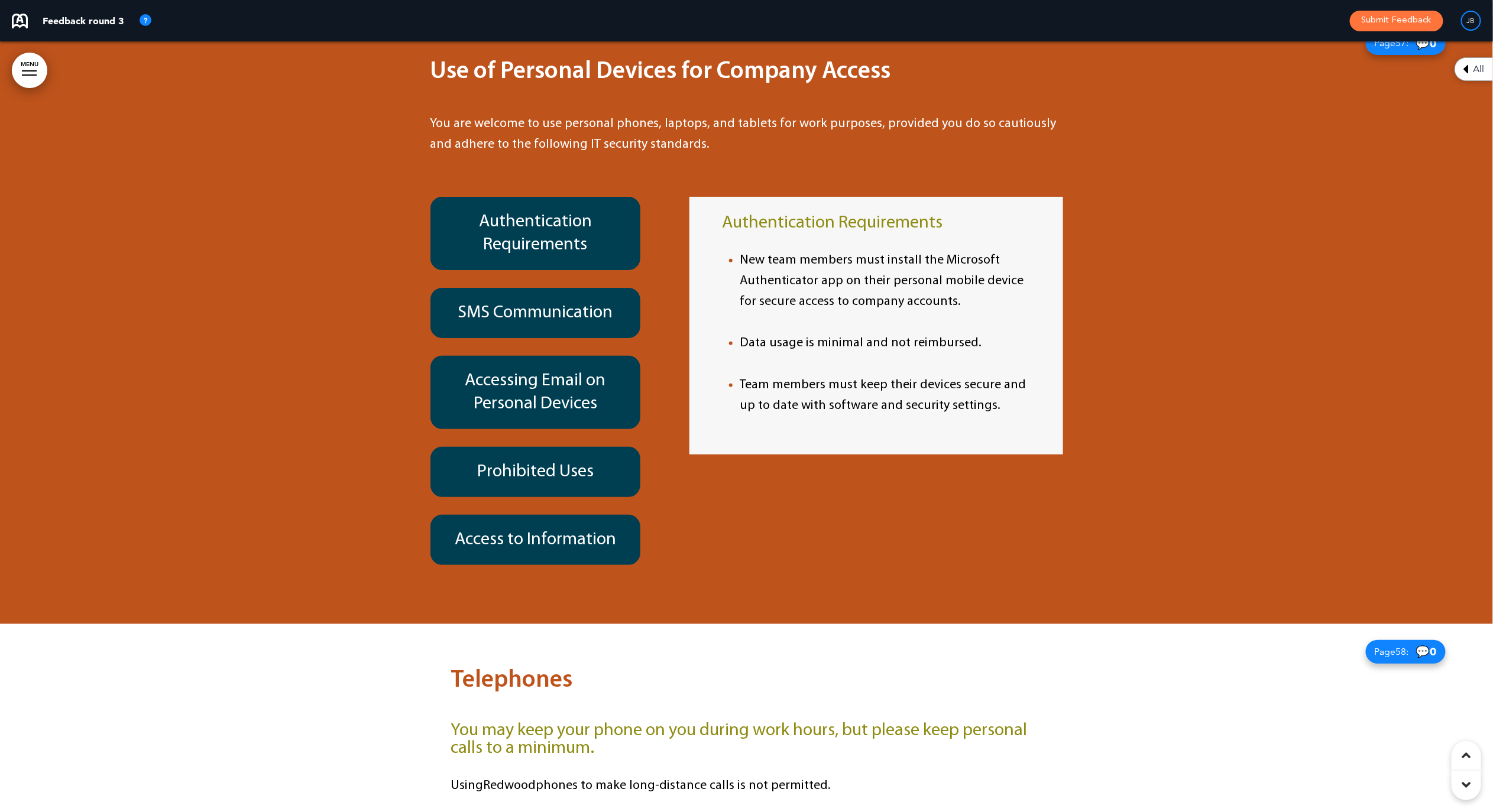
click at [599, 288] on div "SMS Communication" at bounding box center [535, 313] width 210 height 50
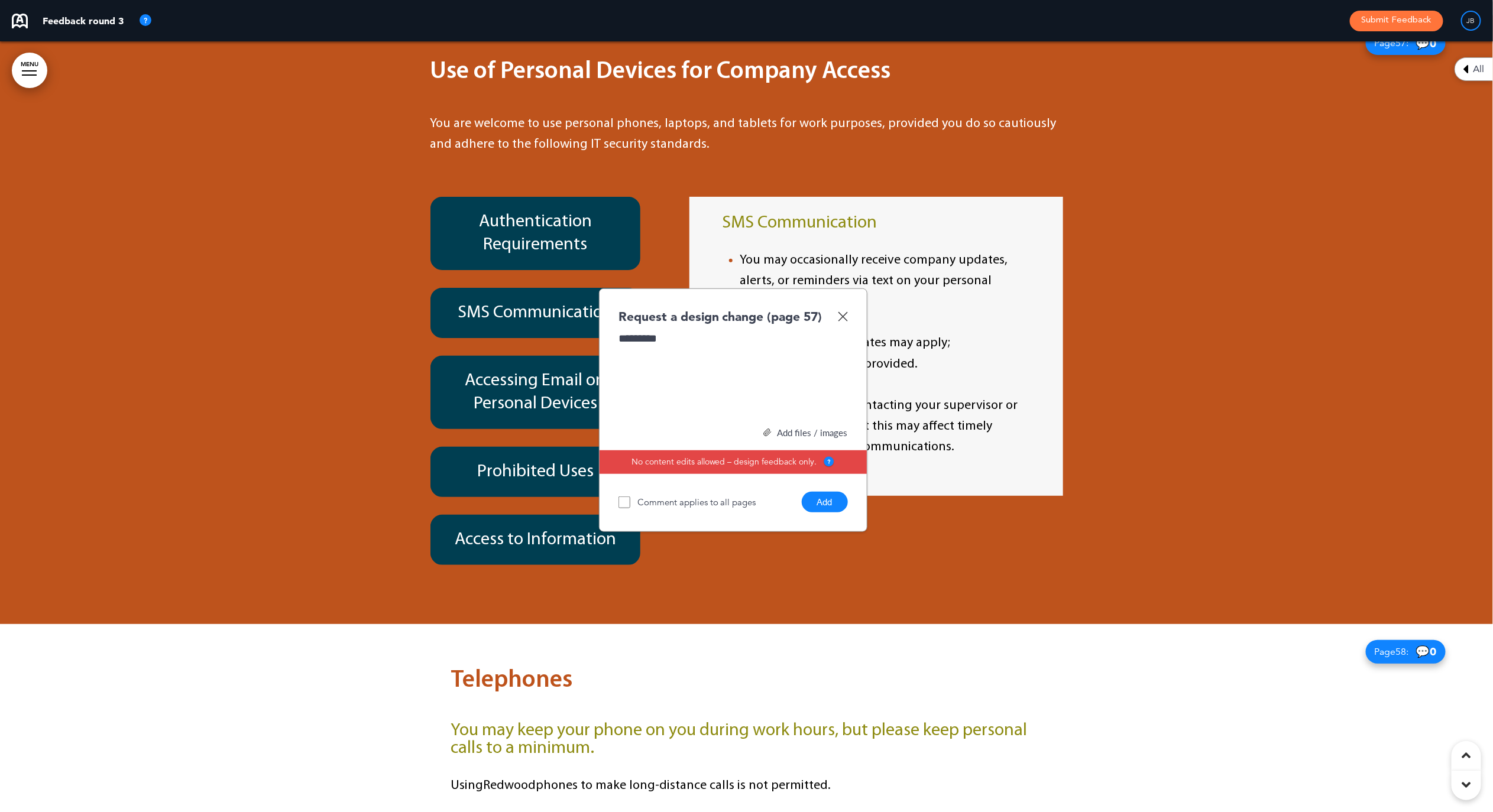
click at [812, 492] on button "Add" at bounding box center [825, 502] width 46 height 21
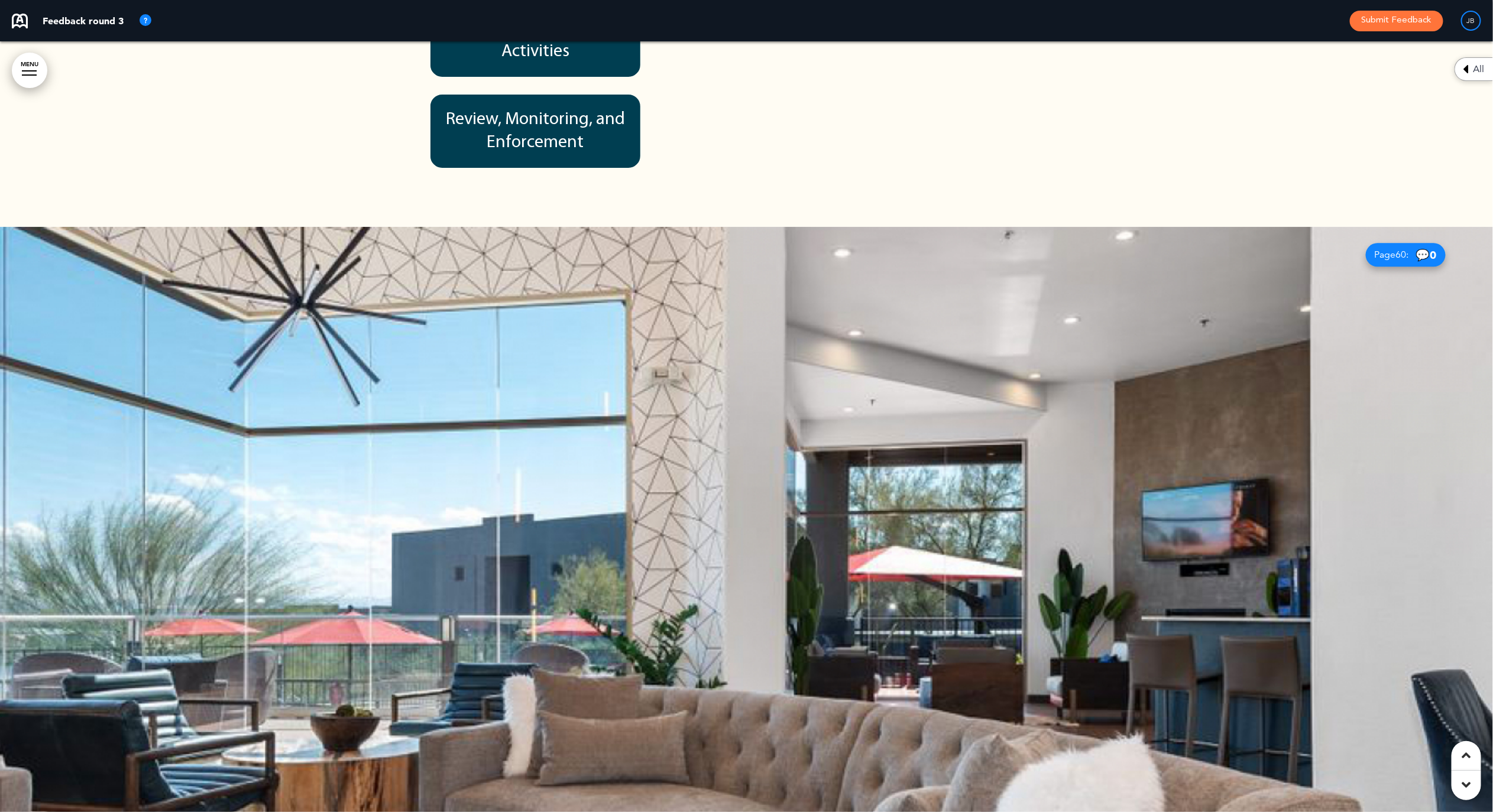
scroll to position [31420, 0]
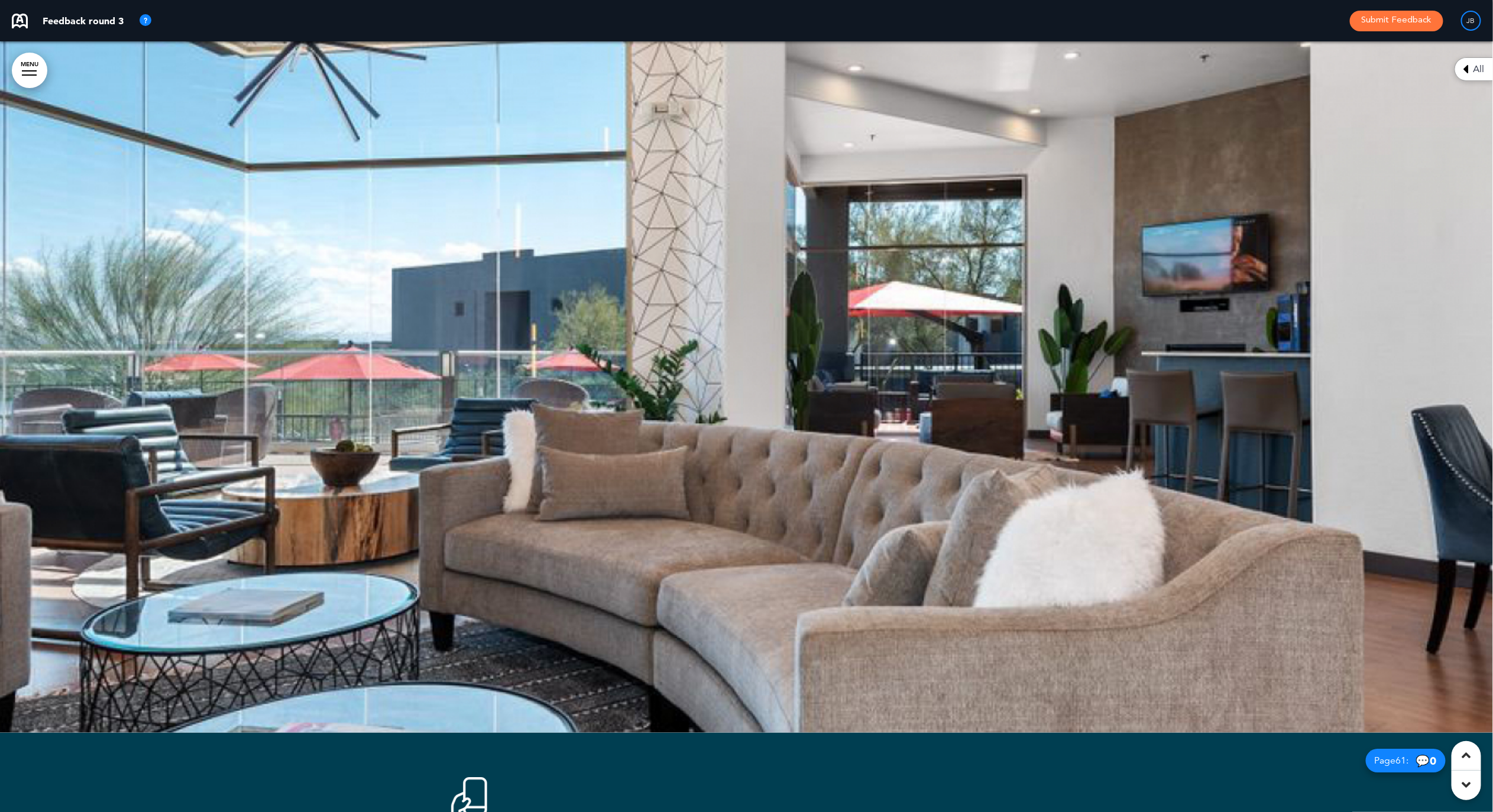
click at [818, 314] on div at bounding box center [746, 348] width 1493 height 771
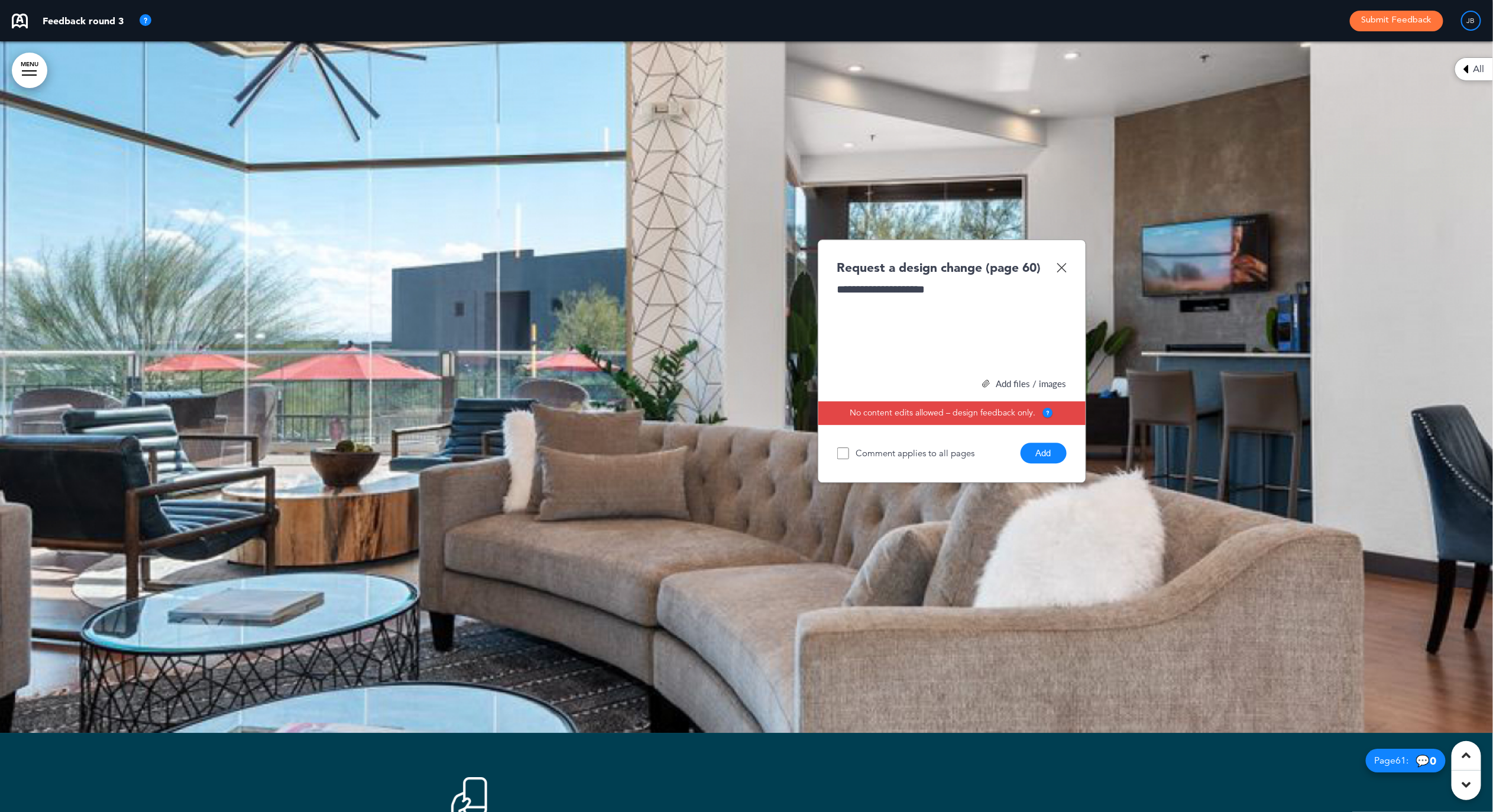
click at [857, 282] on div "**********" at bounding box center [952, 326] width 229 height 89
click at [1042, 442] on button "Add" at bounding box center [1044, 452] width 46 height 21
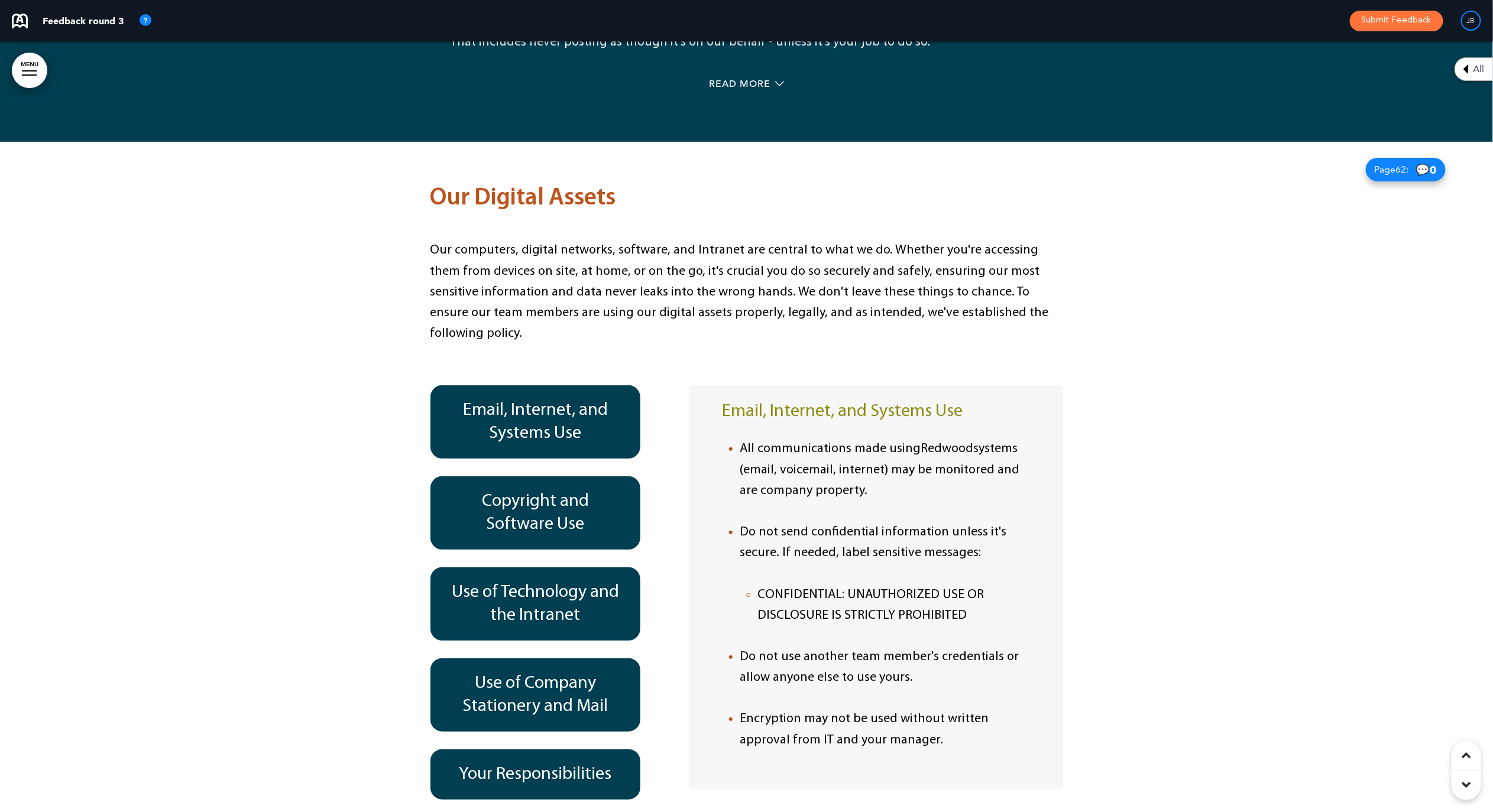
scroll to position [32443, 0]
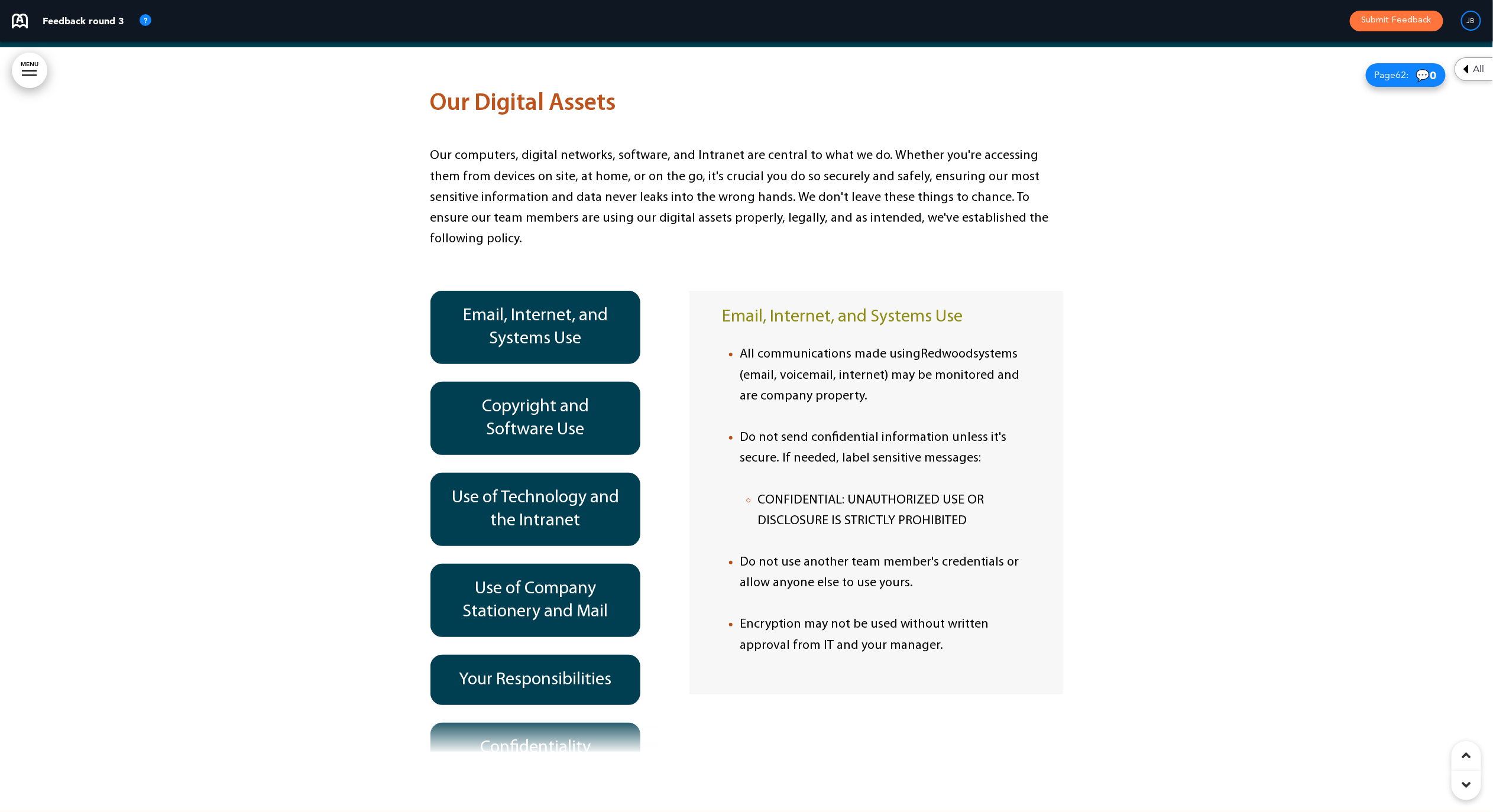
drag, startPoint x: 654, startPoint y: 240, endPoint x: 661, endPoint y: 242, distance: 7.3
click at [654, 291] on div "Email, Internet, and Systems Use Copyright and Software Use Use of Technology a…" at bounding box center [547, 521] width 234 height 461
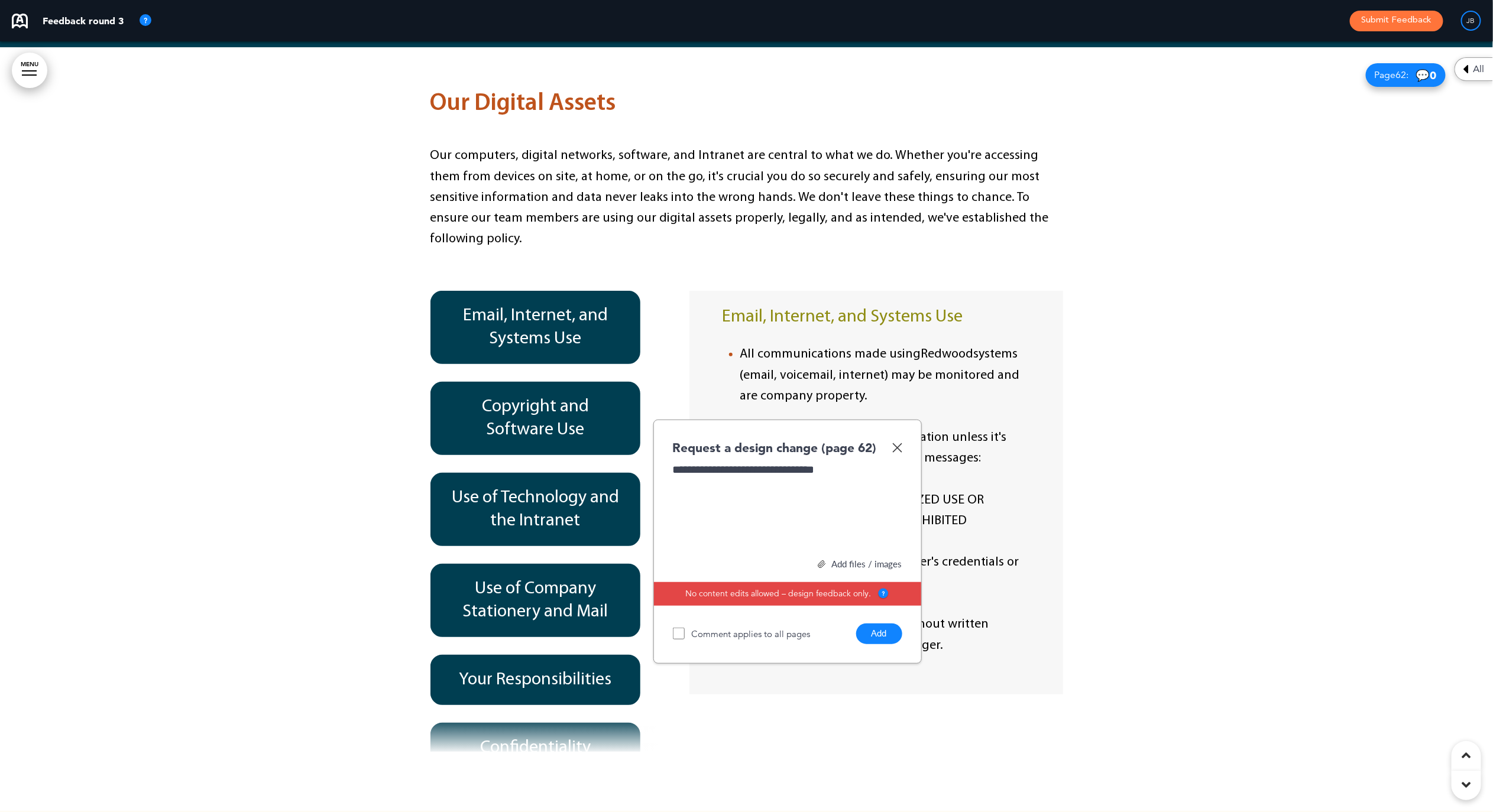
scroll to position [32461, 0]
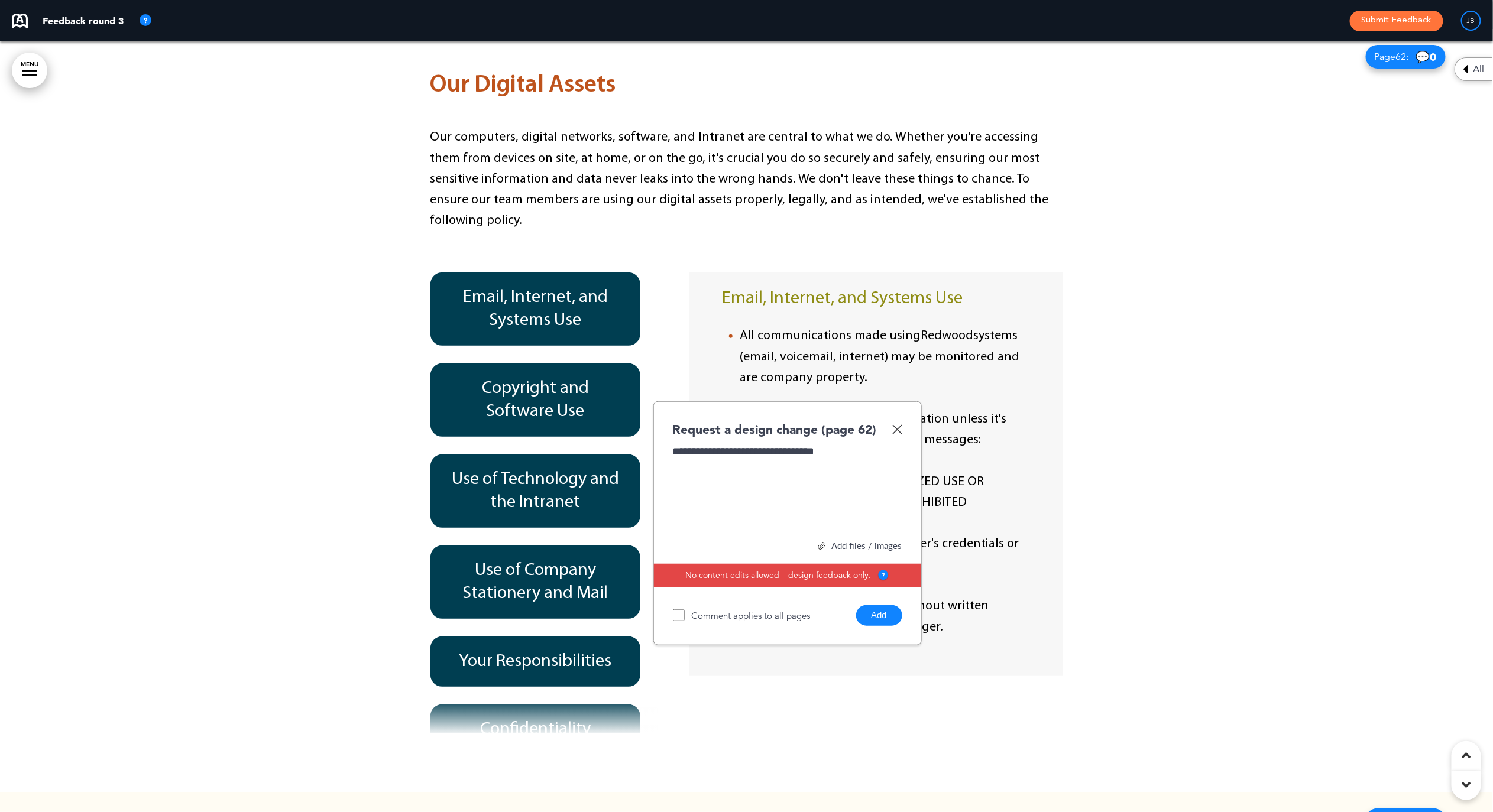
click at [871, 606] on button "Add" at bounding box center [879, 616] width 46 height 21
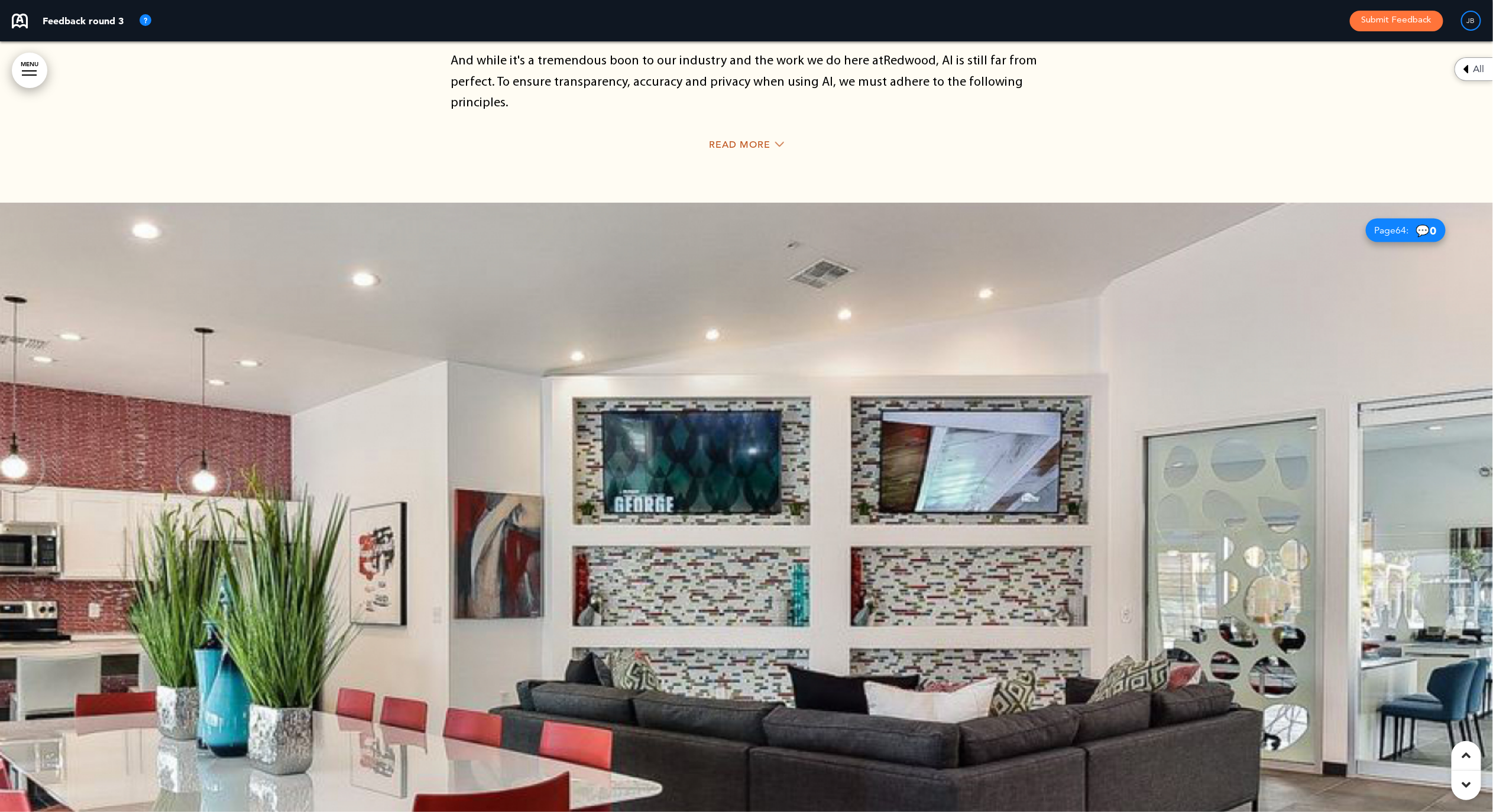
scroll to position [33367, 0]
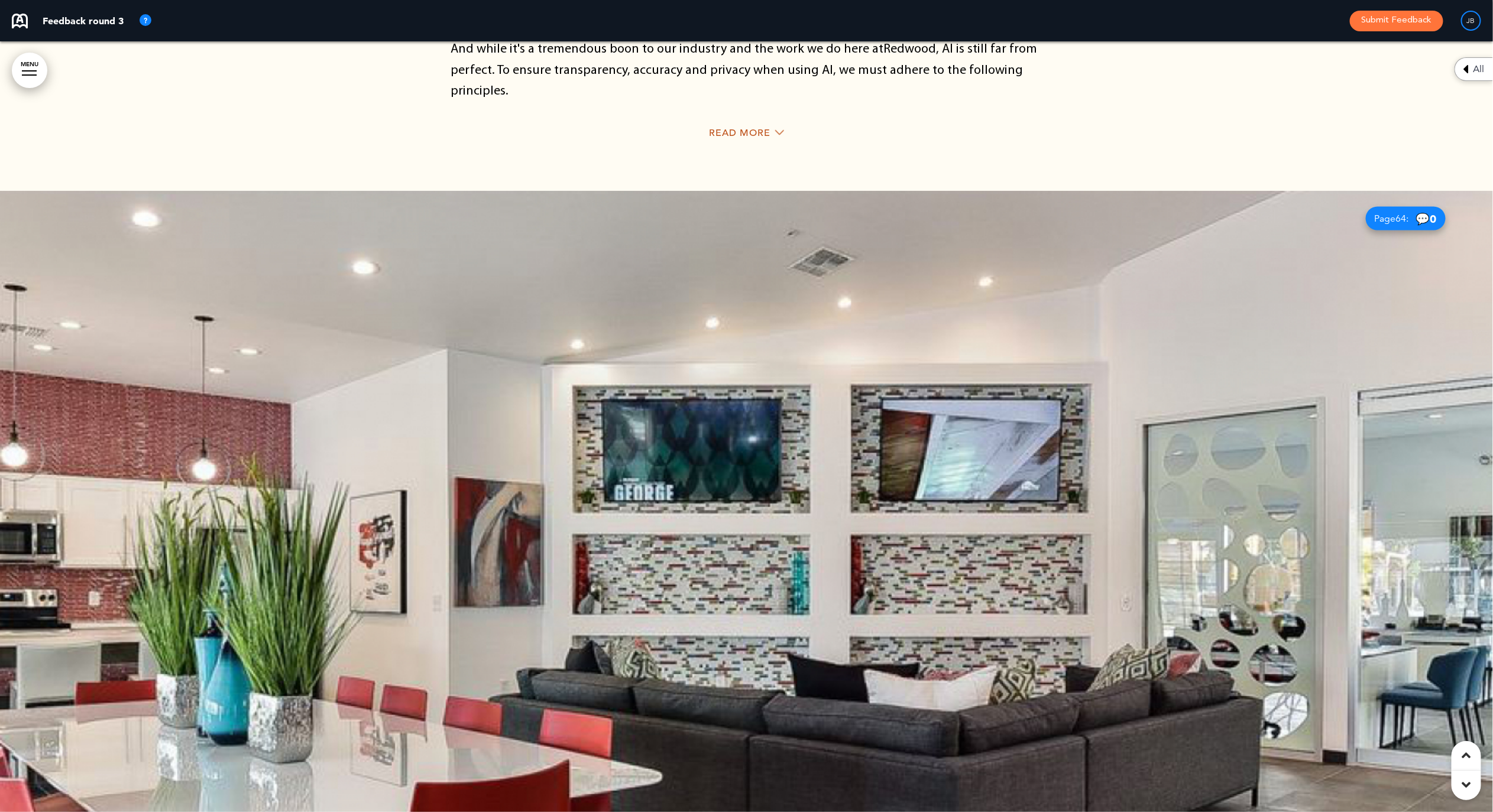
click at [825, 405] on div at bounding box center [746, 577] width 1493 height 771
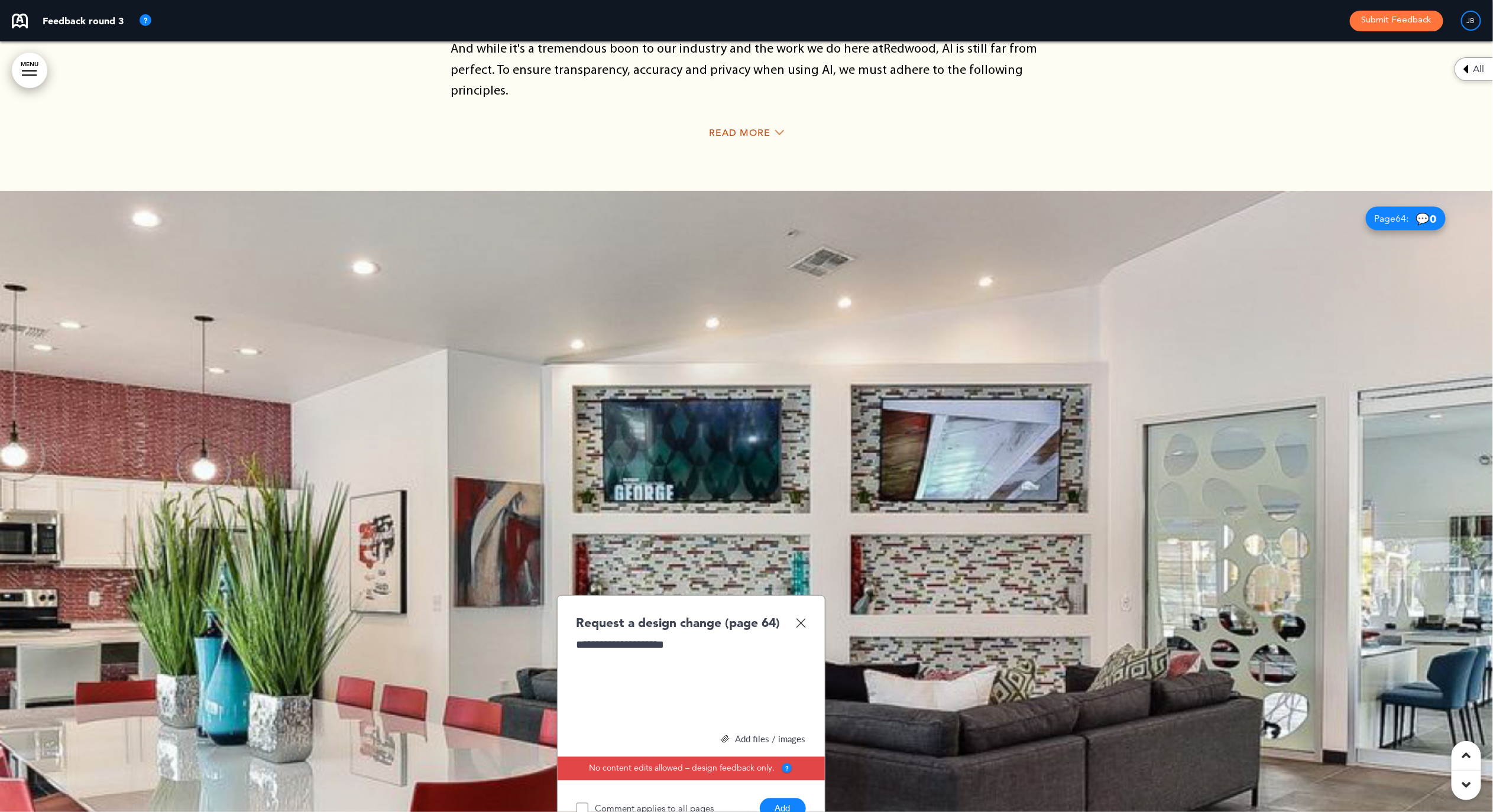
click at [597, 638] on div "**********" at bounding box center [691, 681] width 229 height 89
click at [780, 799] on button "Add" at bounding box center [782, 809] width 46 height 21
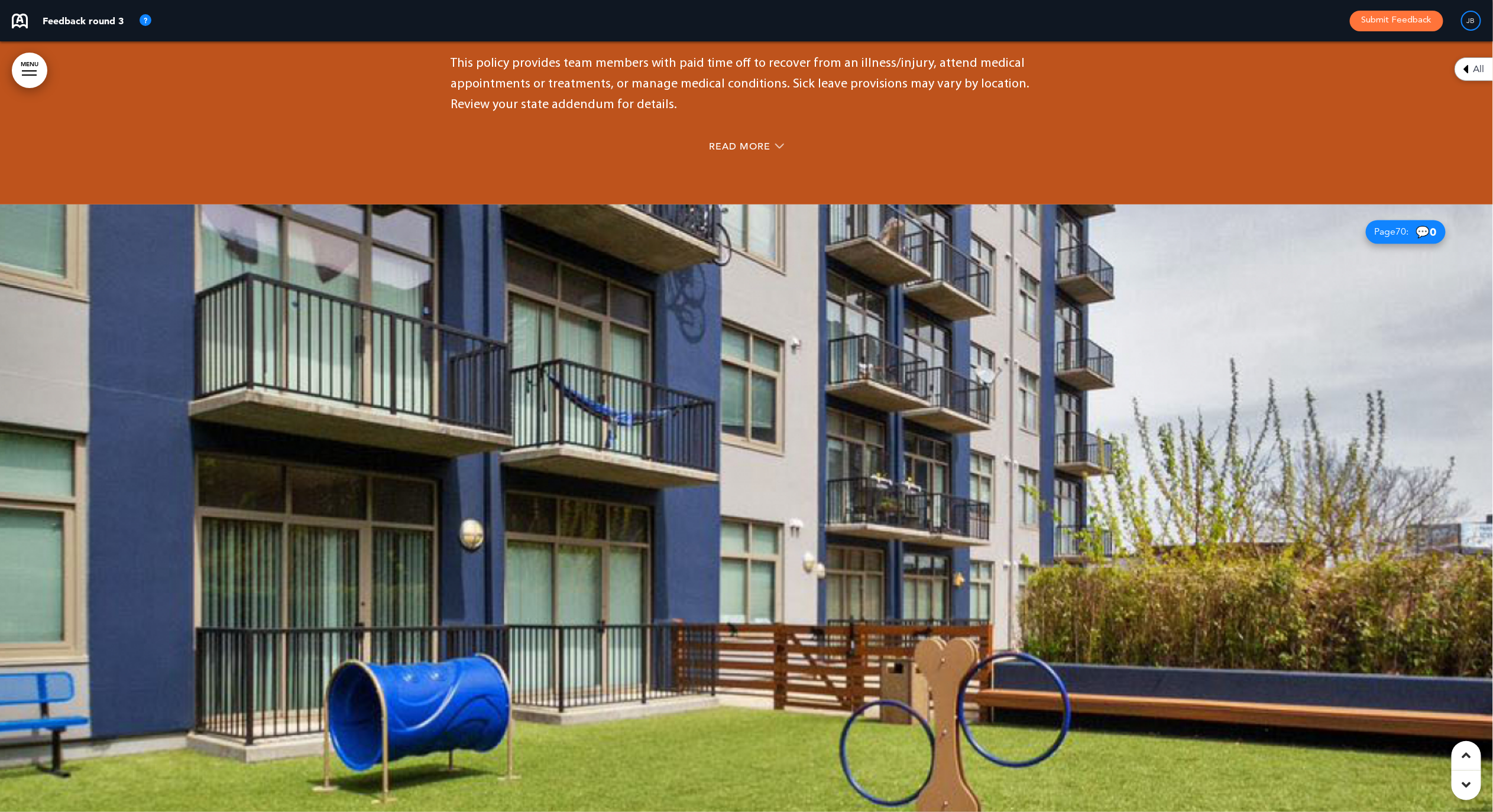
scroll to position [36123, 0]
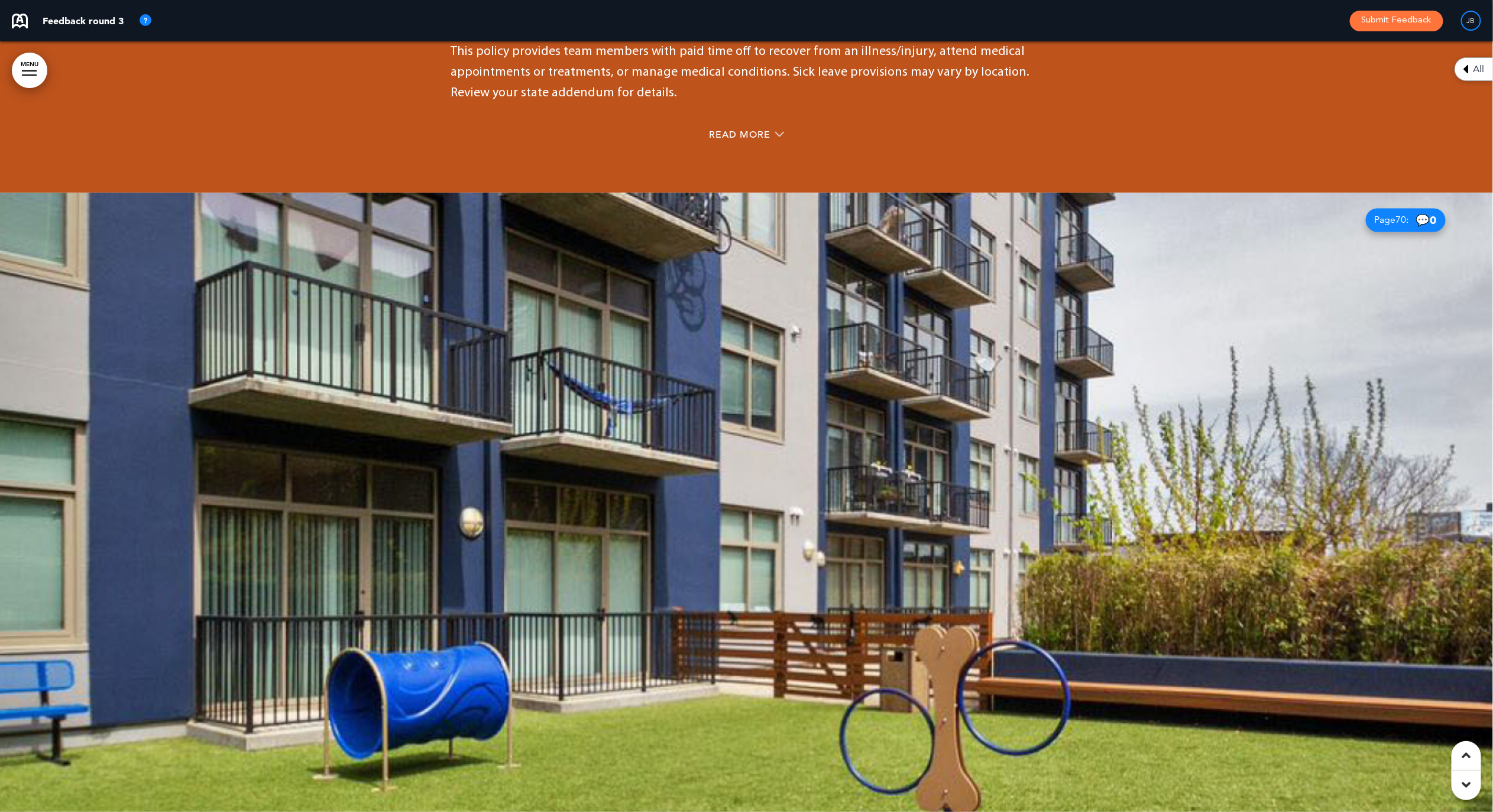
click at [1053, 382] on div at bounding box center [746, 578] width 1493 height 771
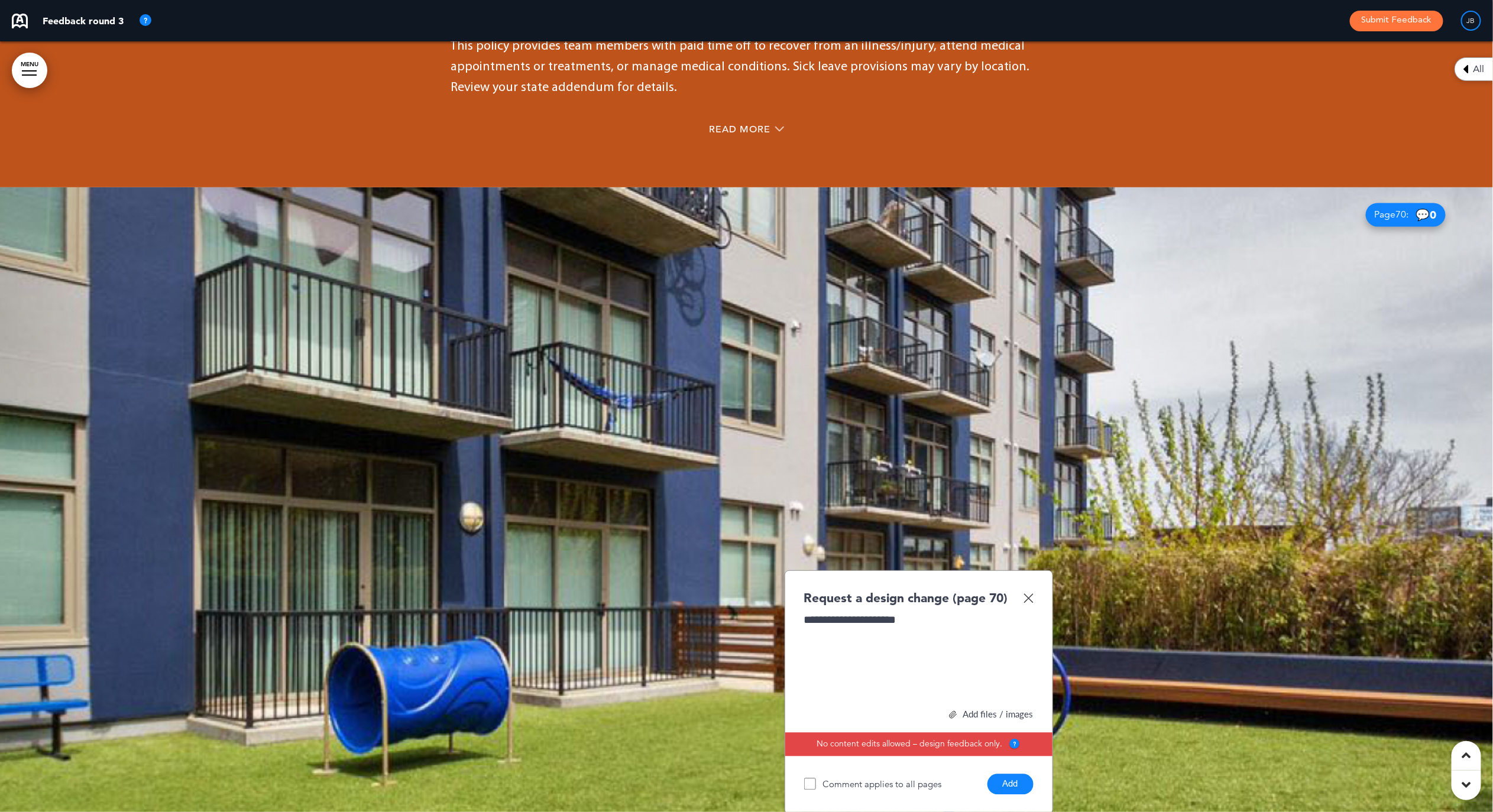
drag, startPoint x: 1019, startPoint y: 601, endPoint x: 1064, endPoint y: 549, distance: 68.8
click at [1019, 774] on button "Add" at bounding box center [1011, 784] width 46 height 21
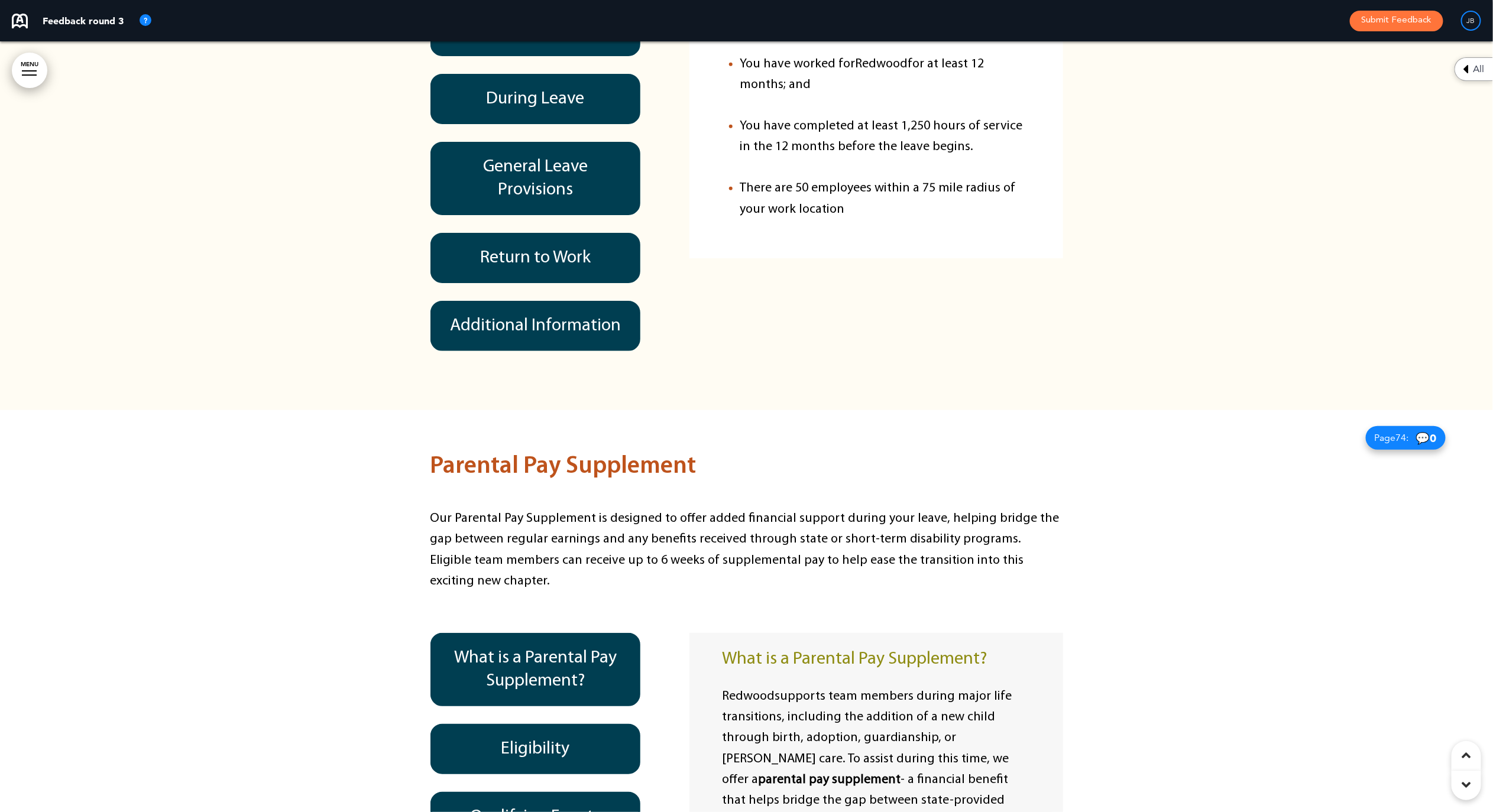
scroll to position [38090, 0]
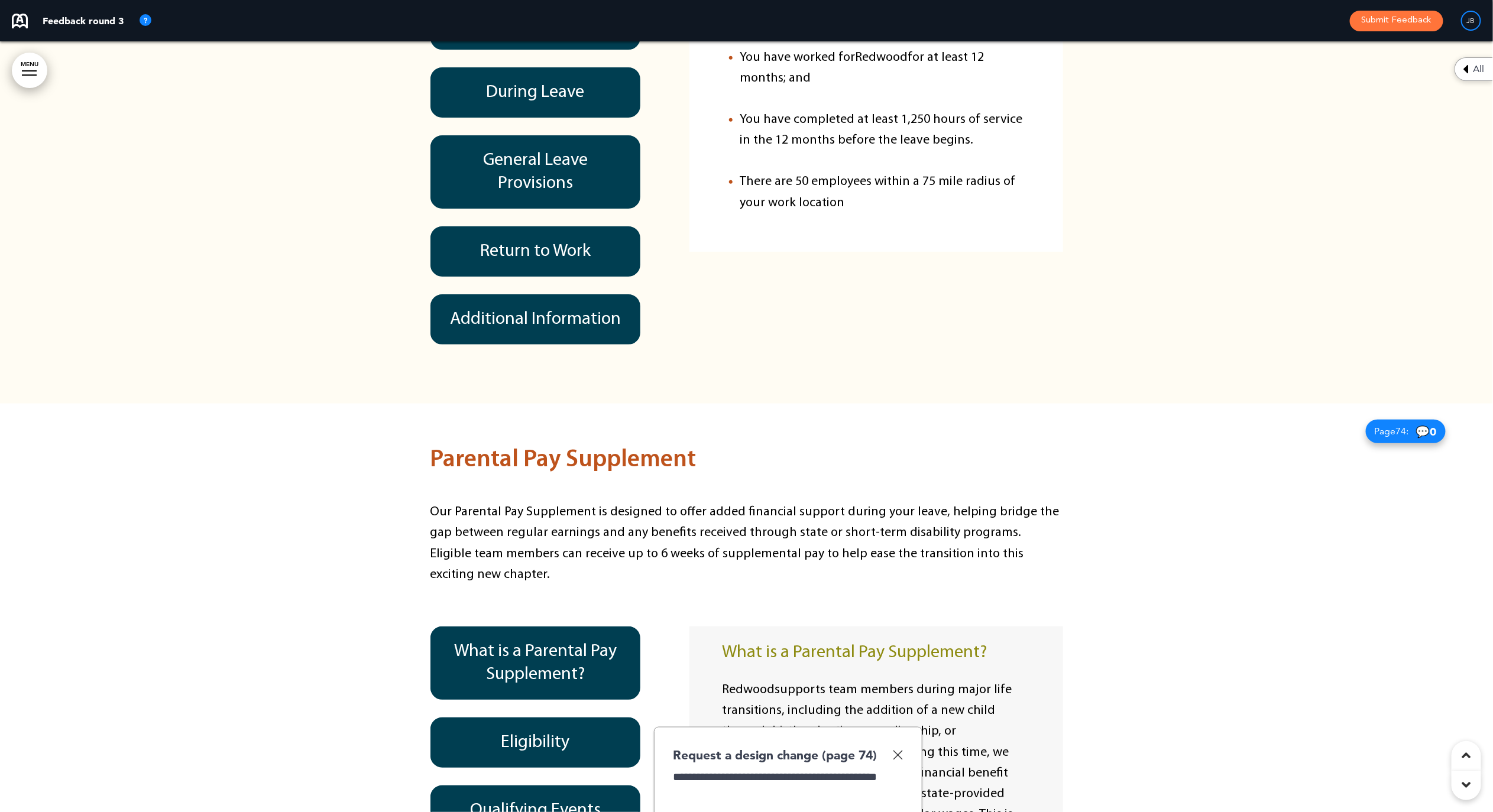
drag, startPoint x: 870, startPoint y: 711, endPoint x: 896, endPoint y: 707, distance: 26.3
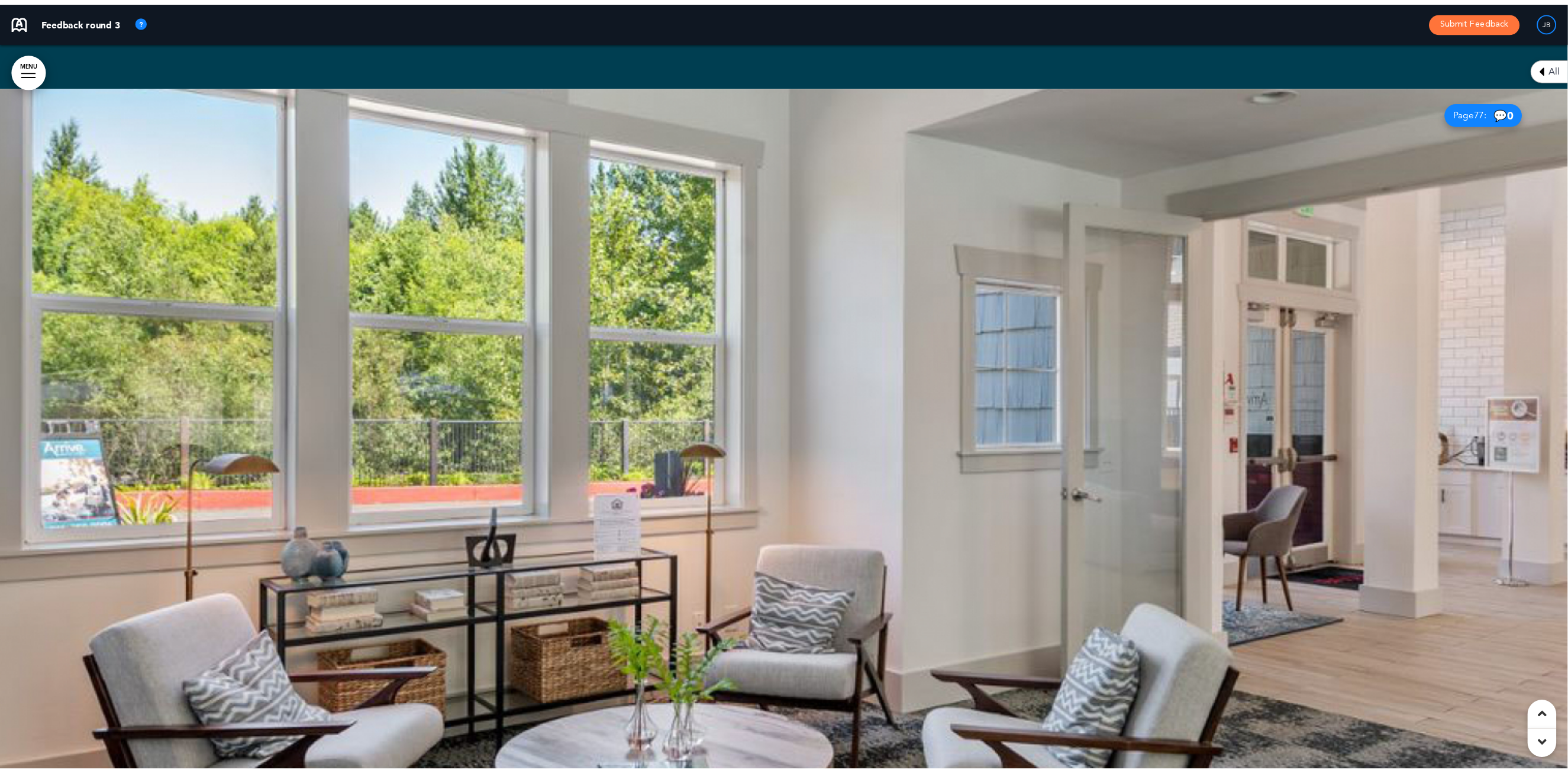
scroll to position [39764, 0]
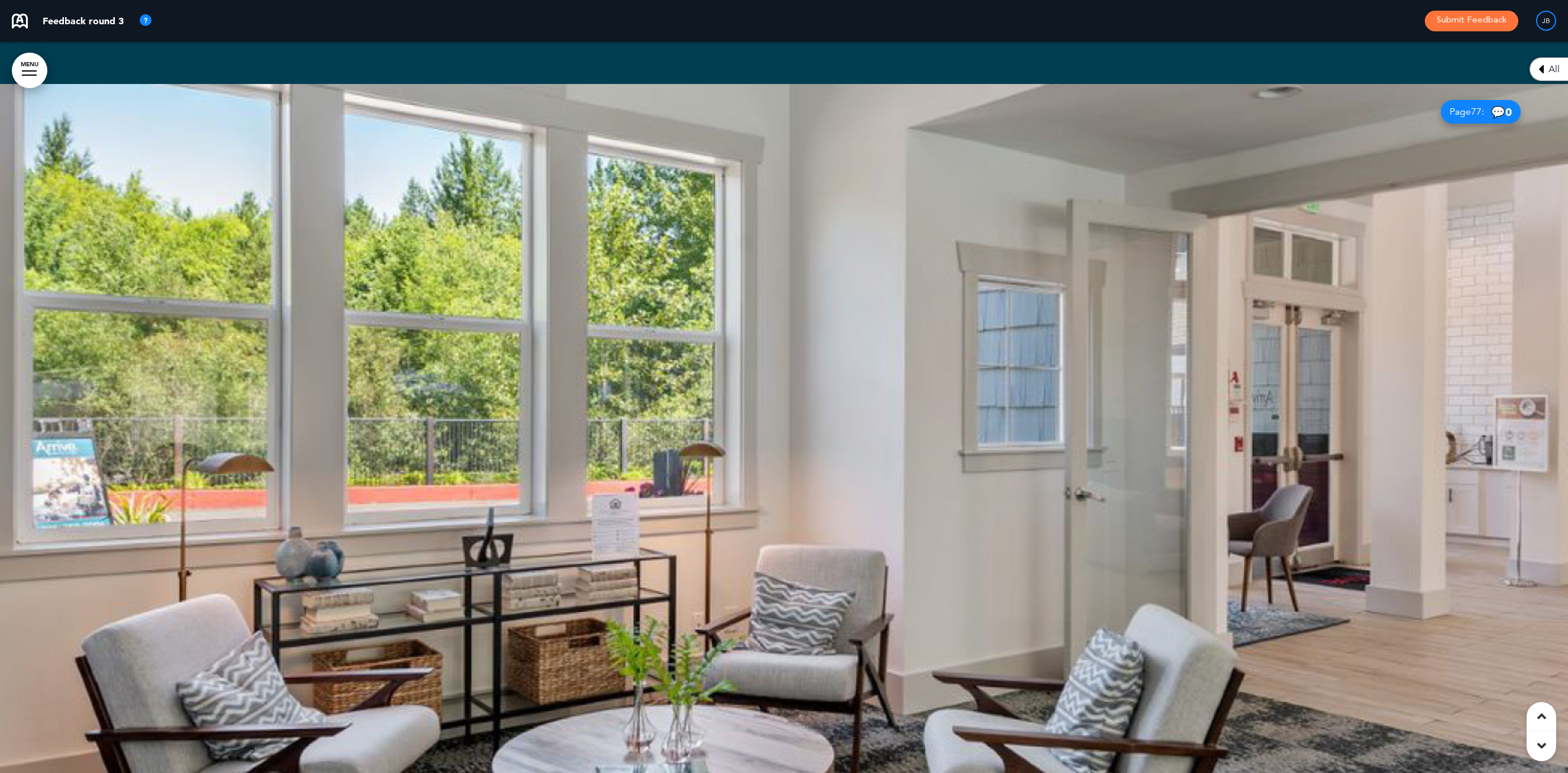
click at [913, 399] on div at bounding box center [784, 450] width 1568 height 732
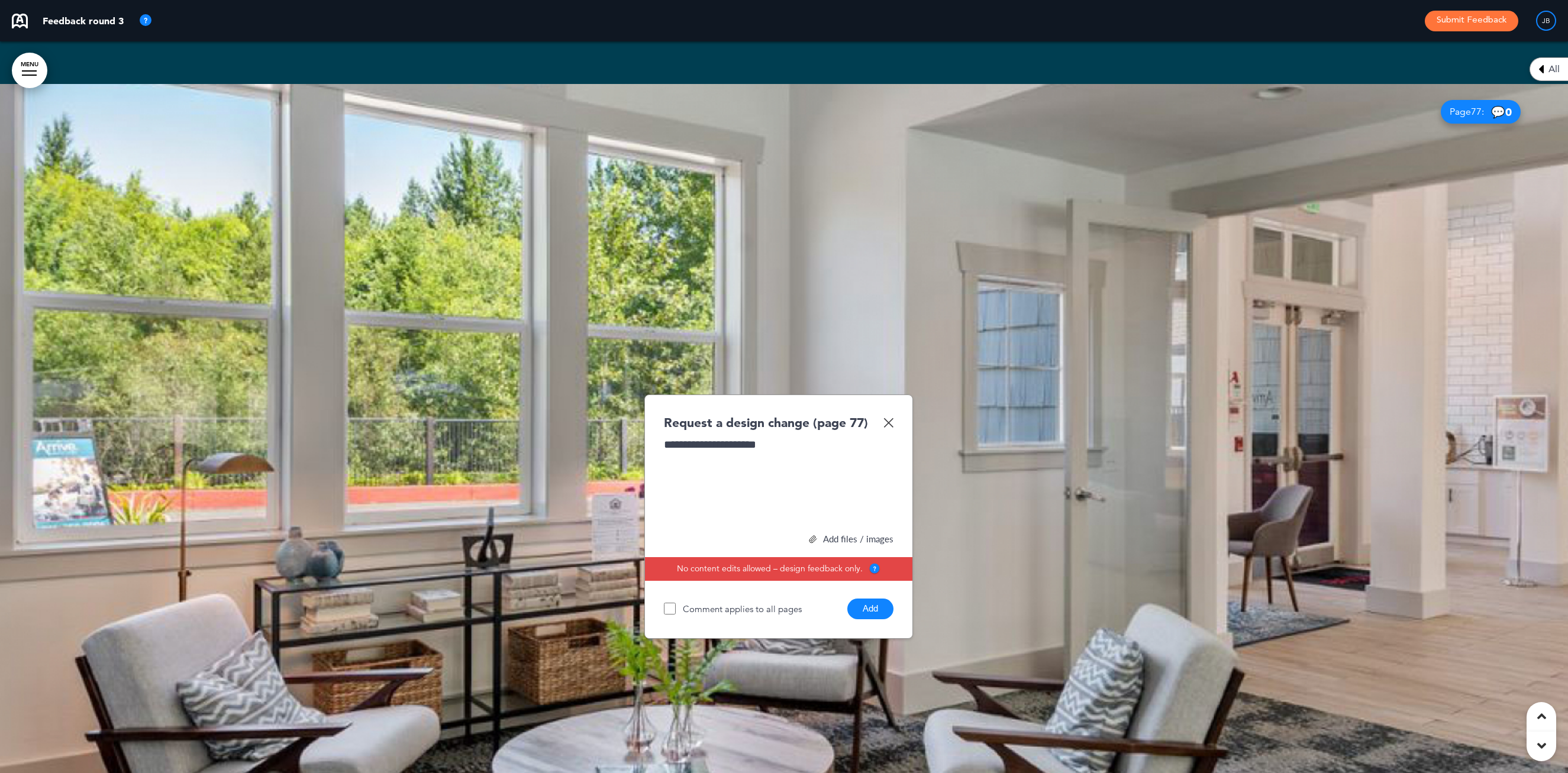
click at [870, 598] on button "Add" at bounding box center [871, 608] width 46 height 21
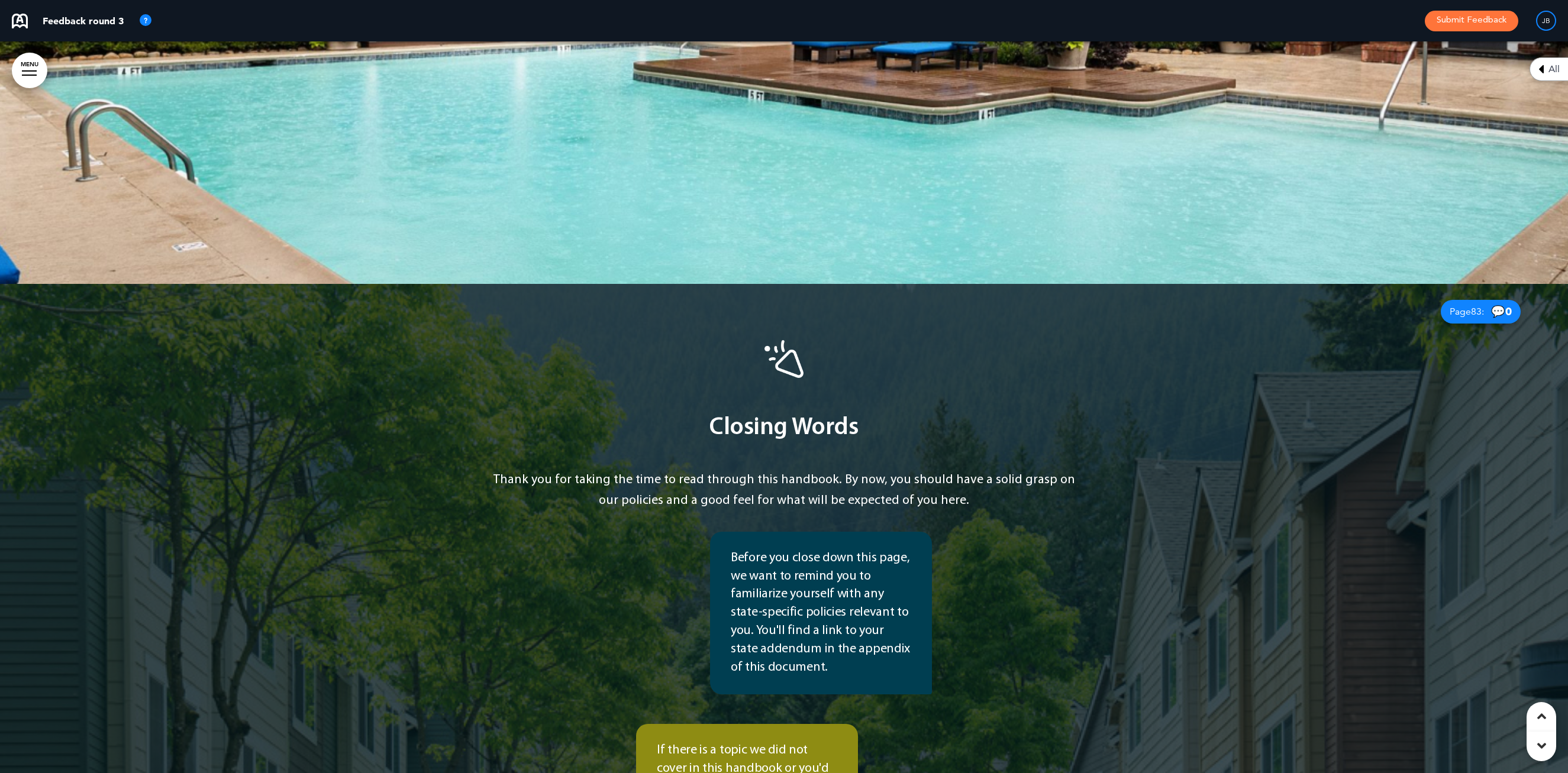
scroll to position [42138, 0]
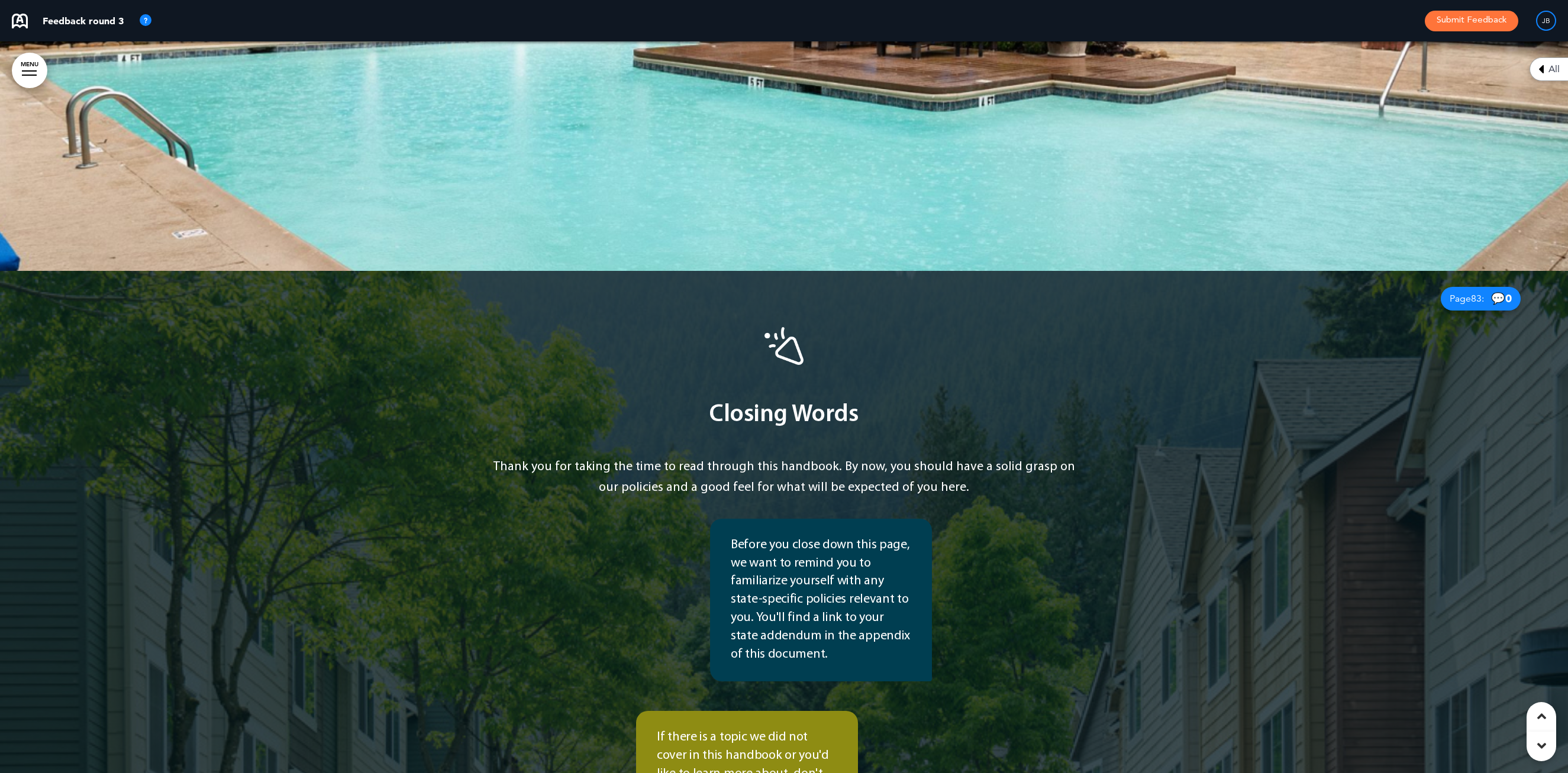
click at [935, 350] on div "Closing Words Thank you for taking the time to read through this handbook. By n…" at bounding box center [783, 583] width 591 height 600
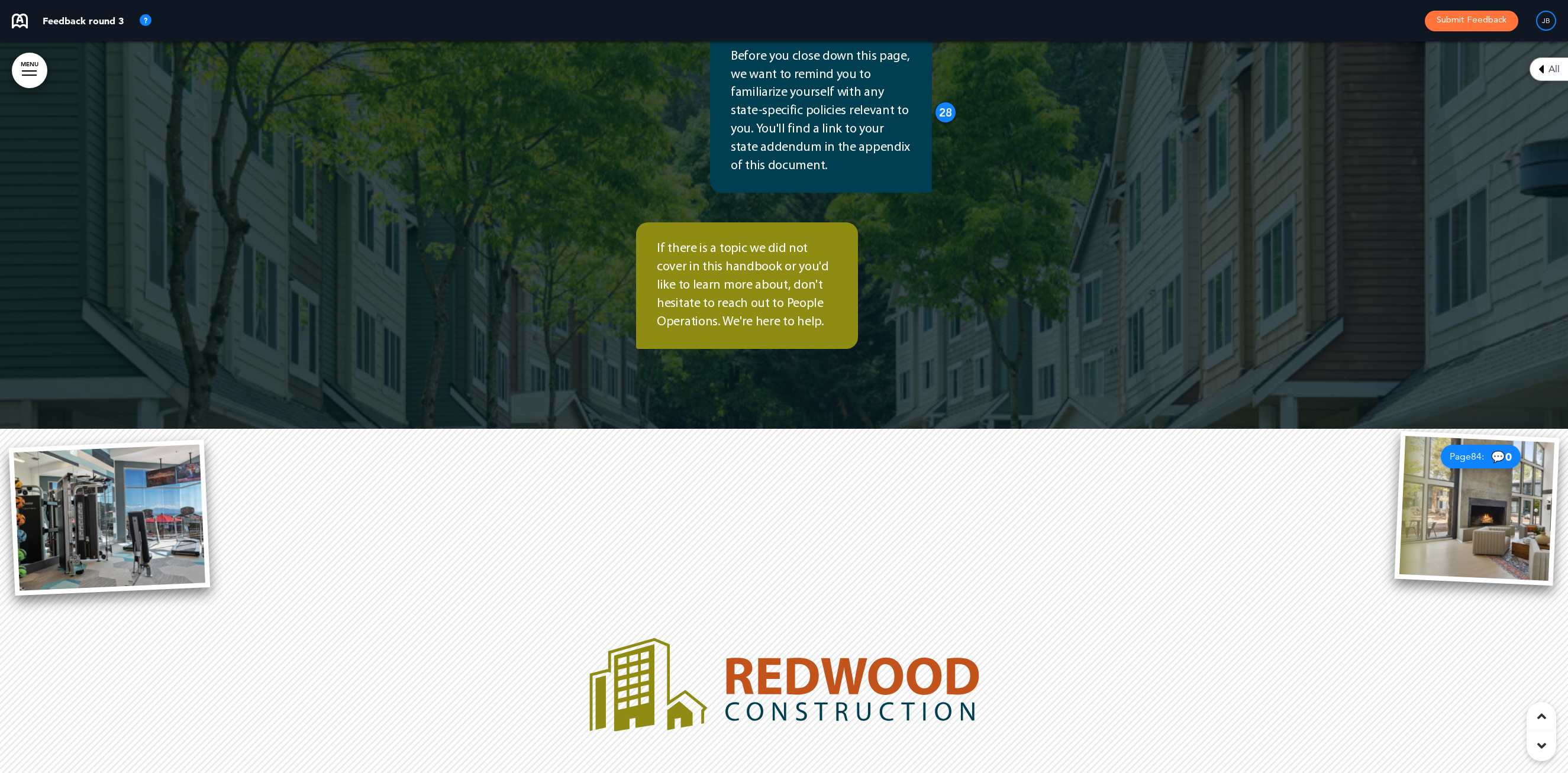
scroll to position [42664, 0]
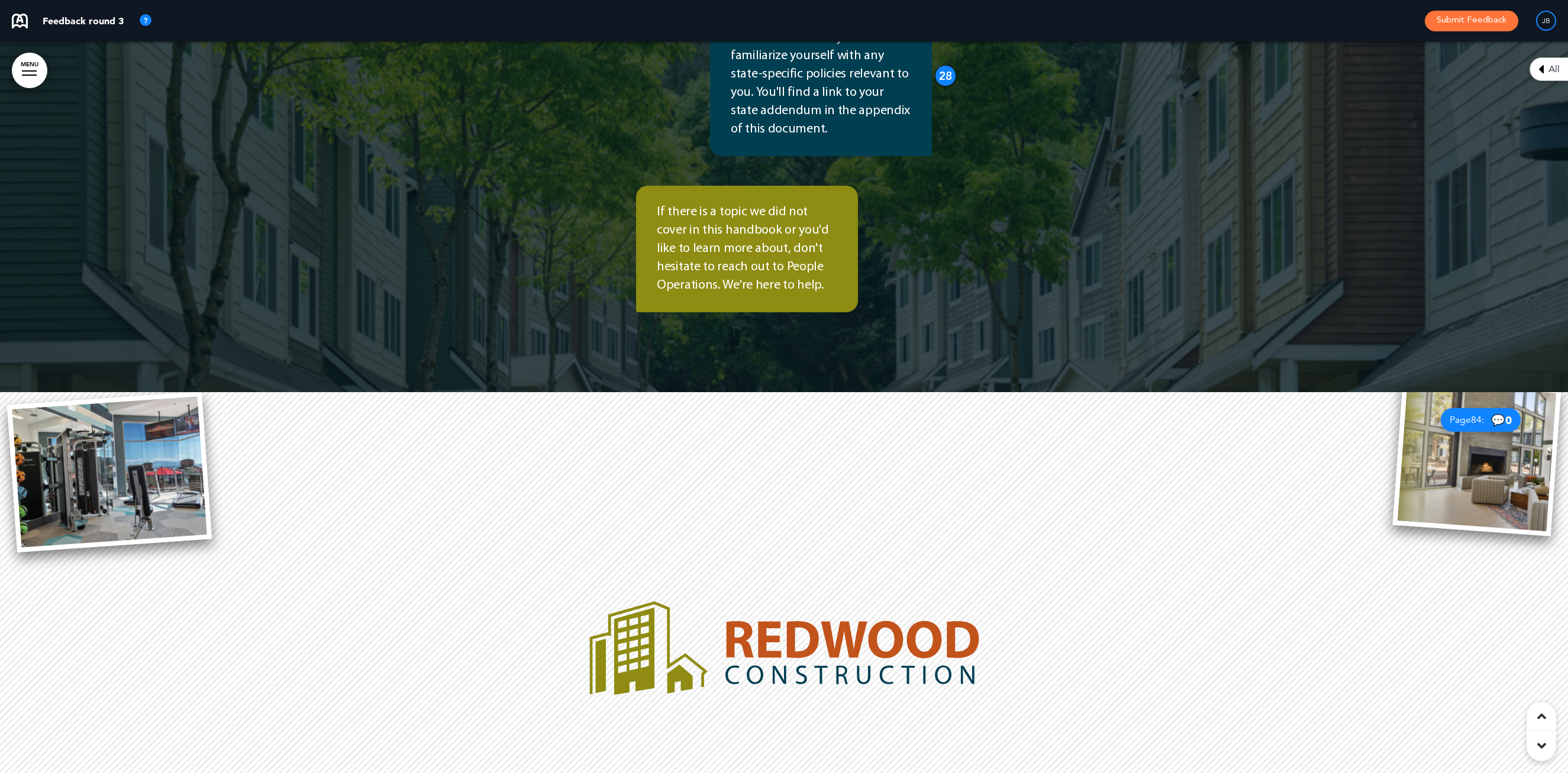
click at [1108, 441] on div at bounding box center [784, 758] width 1568 height 732
